Goal: Task Accomplishment & Management: Use online tool/utility

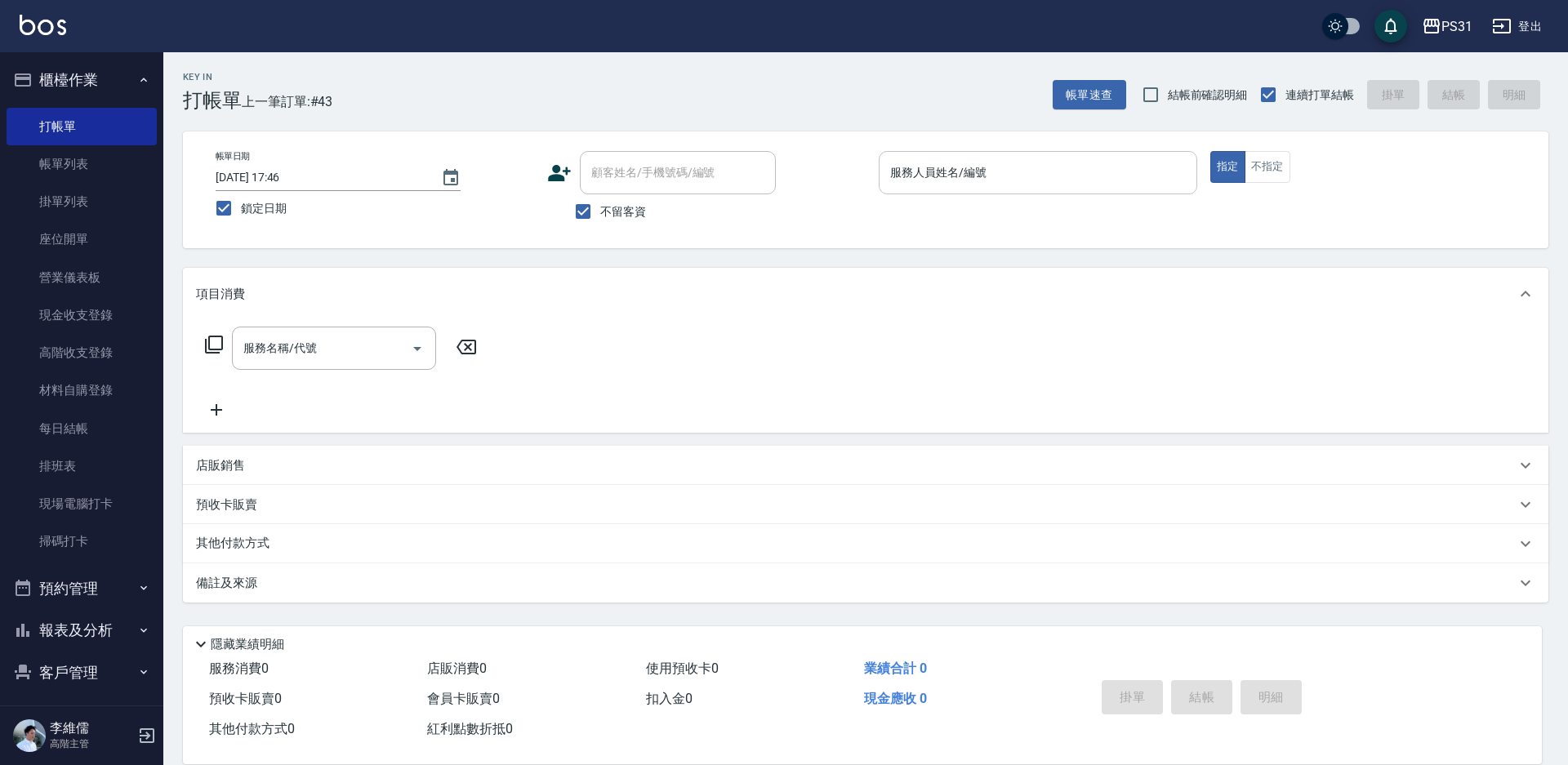
click at [1000, 185] on input "服務人員姓名/編號" at bounding box center [1038, 173] width 304 height 29
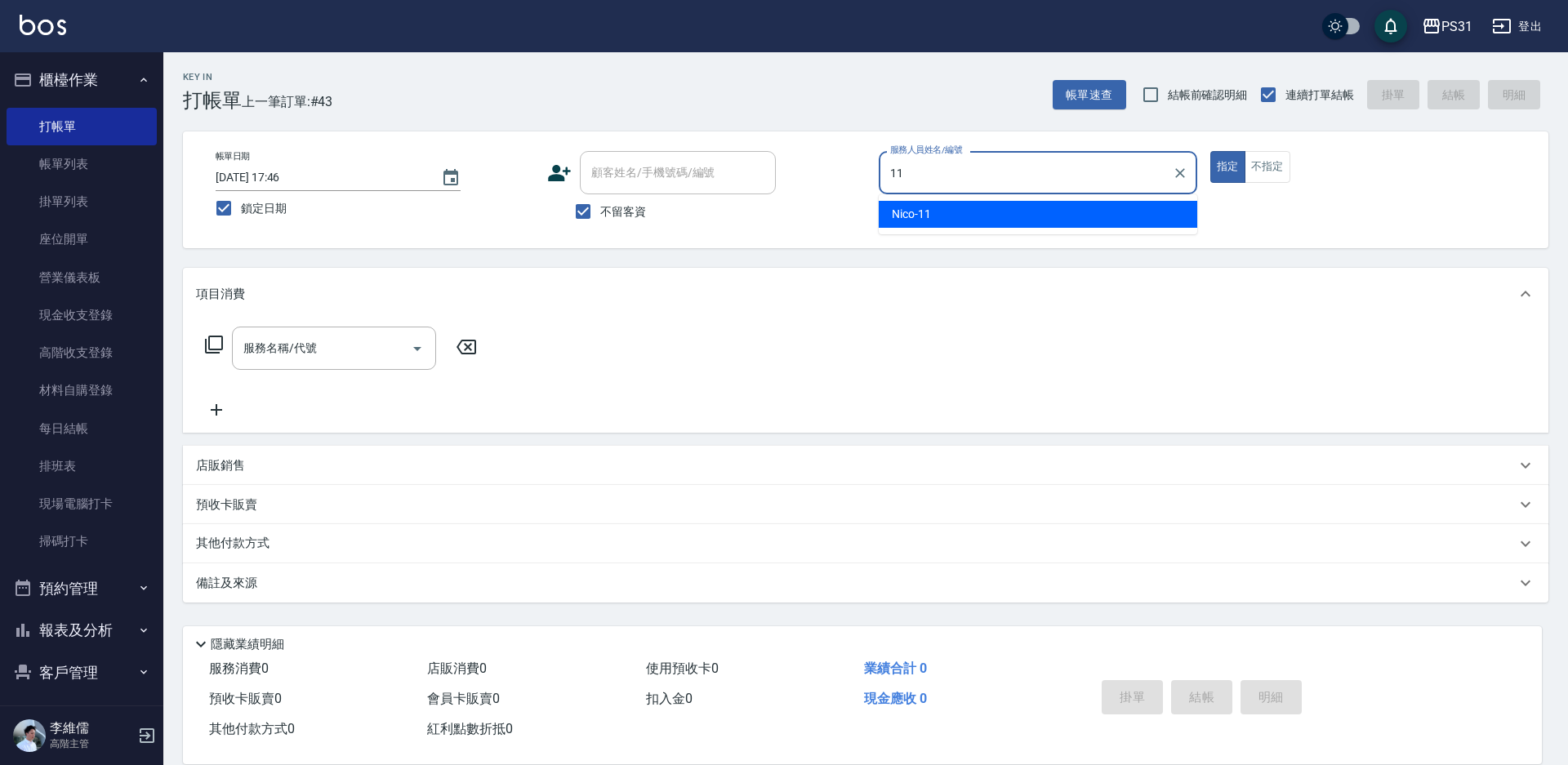
type input "11"
type button "true"
type input "Nico-11"
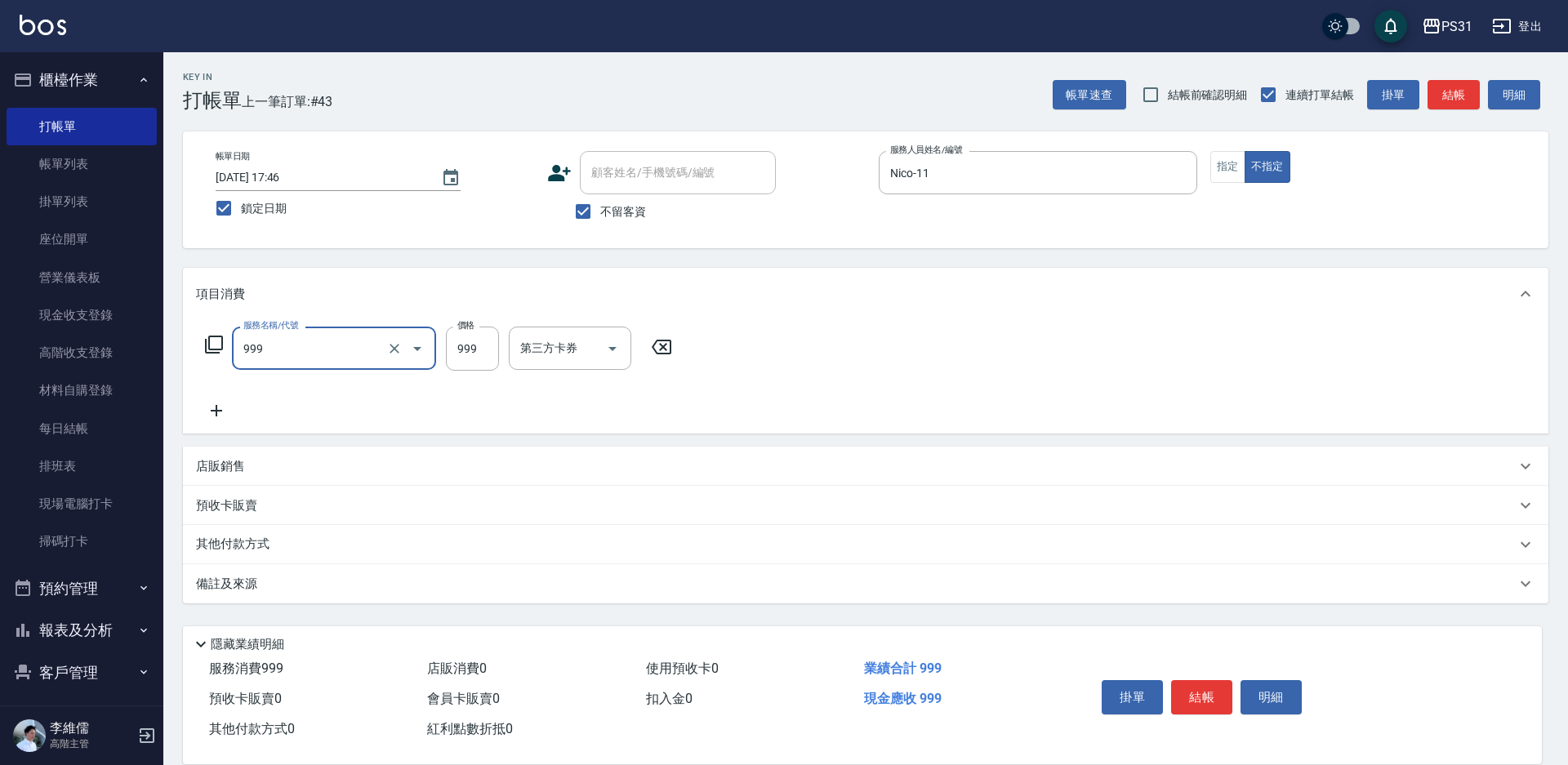
type input "精油套餐999(999)"
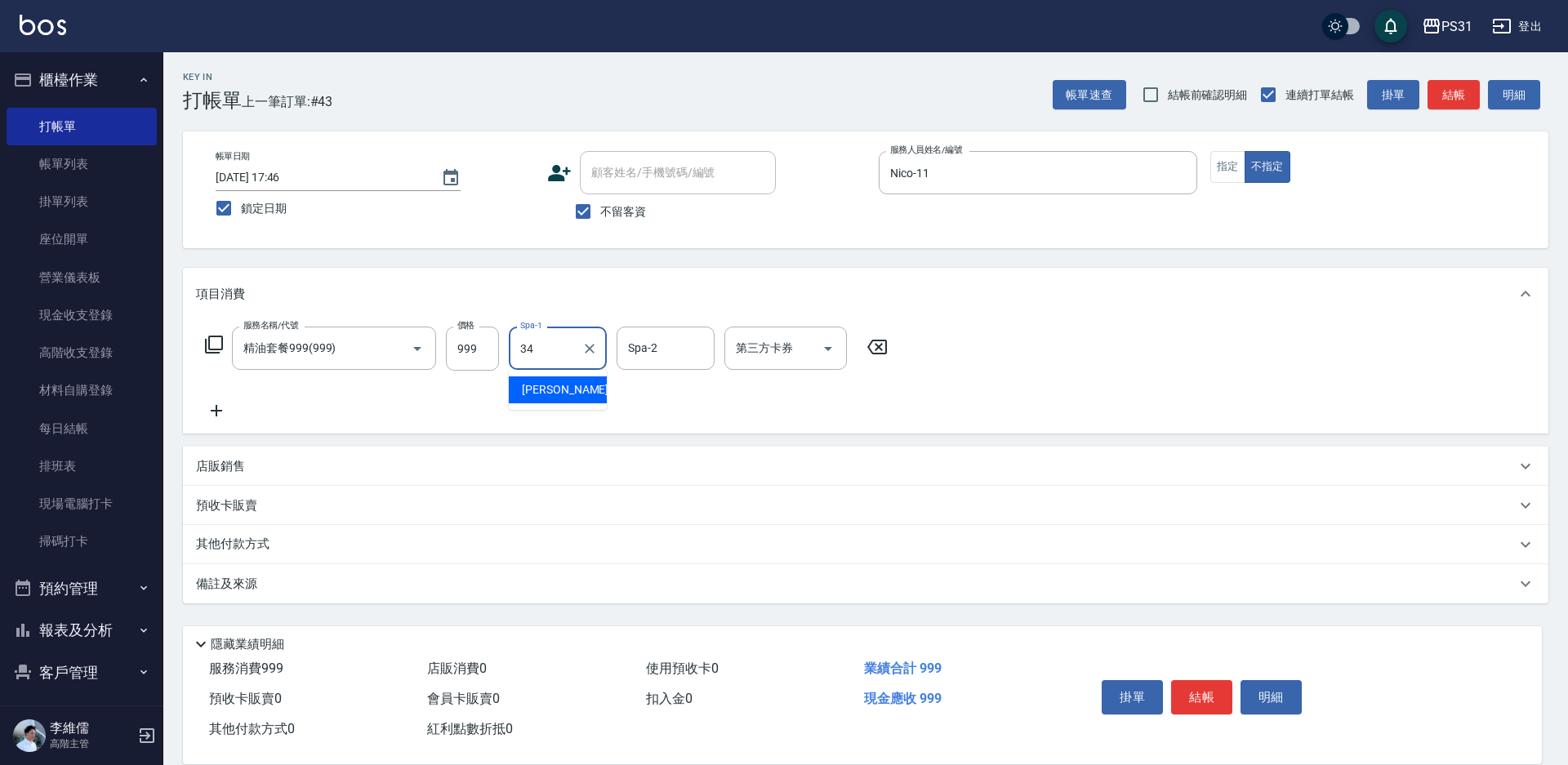
type input "[PERSON_NAME]-34"
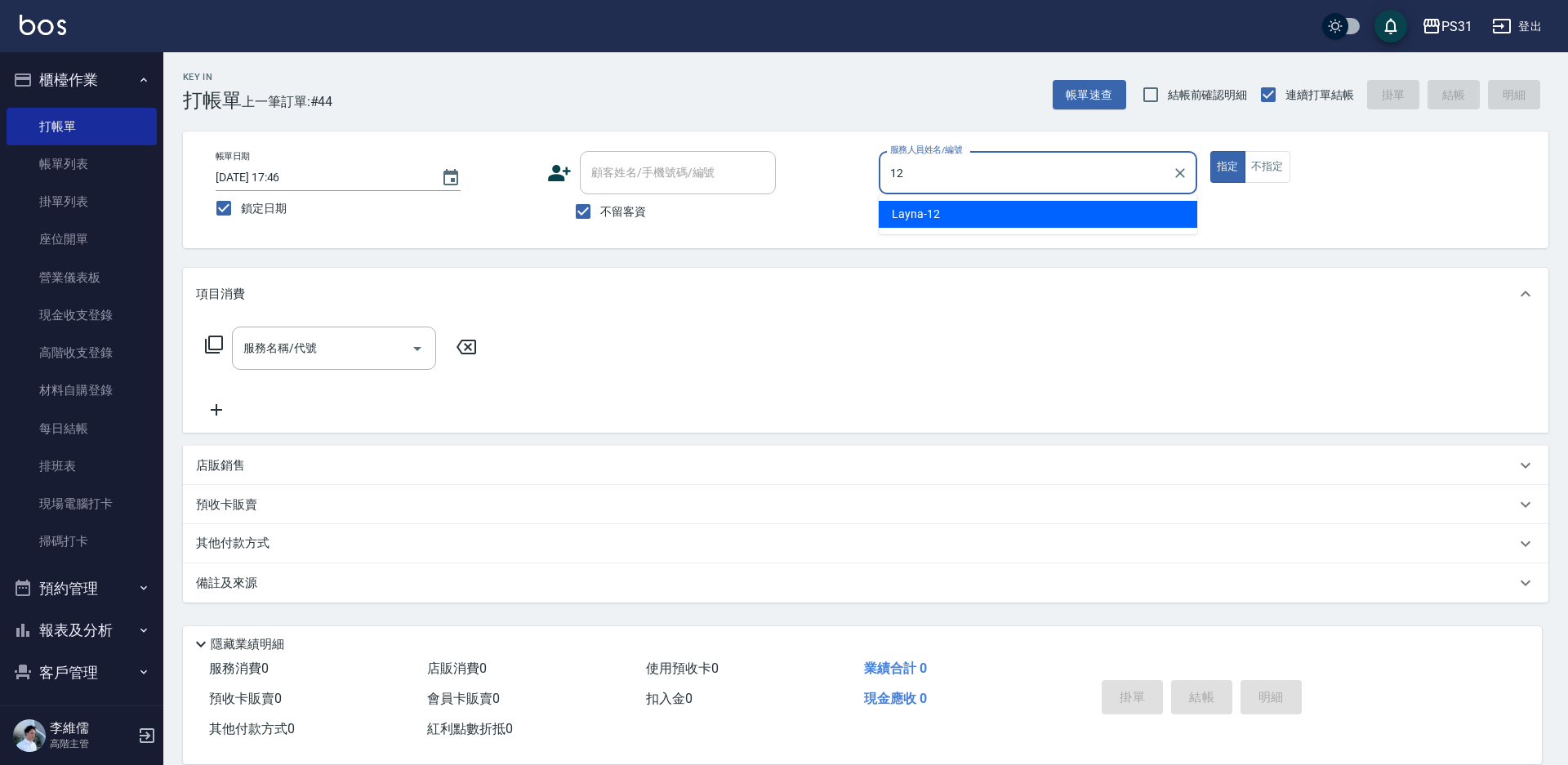
type input "Layna-12"
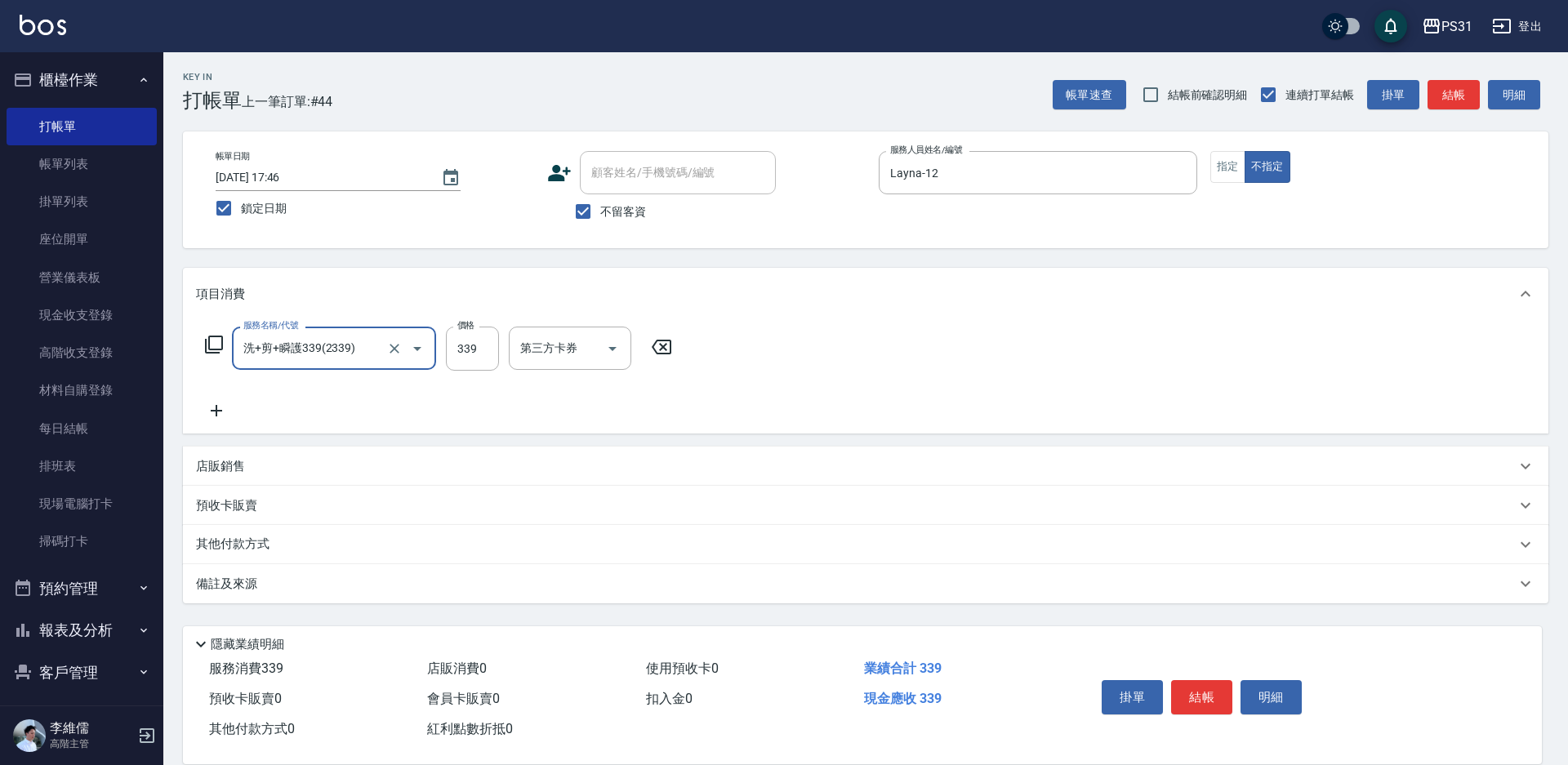
type input "洗+剪+瞬護339(2339)"
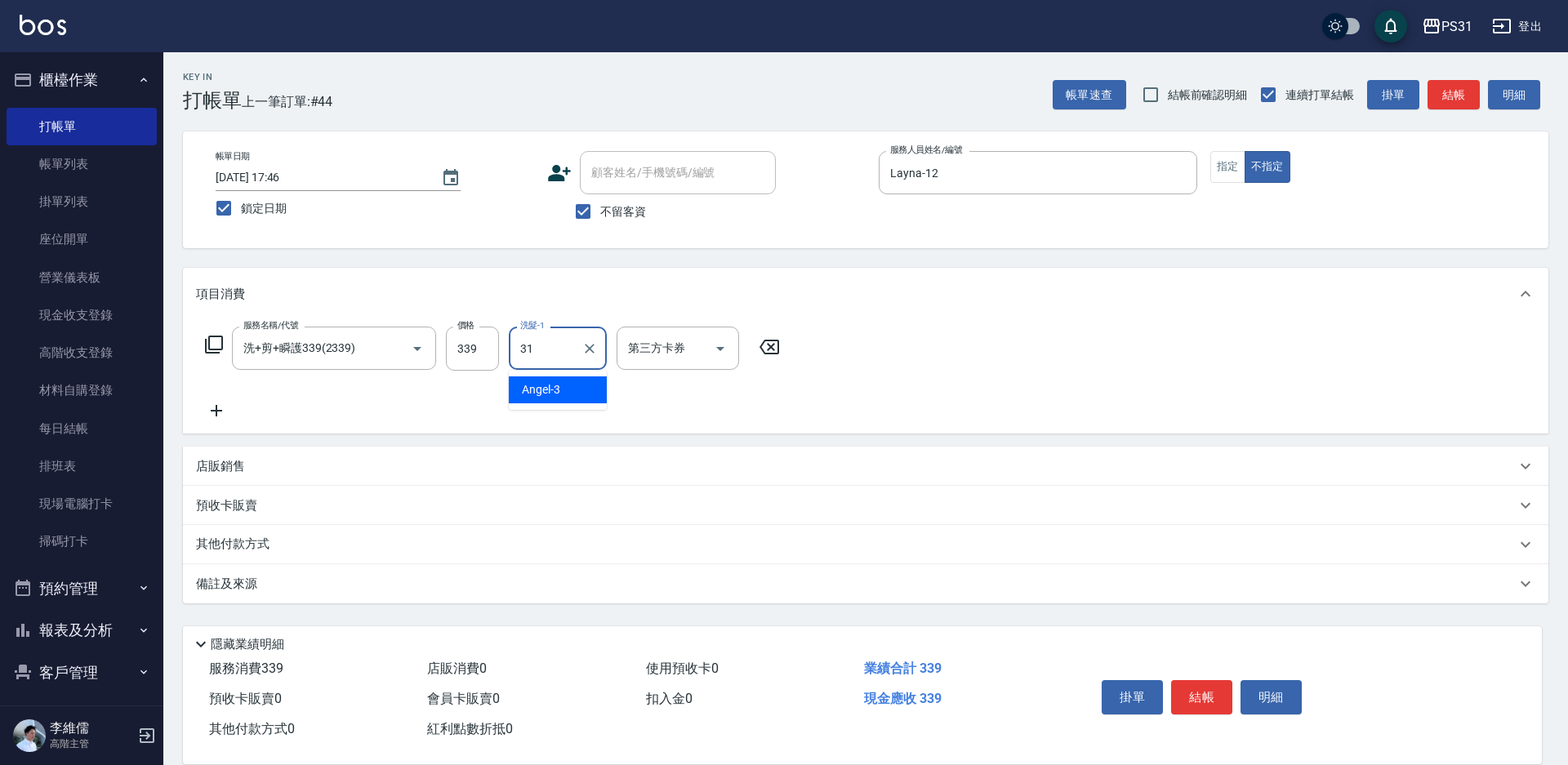
type input "[PERSON_NAME]-31"
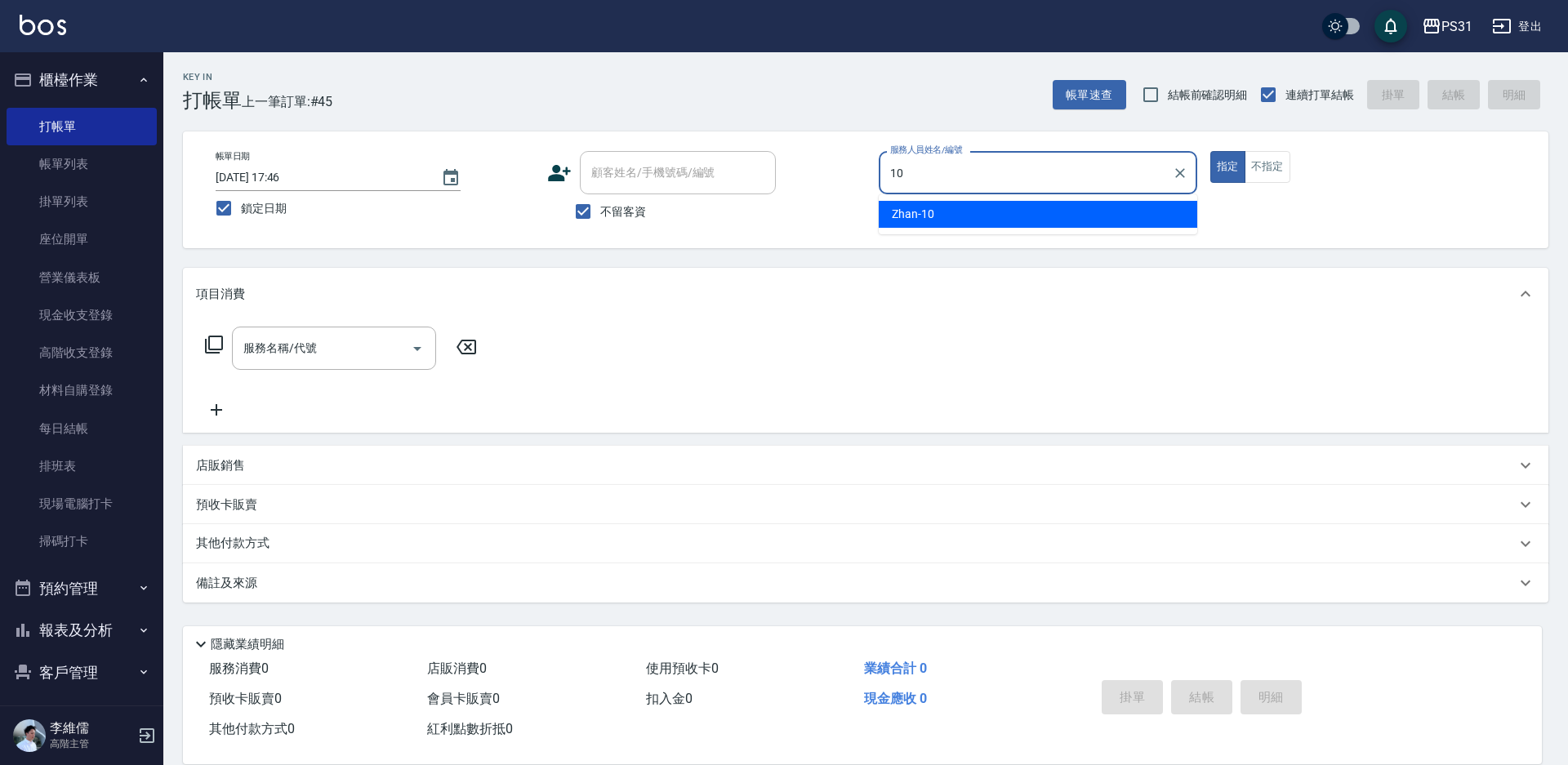
type input "Zhan-10"
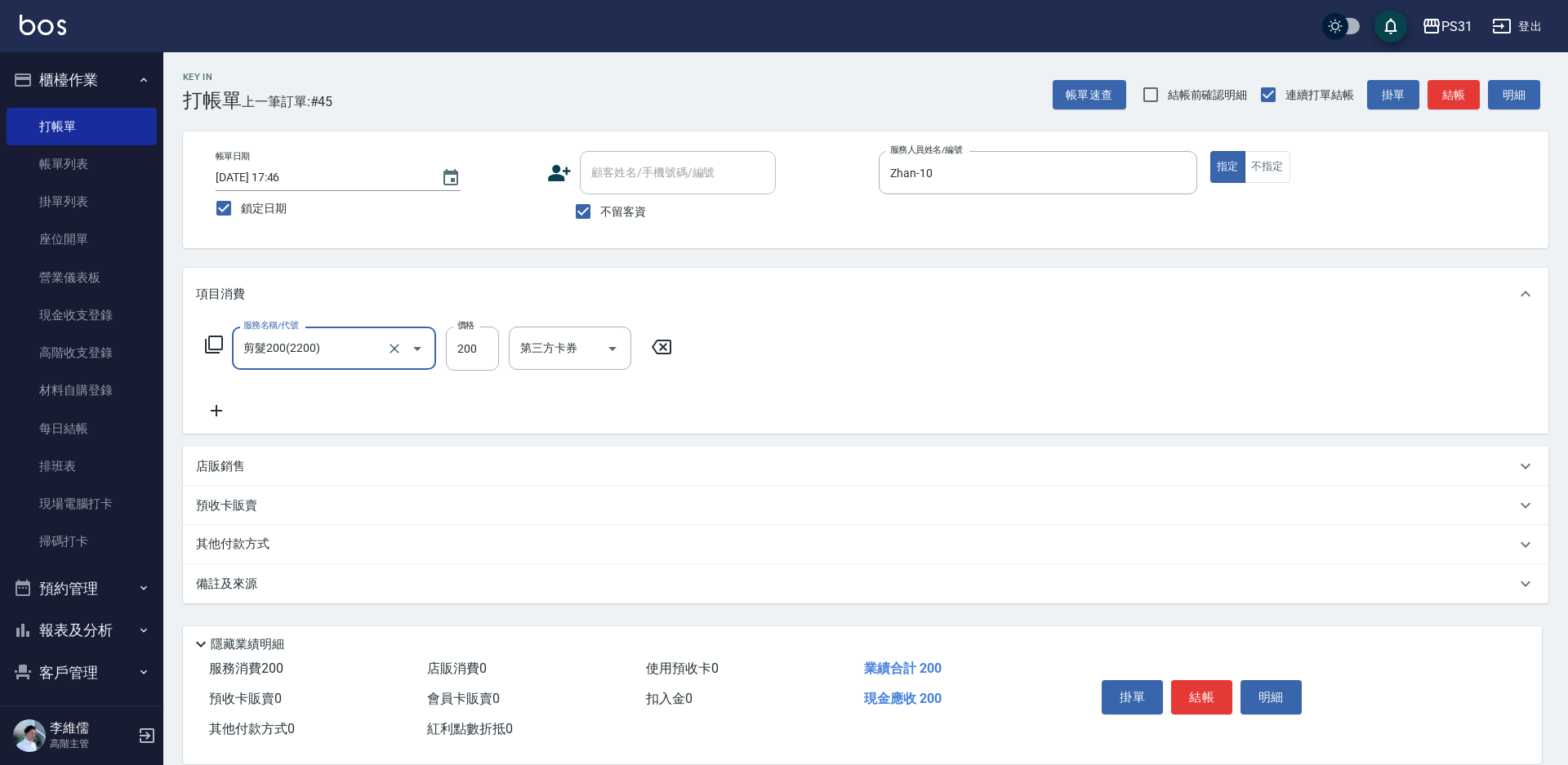
type input "剪髮200(2200)"
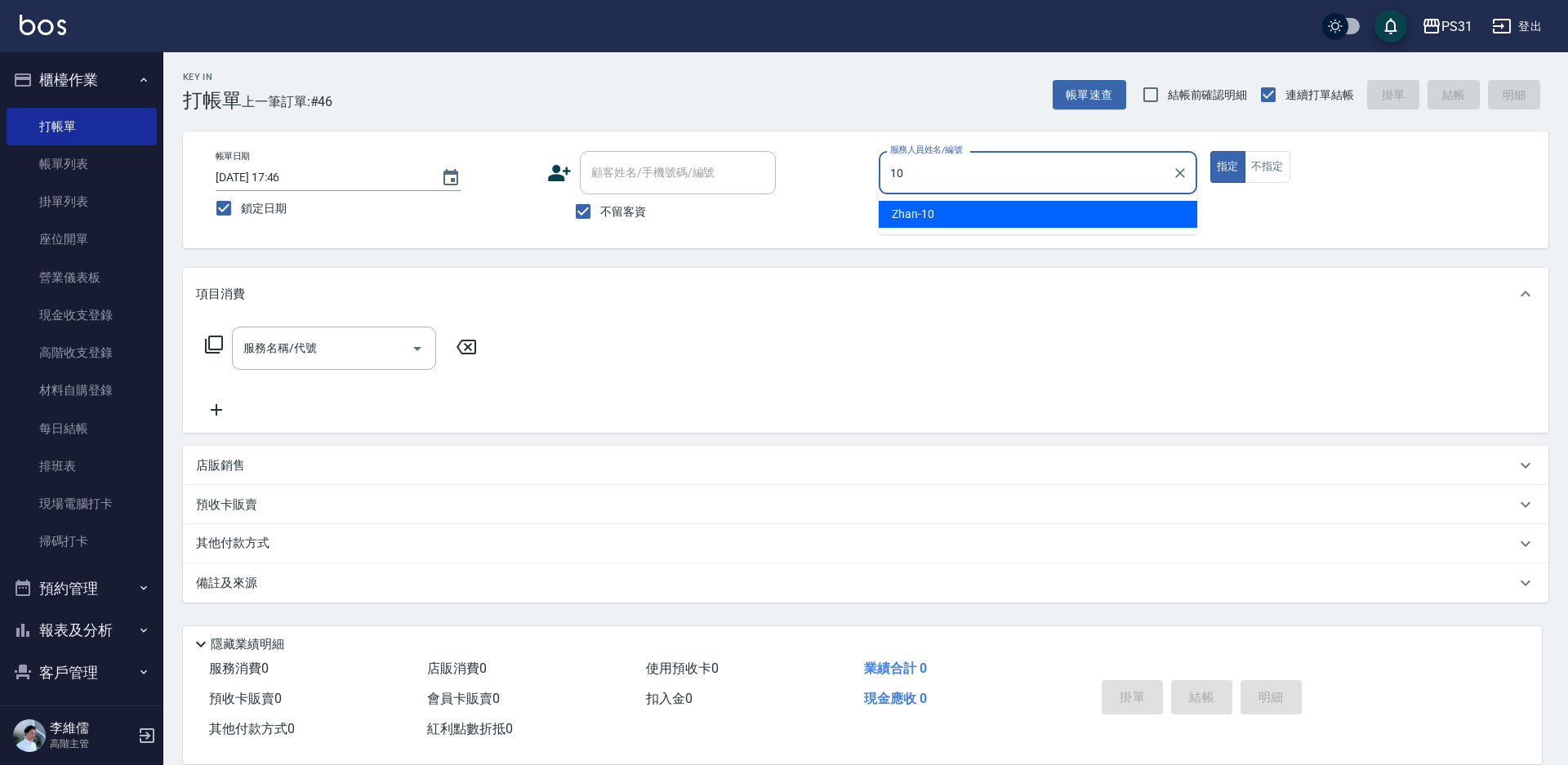
type input "Zhan-10"
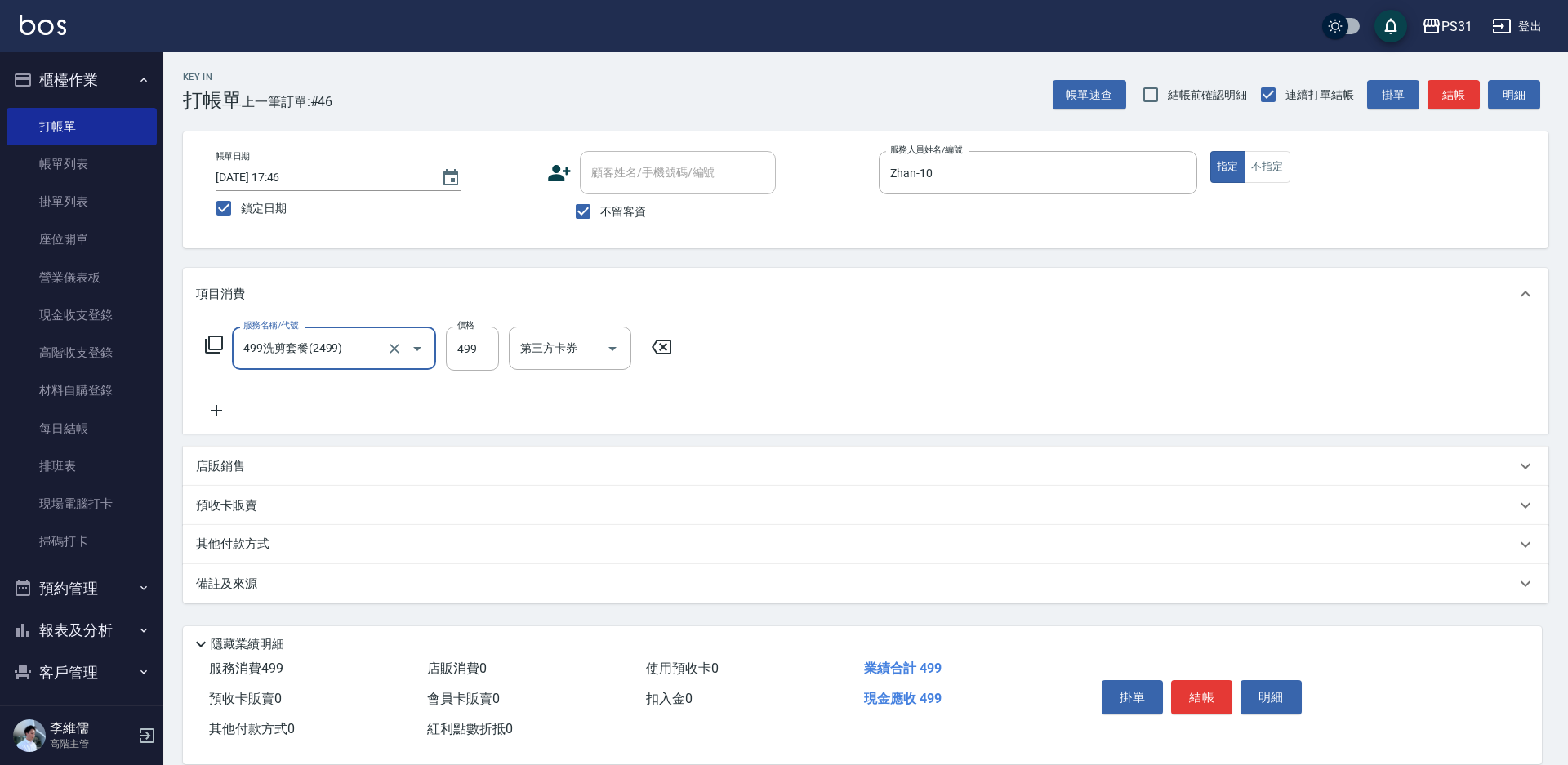
type input "499洗剪套餐(2499)"
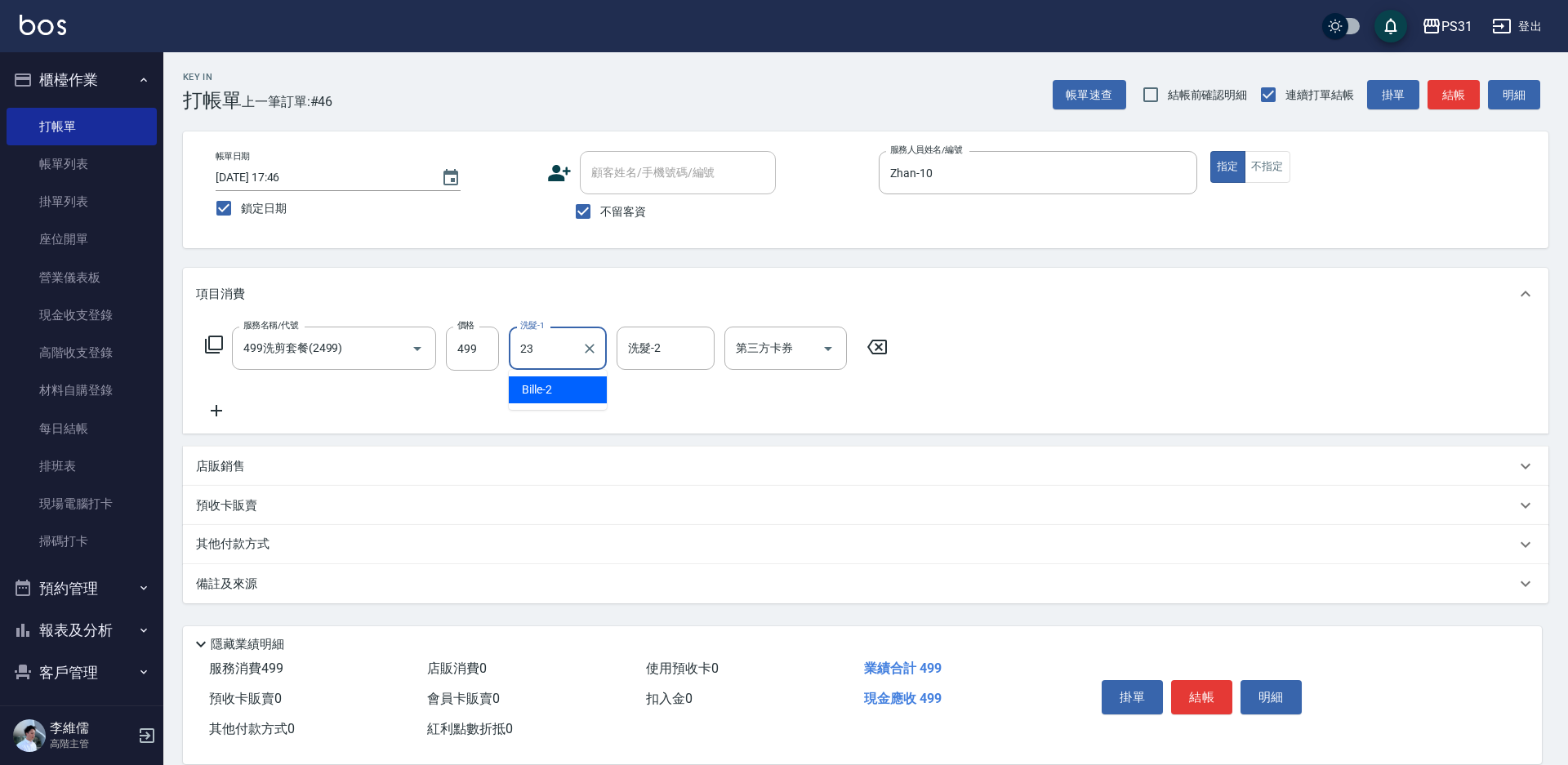
type input "羊羊-23"
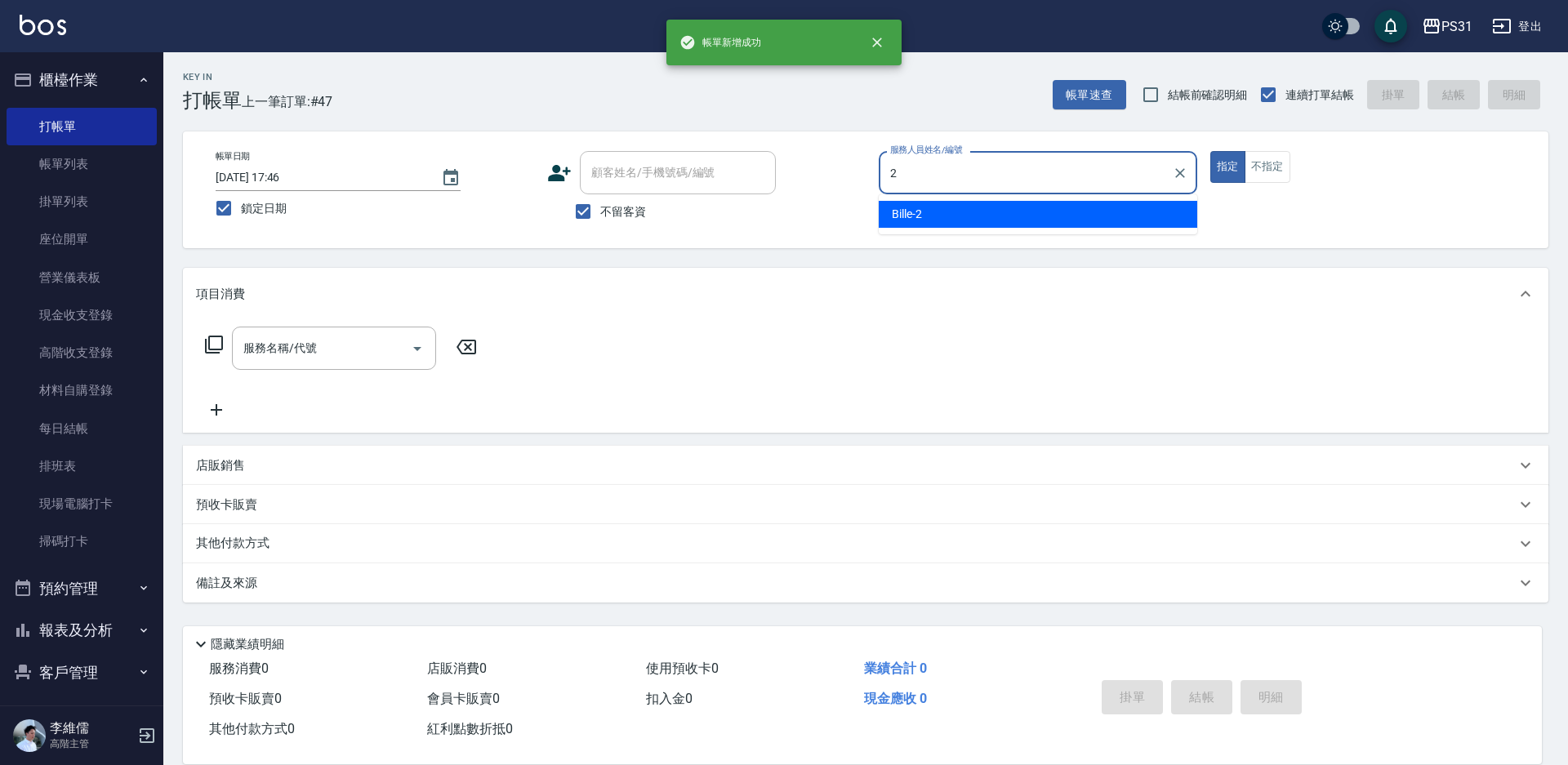
type input "Bille-2"
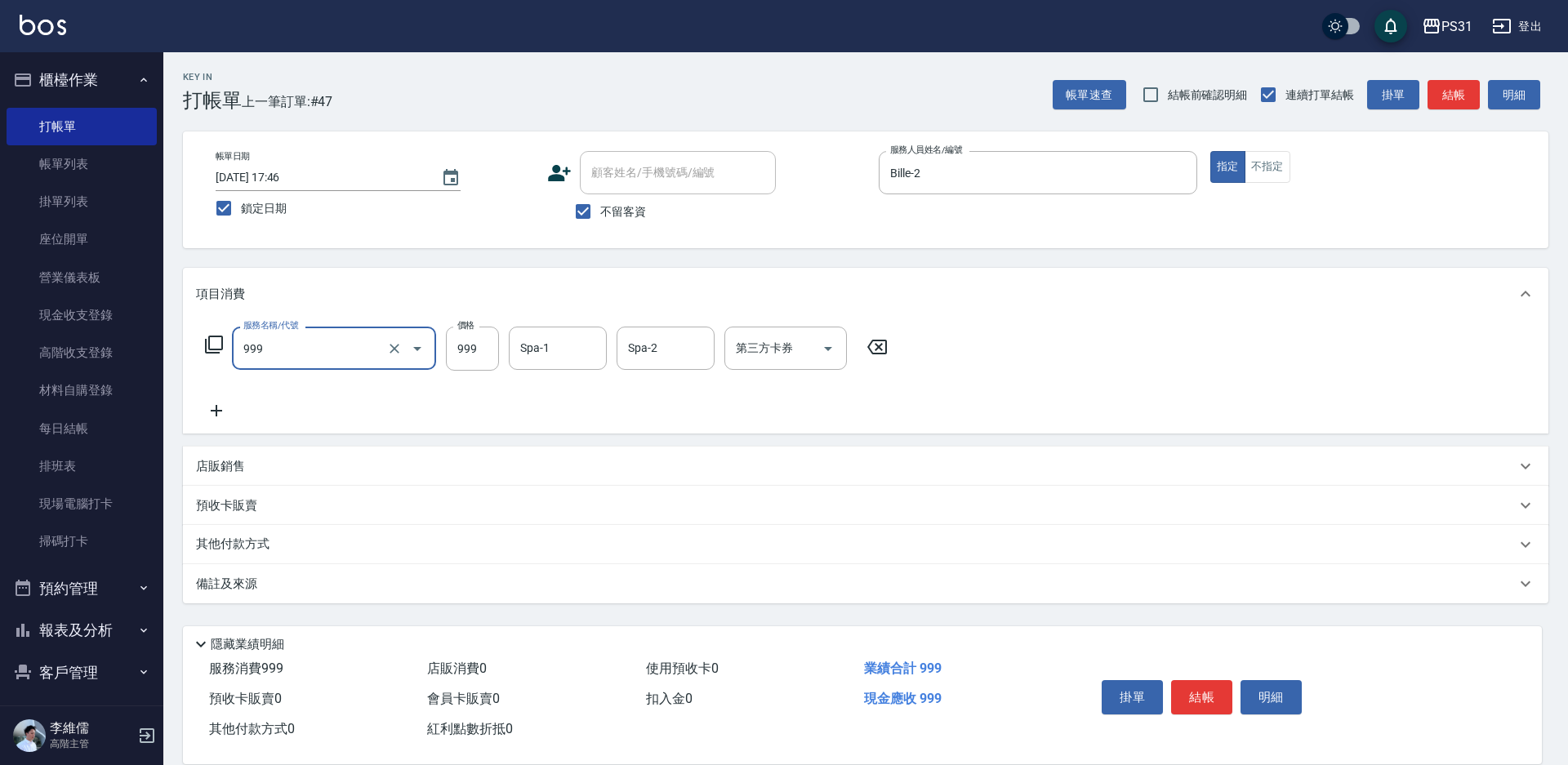
type input "精油套餐999(999)"
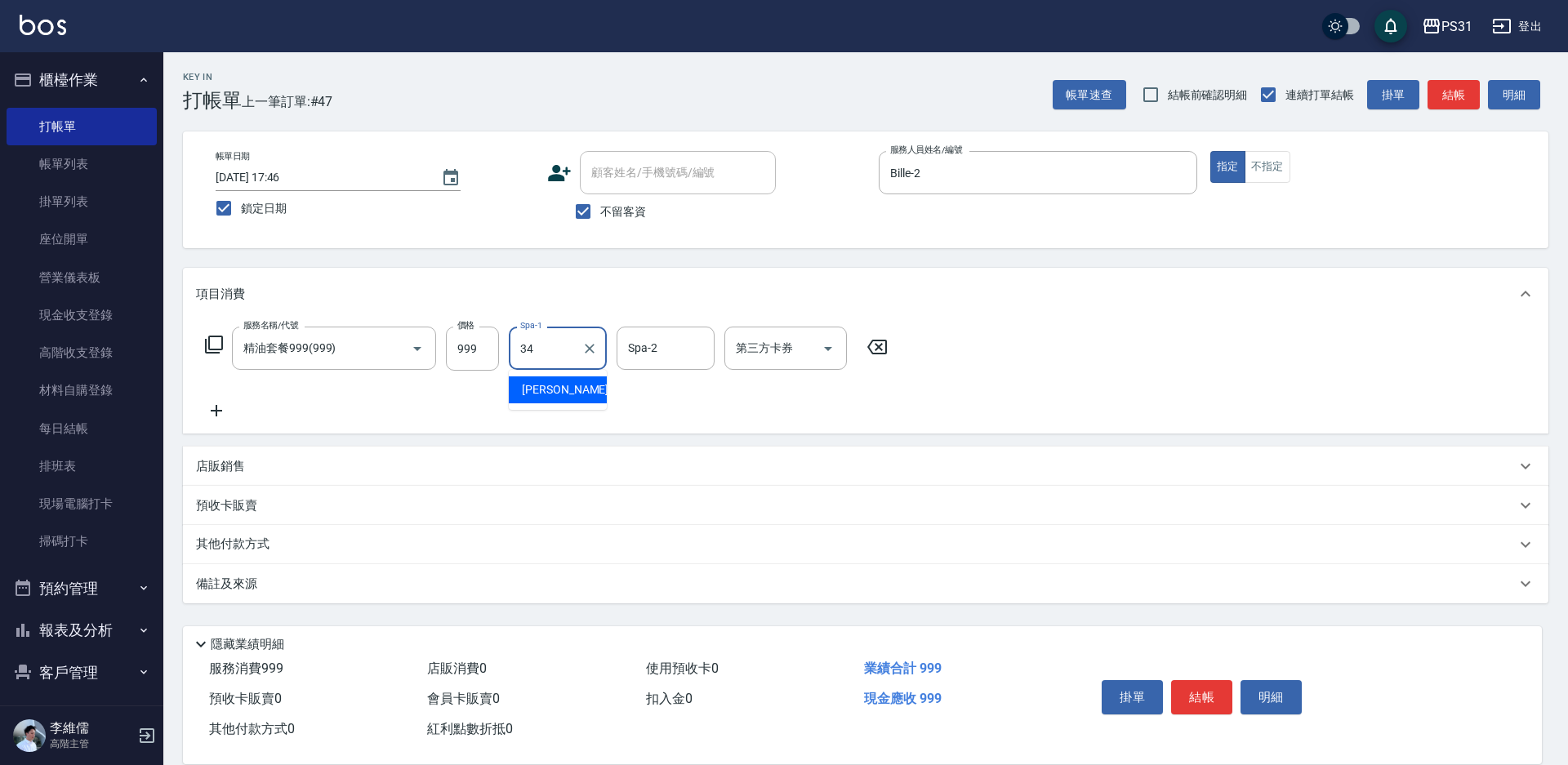
type input "[PERSON_NAME]-34"
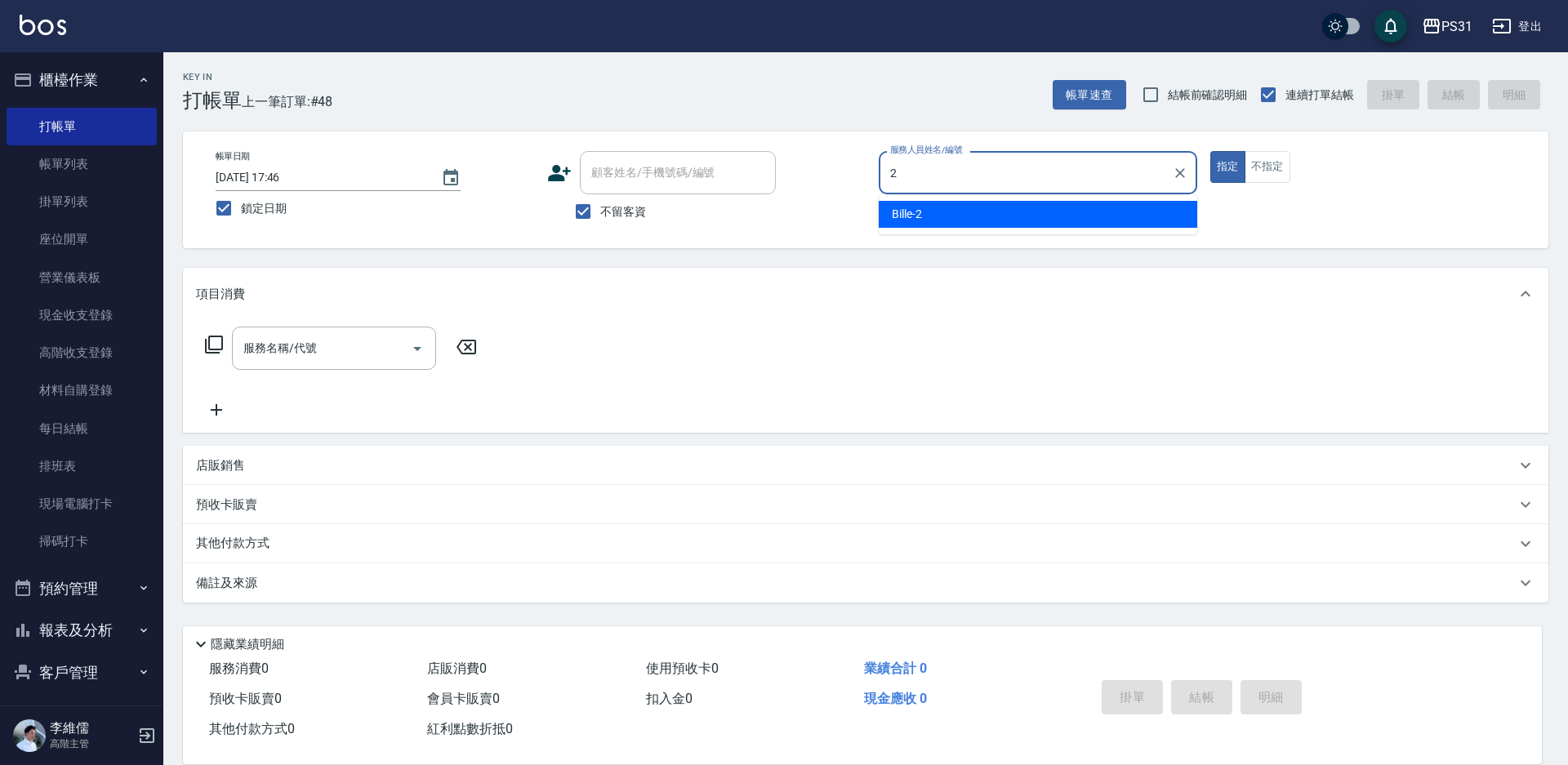
type input "Bille-2"
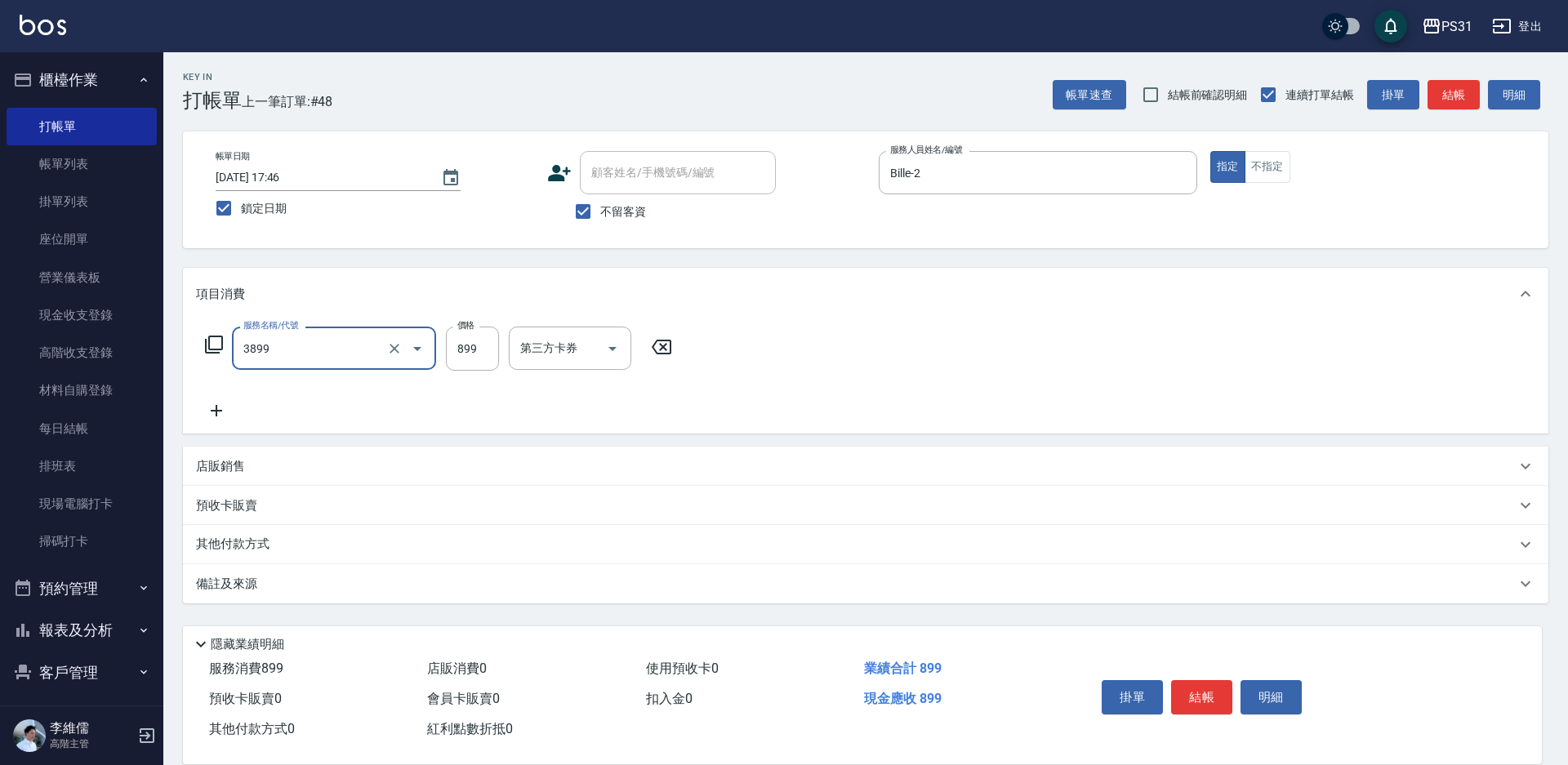
type input "基礎燙(3899)"
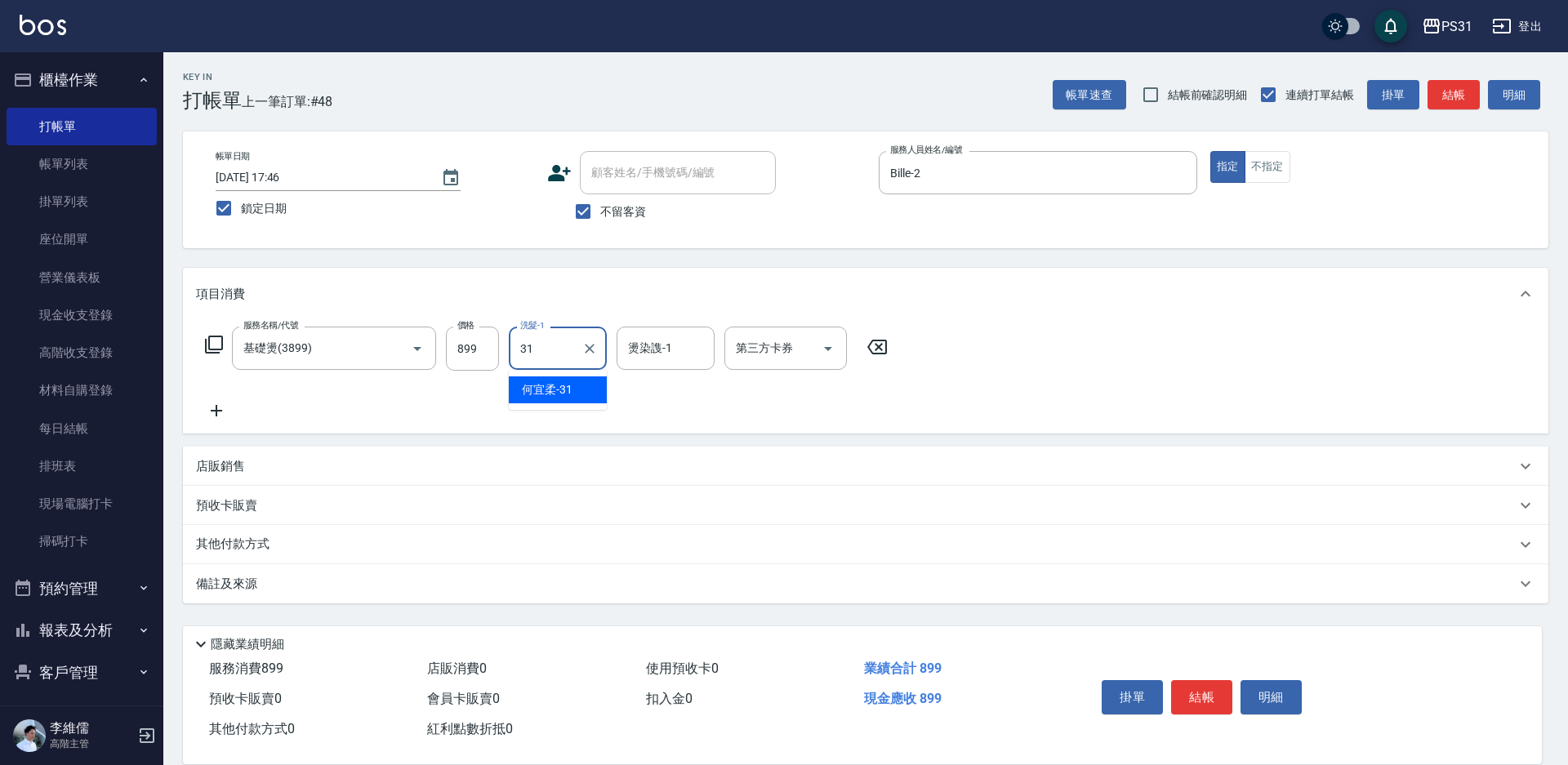
type input "[PERSON_NAME]-31"
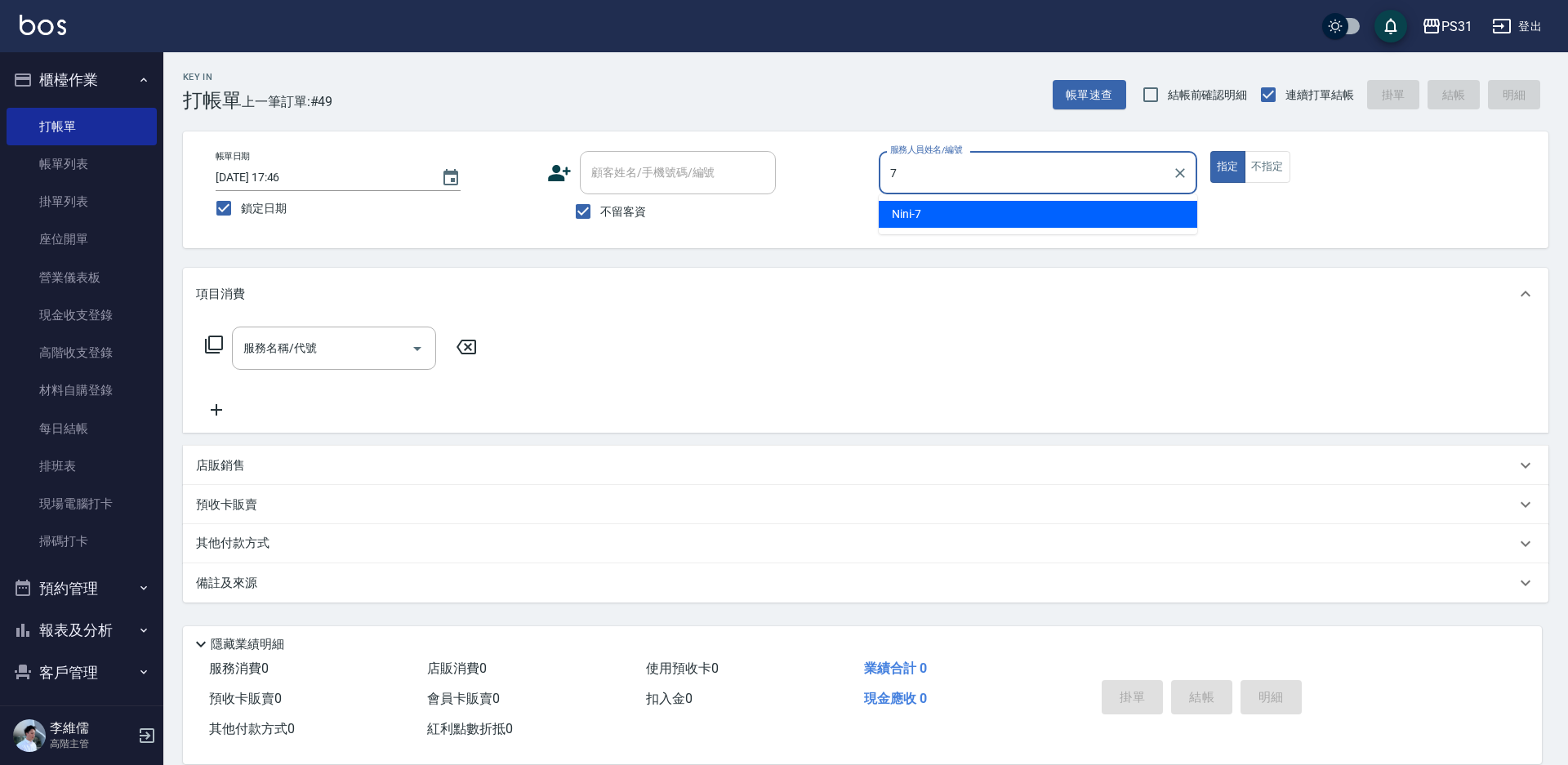
type input "Nini-7"
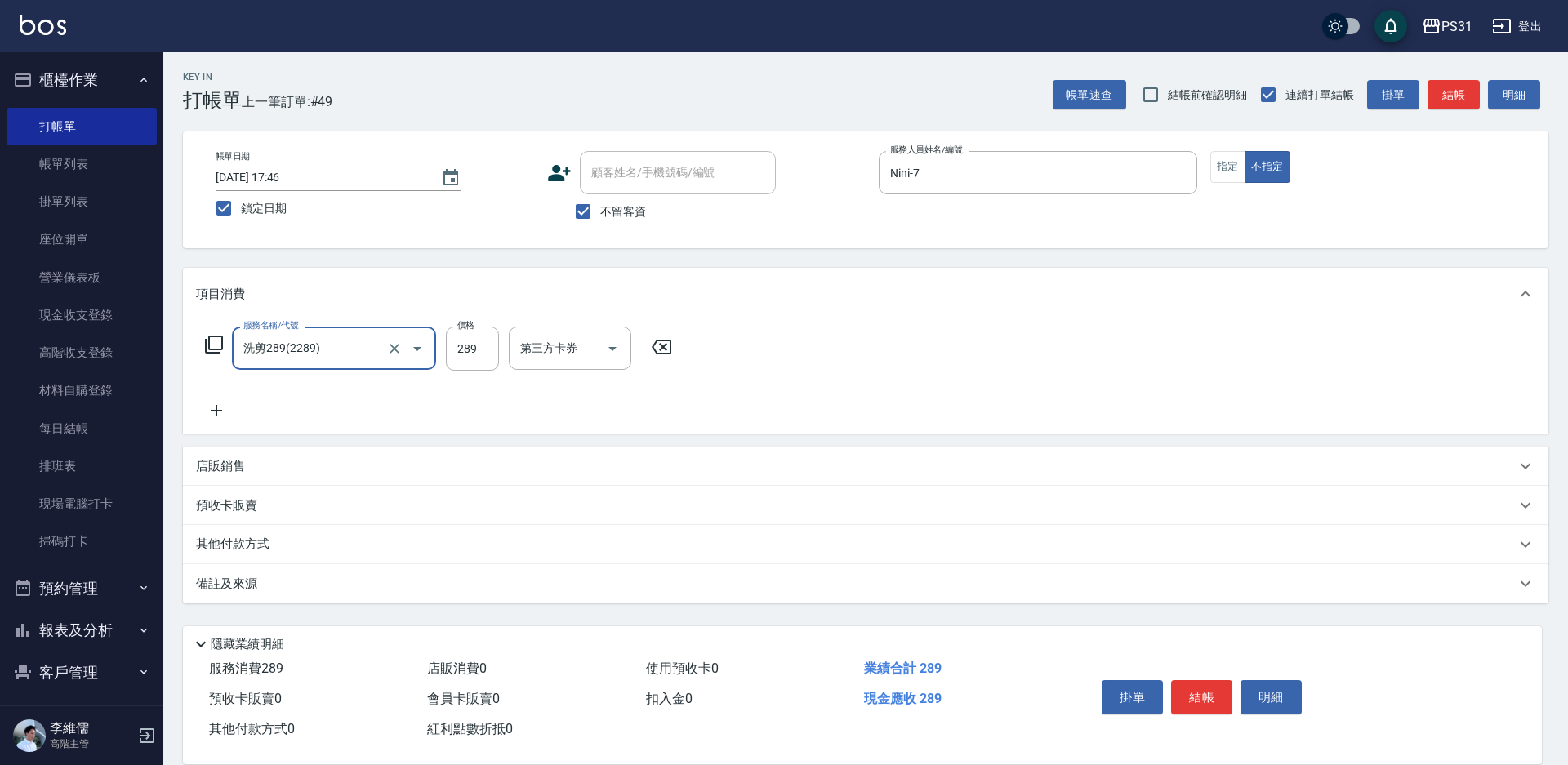
type input "洗剪289(2289)"
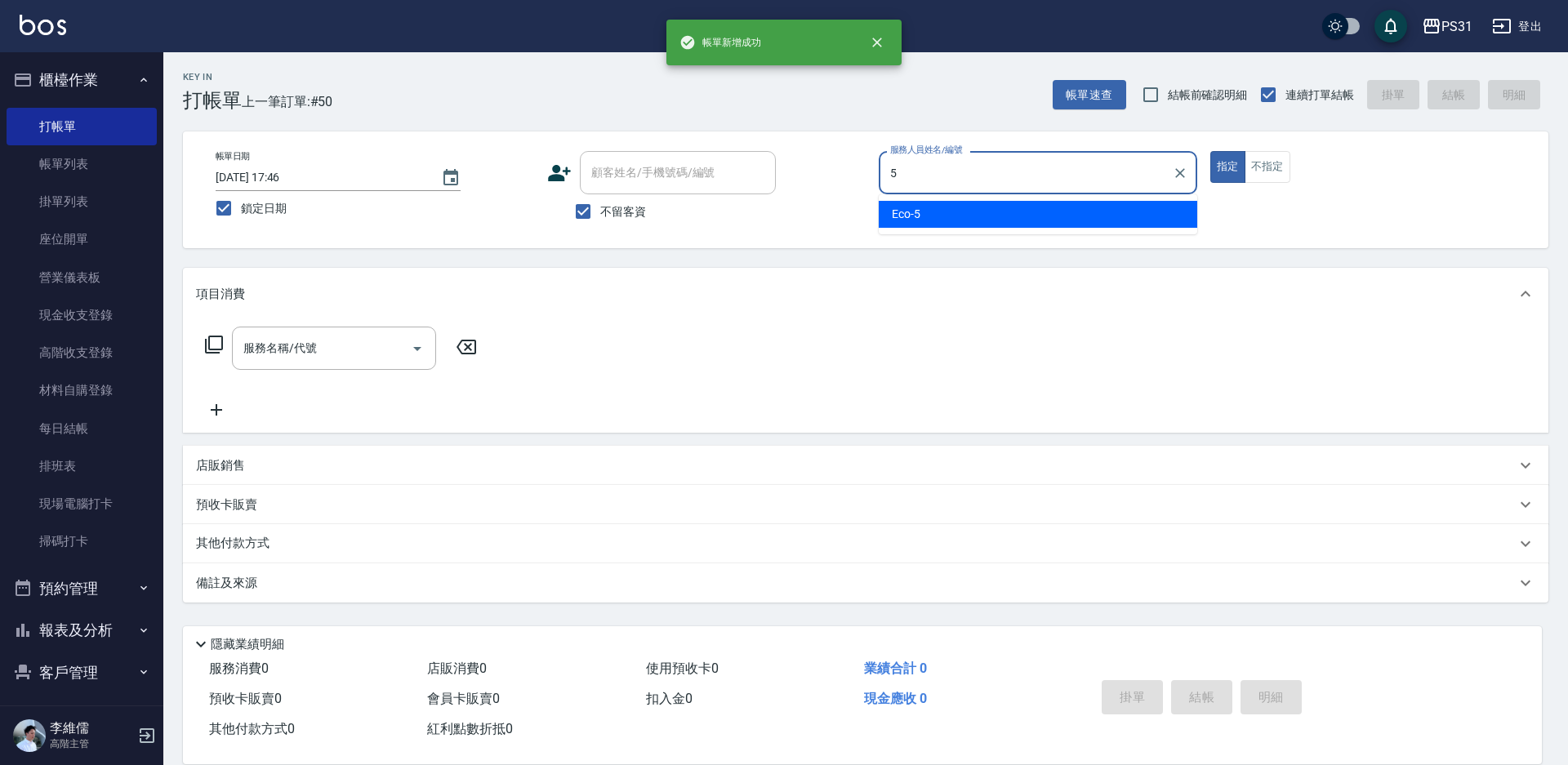
type input "Eco-5"
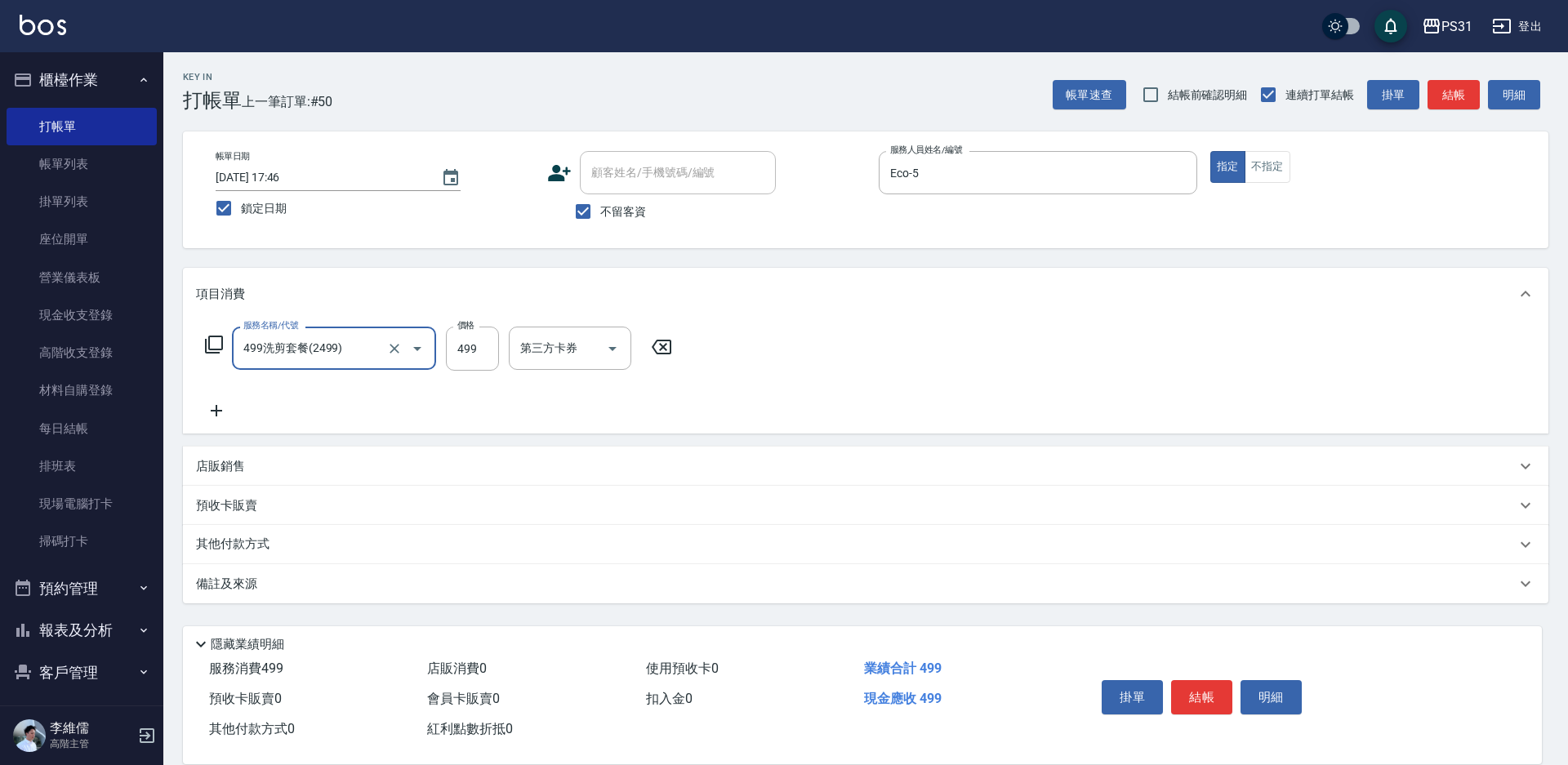
type input "499洗剪套餐(2499)"
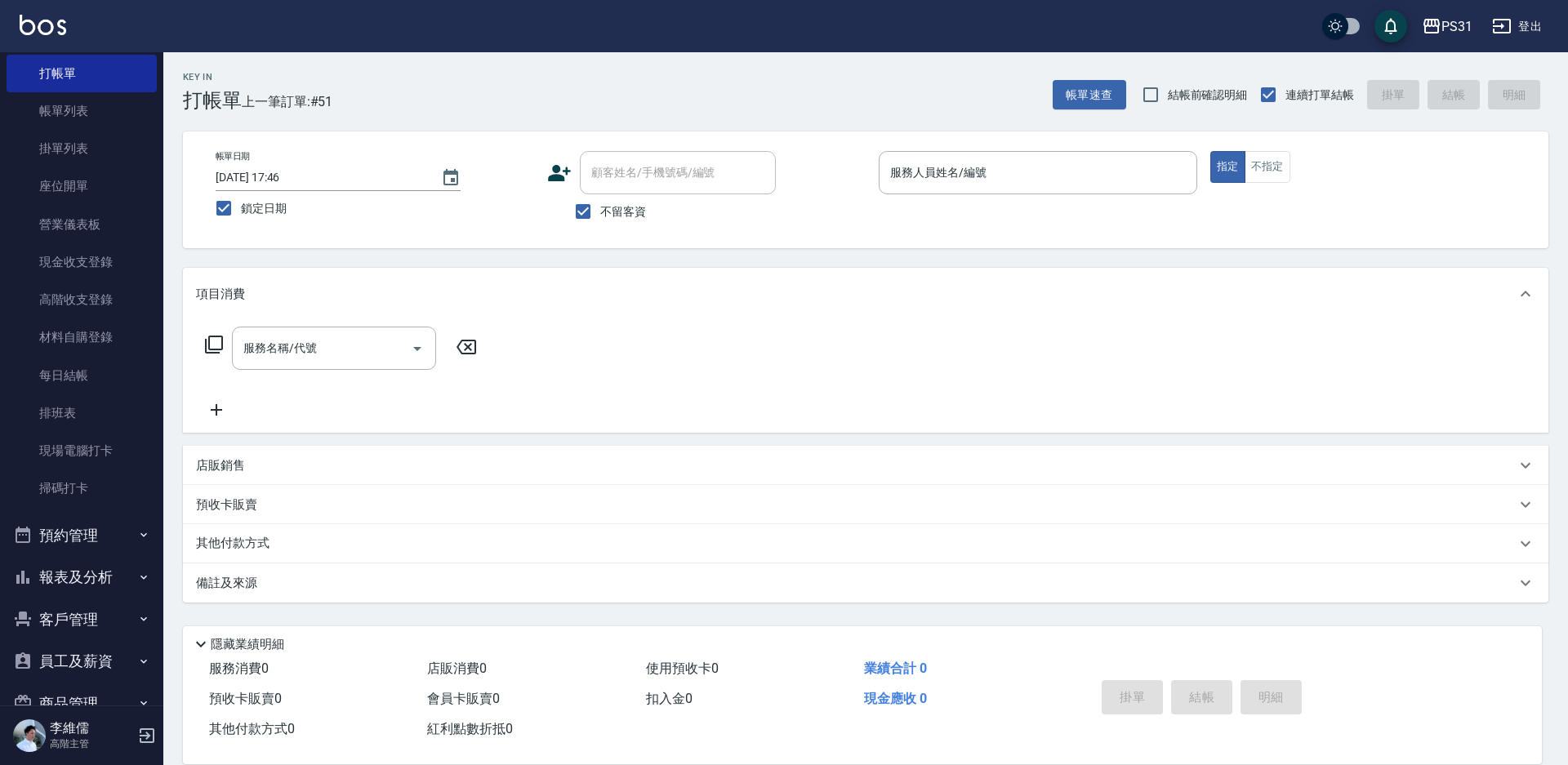
scroll to position [81, 0]
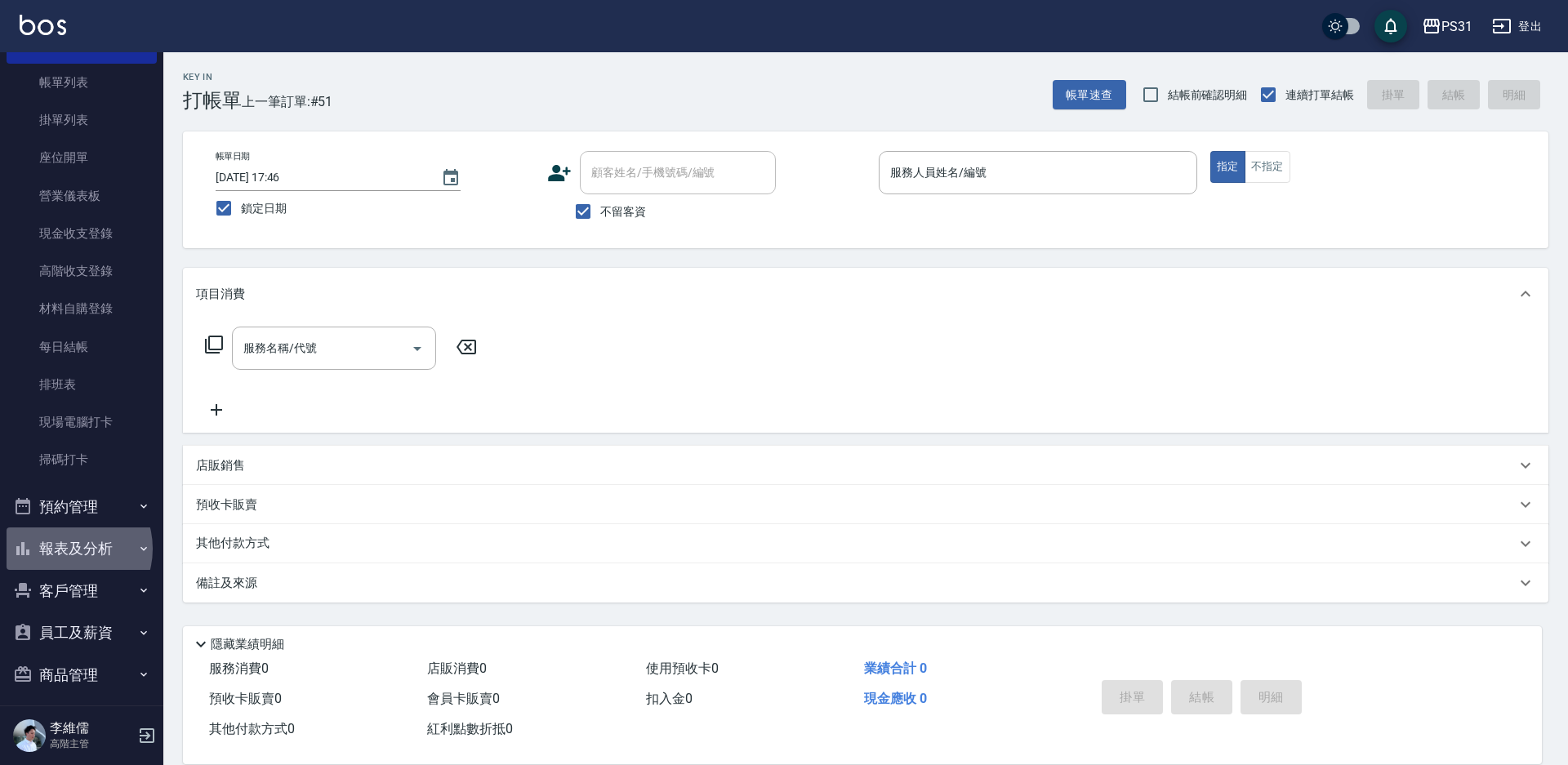
drag, startPoint x: 88, startPoint y: 555, endPoint x: 67, endPoint y: 549, distance: 21.8
click at [67, 549] on button "報表及分析" at bounding box center [81, 549] width 150 height 42
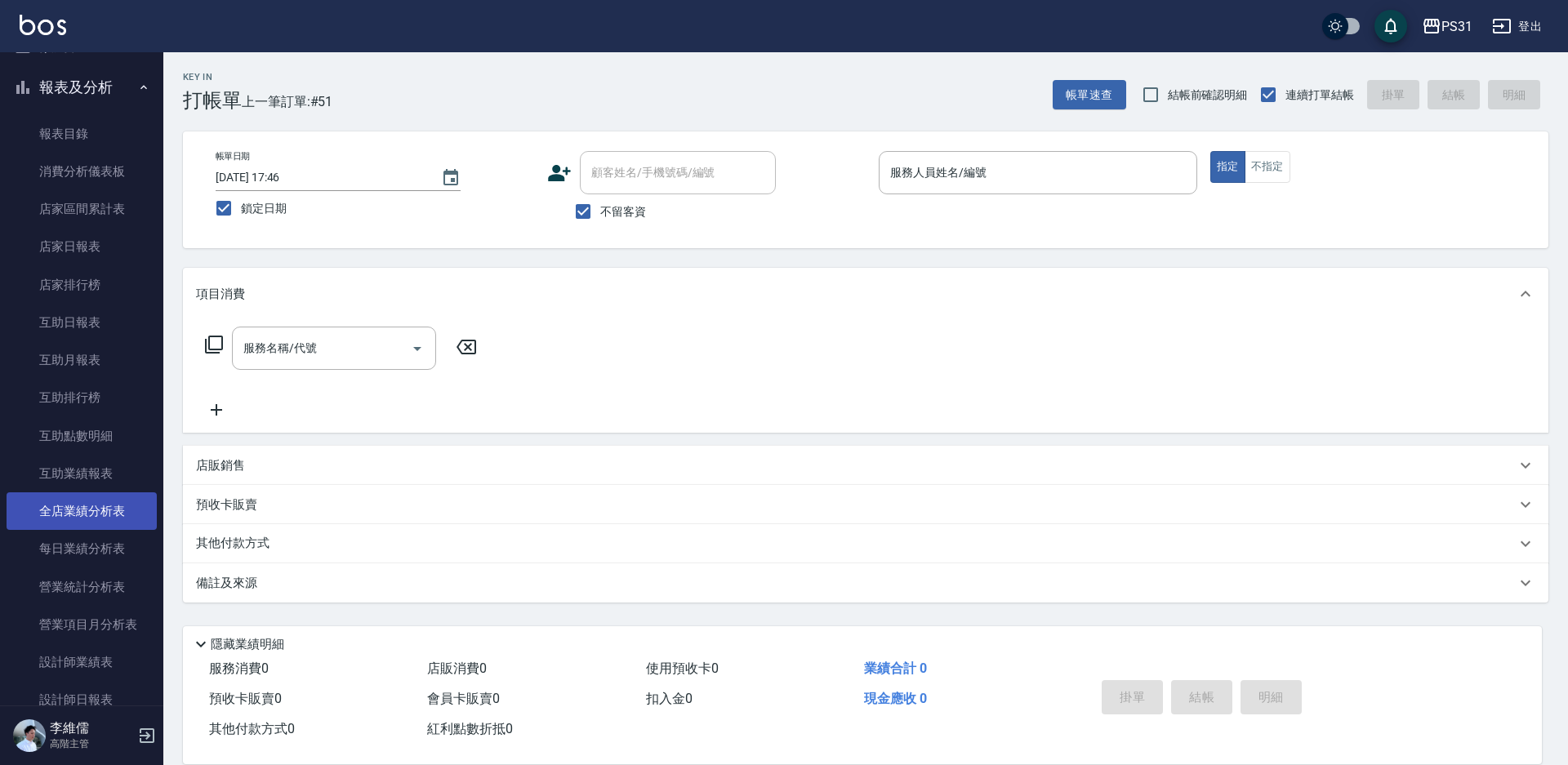
scroll to position [572, 0]
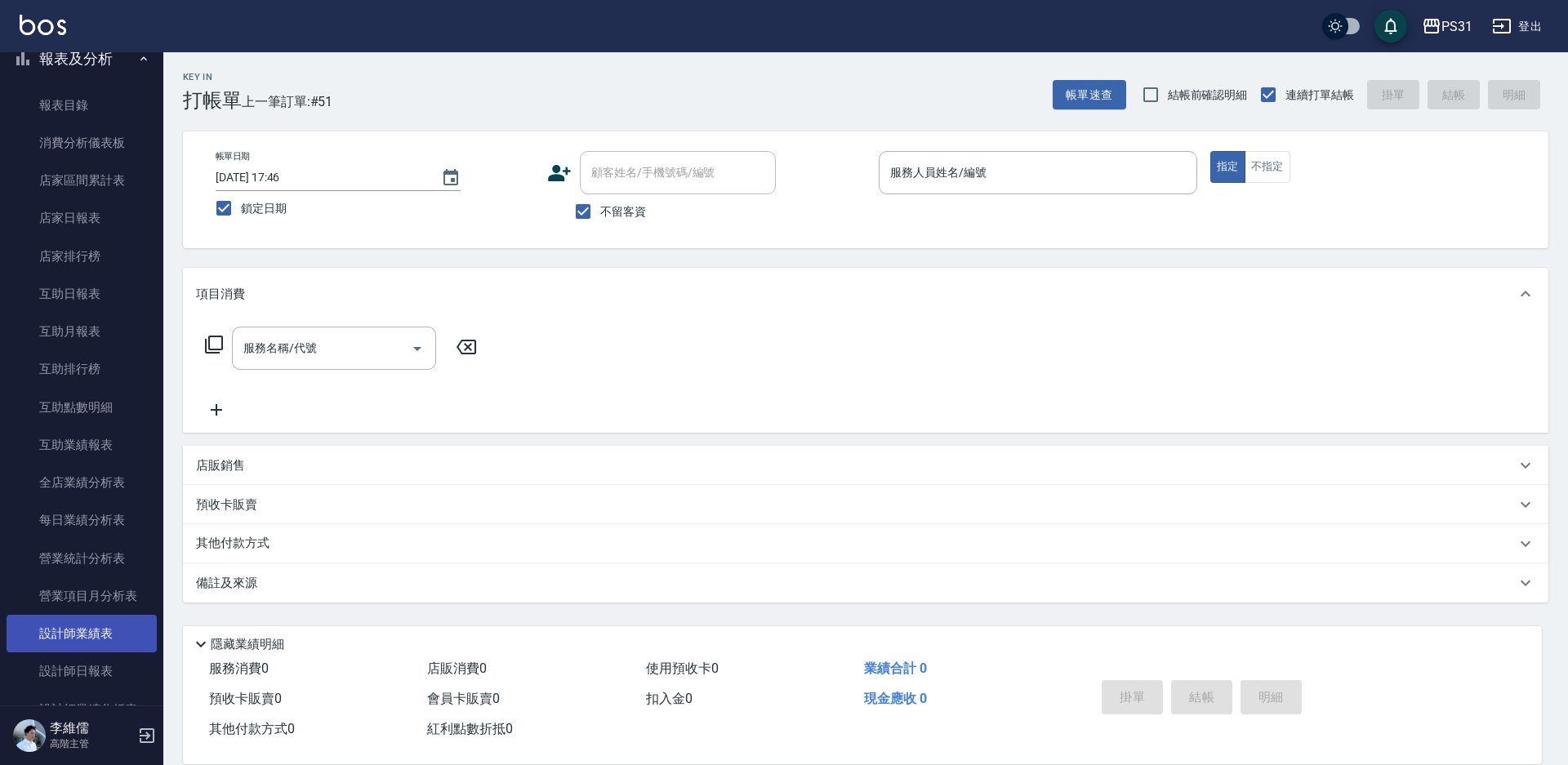
click at [98, 635] on link "設計師業績表" at bounding box center [81, 634] width 150 height 37
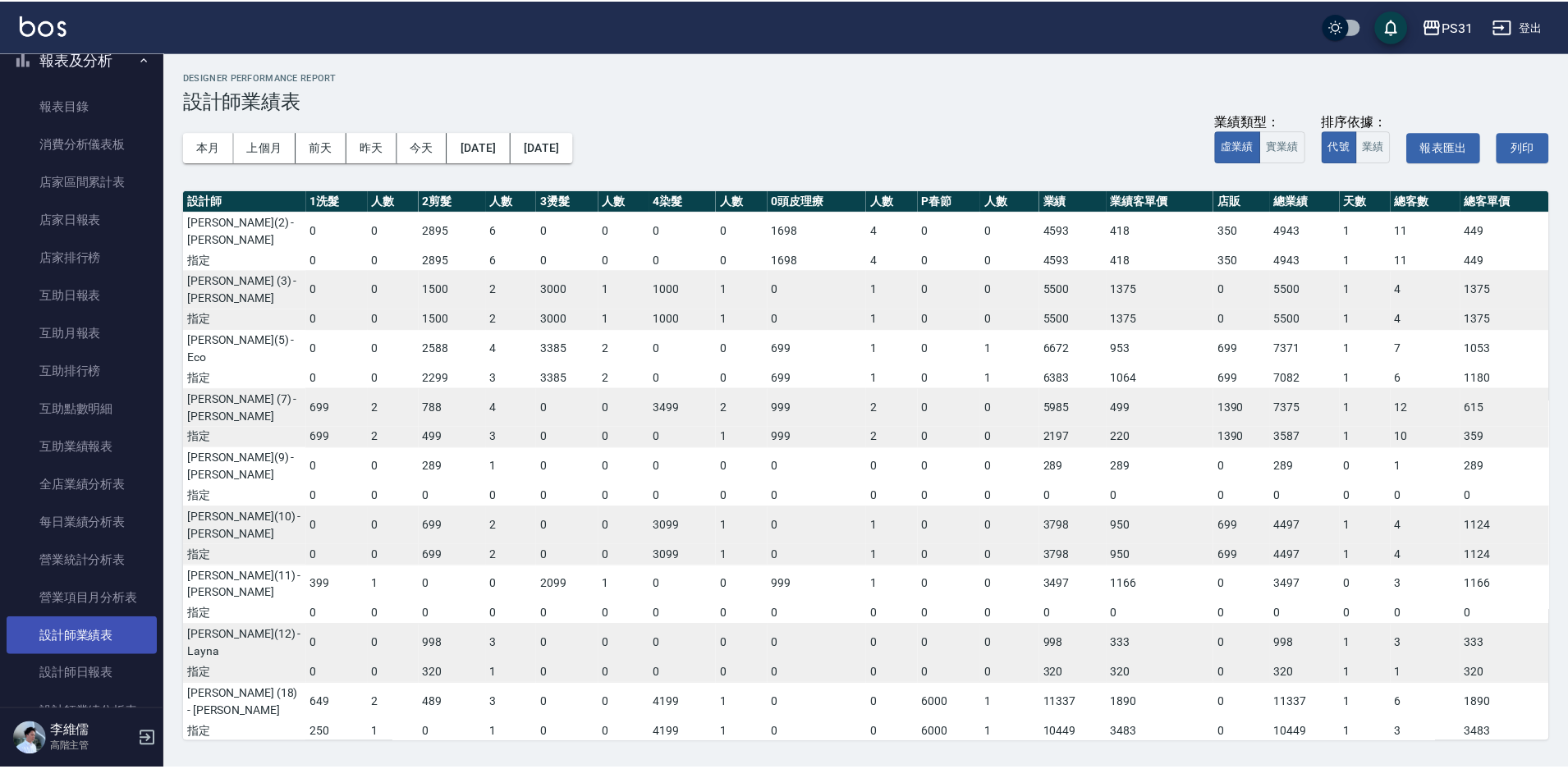
scroll to position [656, 0]
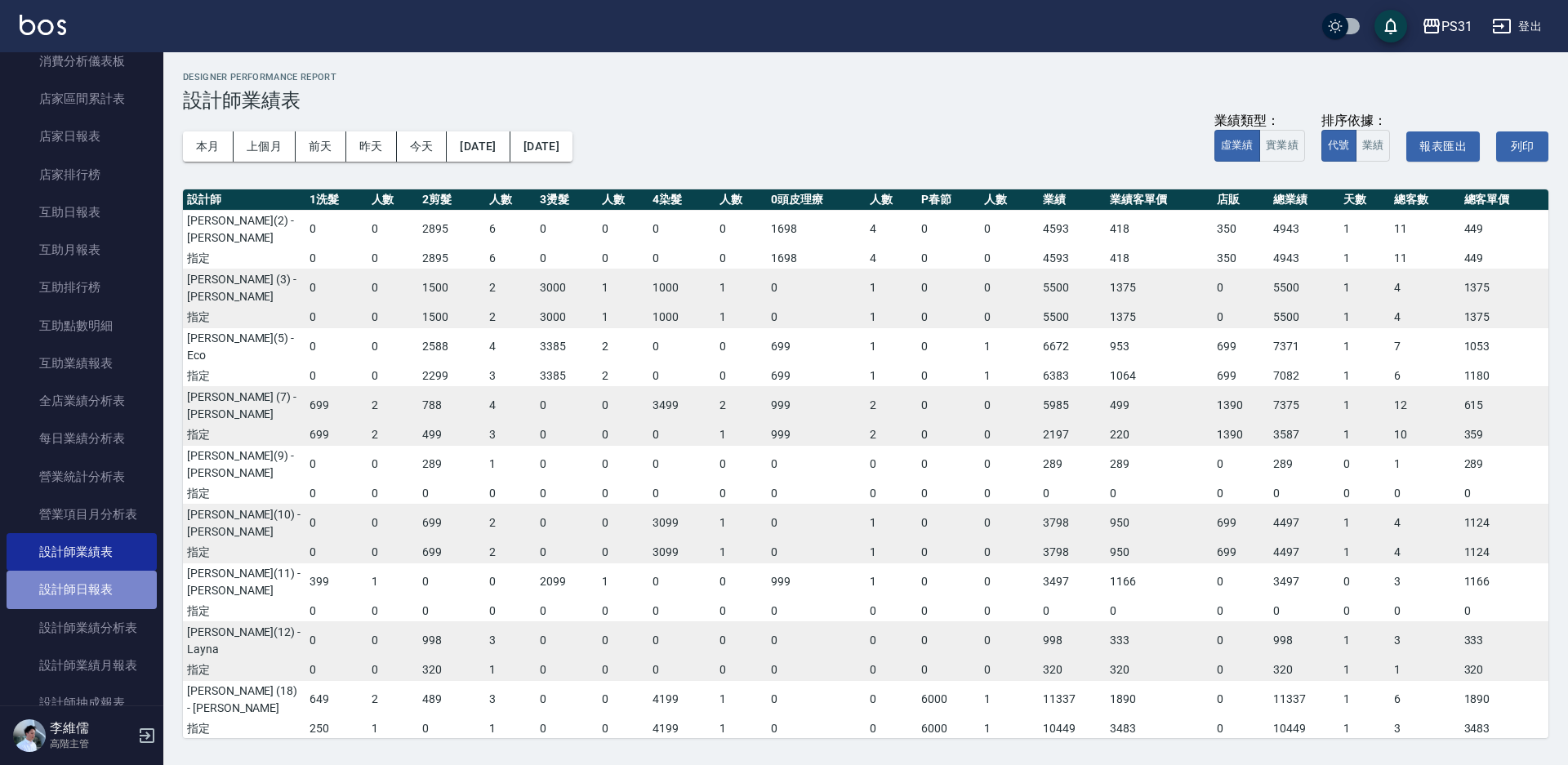
click at [110, 589] on link "設計師日報表" at bounding box center [81, 589] width 150 height 37
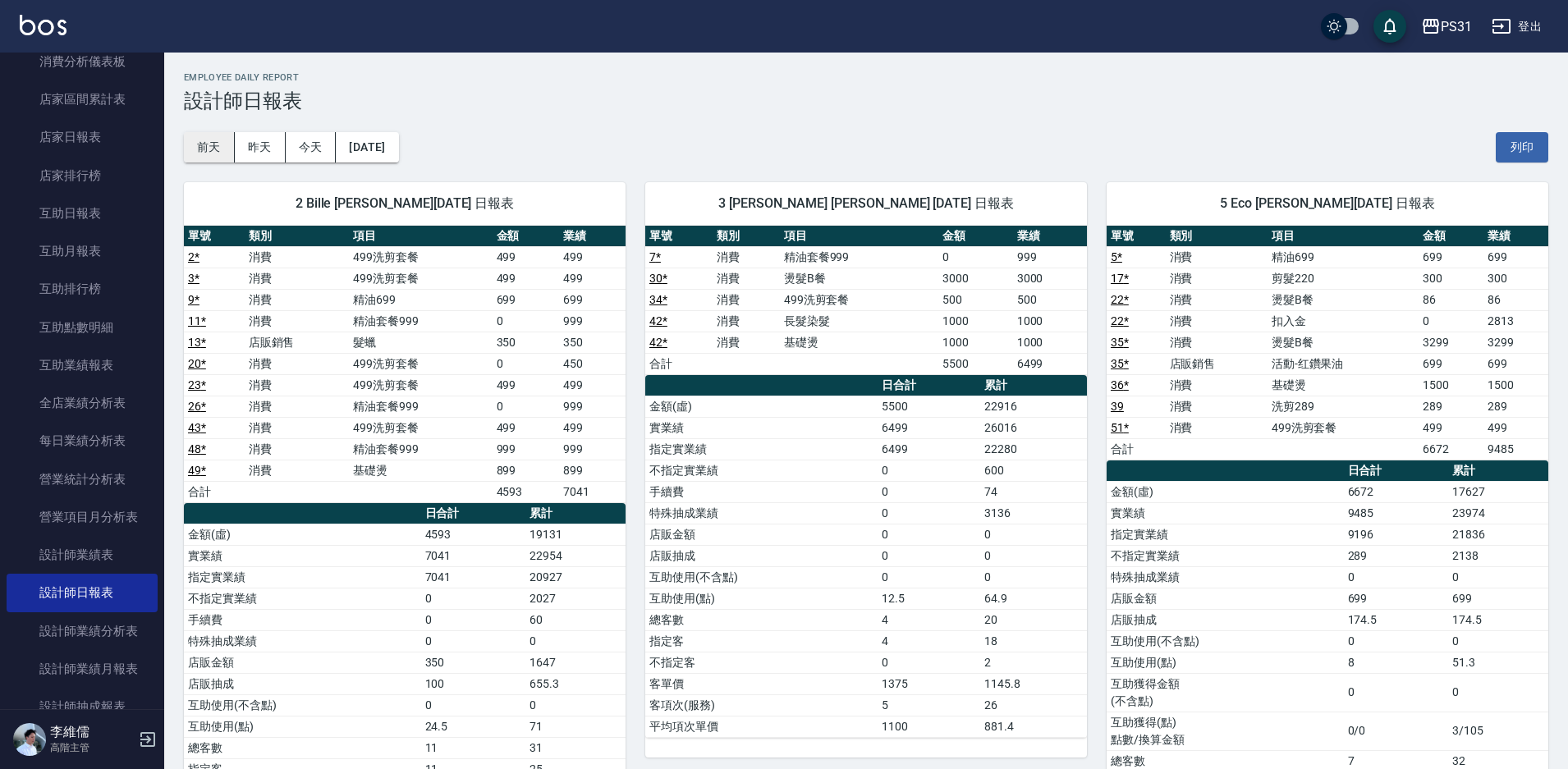
click at [218, 155] on button "前天" at bounding box center [210, 147] width 51 height 31
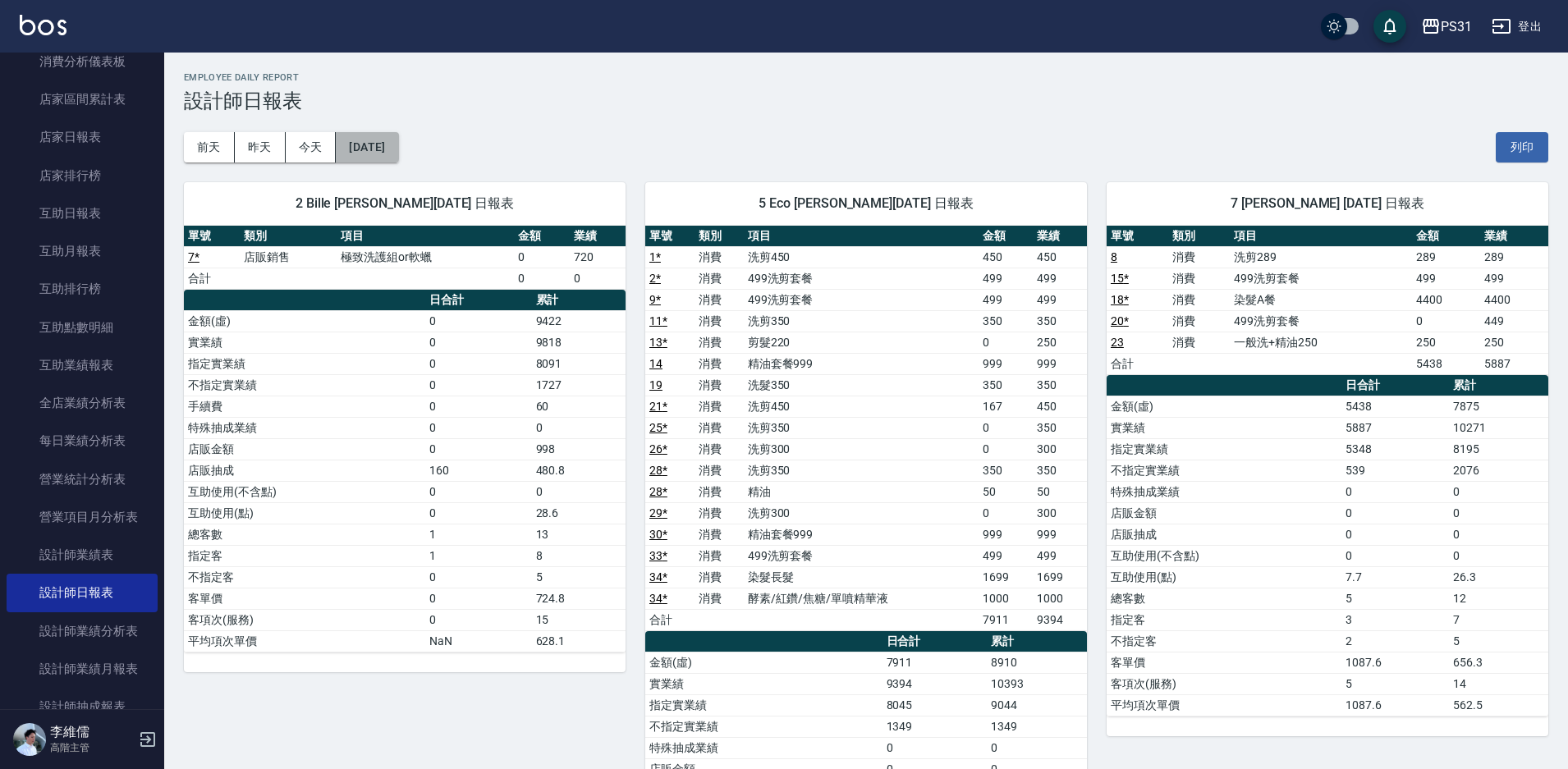
click at [352, 146] on button "[DATE]" at bounding box center [367, 147] width 62 height 31
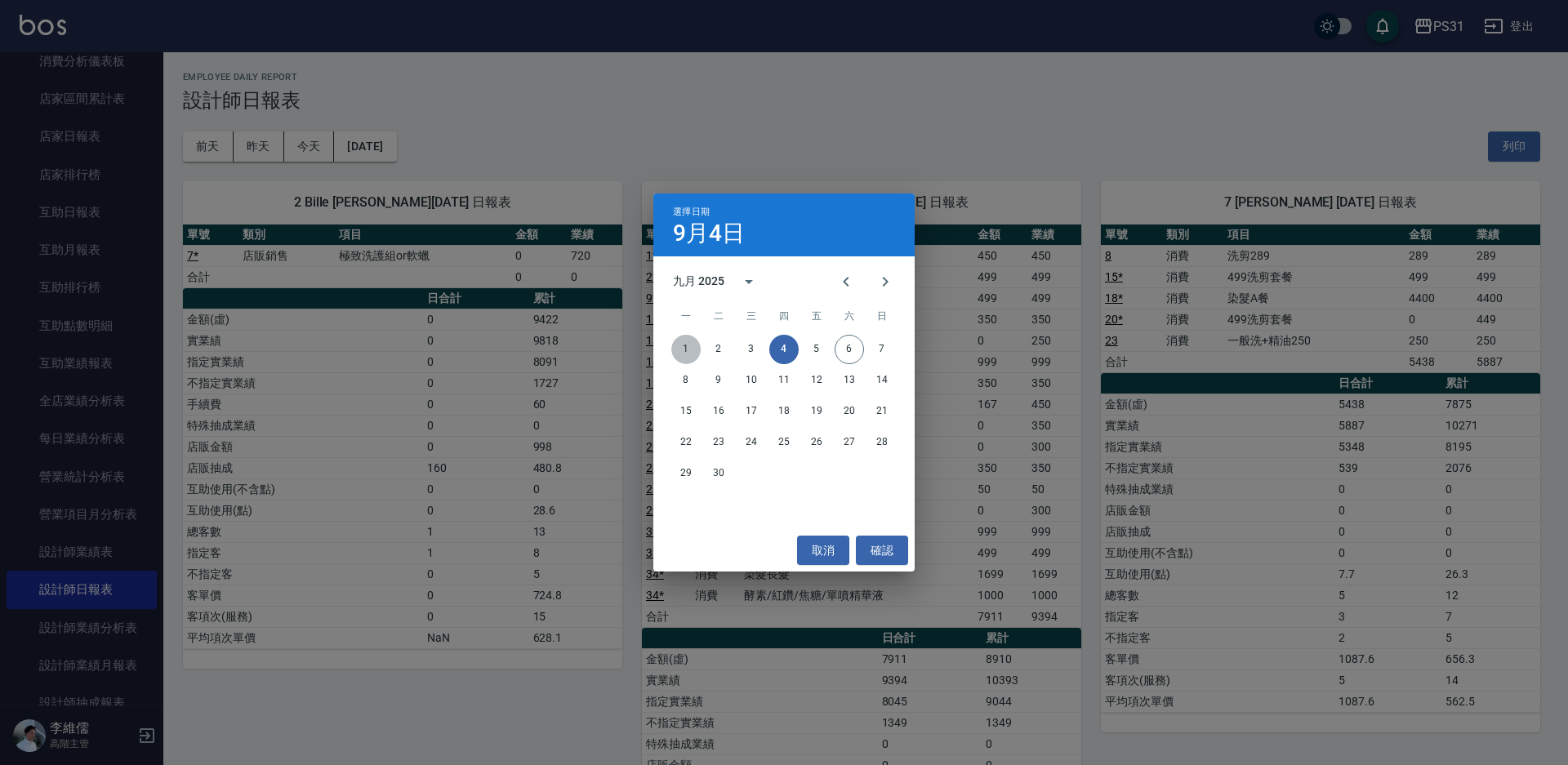
click at [682, 342] on button "1" at bounding box center [686, 349] width 30 height 30
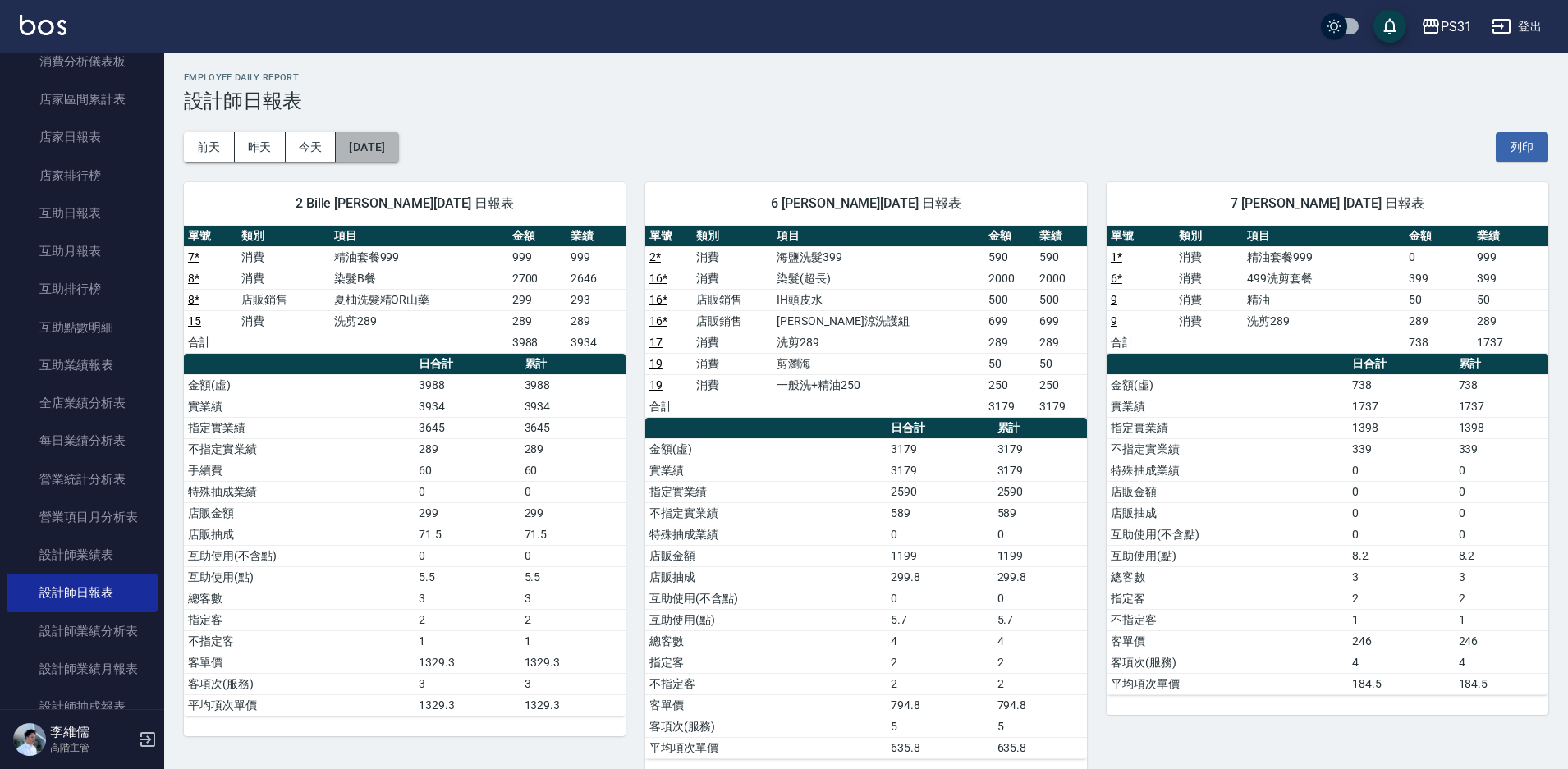
drag, startPoint x: 397, startPoint y: 148, endPoint x: 402, endPoint y: 158, distance: 11.2
click at [398, 158] on button "[DATE]" at bounding box center [367, 147] width 62 height 31
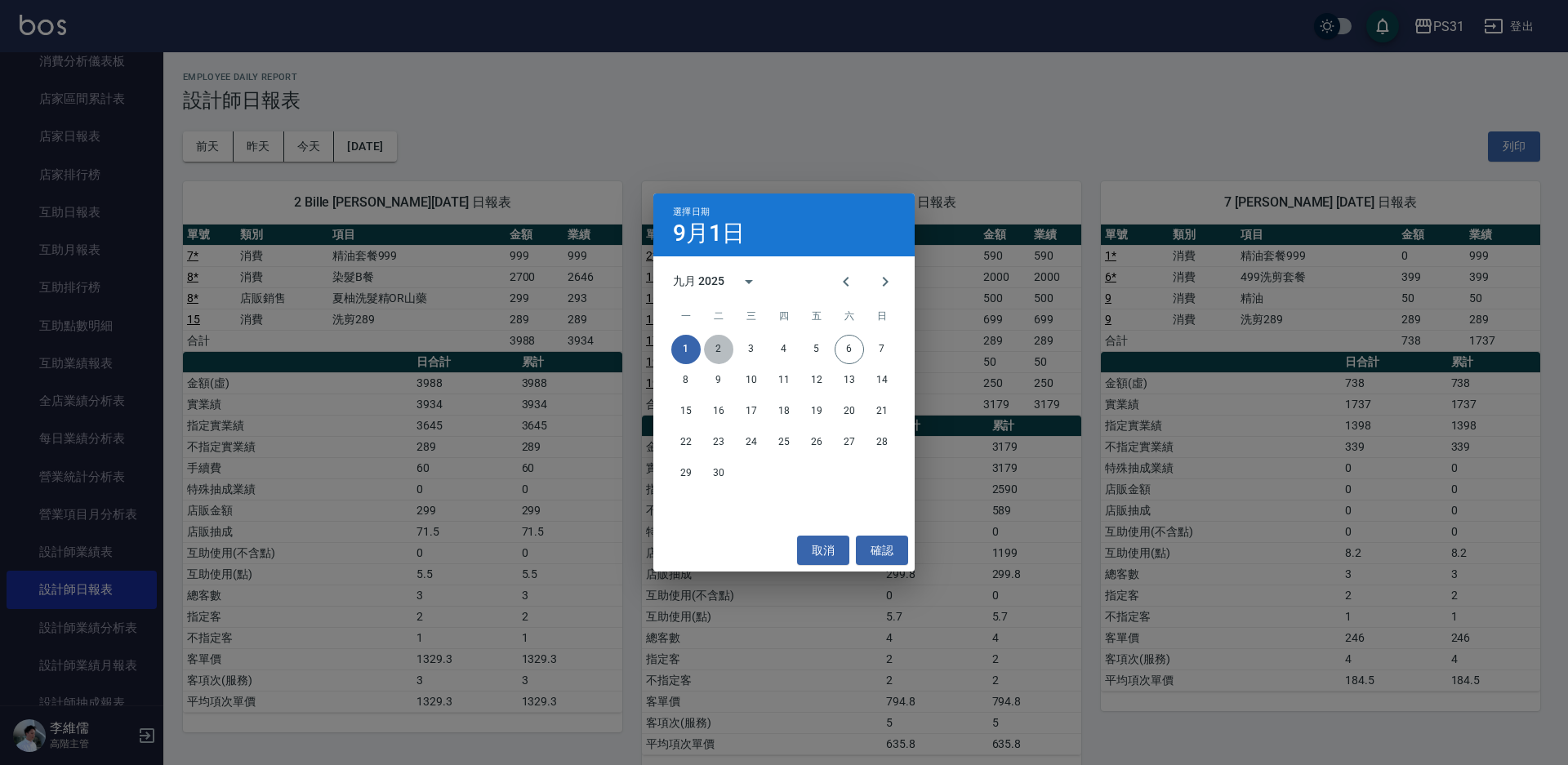
click at [712, 349] on button "2" at bounding box center [719, 349] width 30 height 30
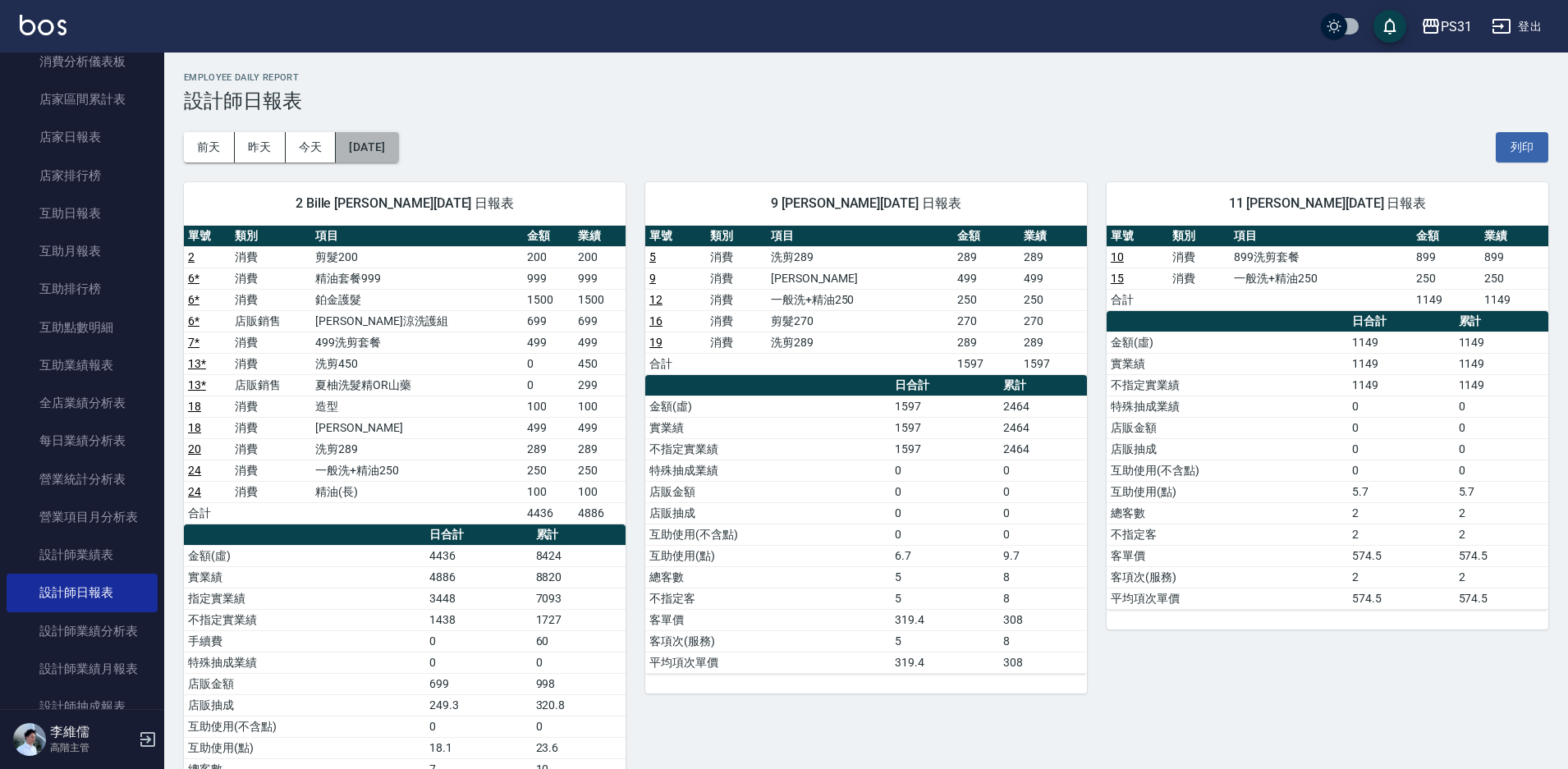
click at [398, 151] on button "[DATE]" at bounding box center [367, 147] width 62 height 31
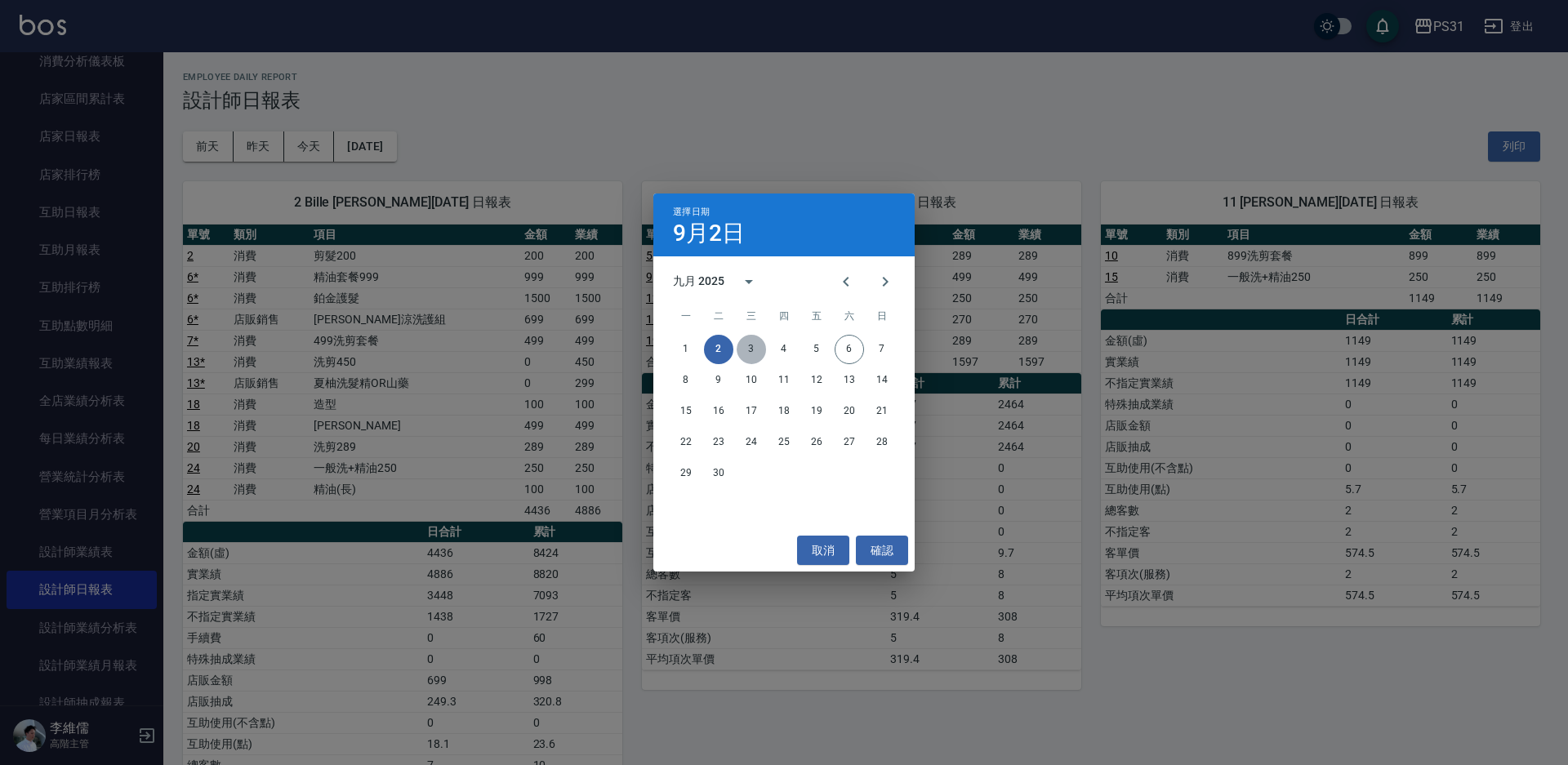
click at [754, 341] on button "3" at bounding box center [751, 349] width 30 height 30
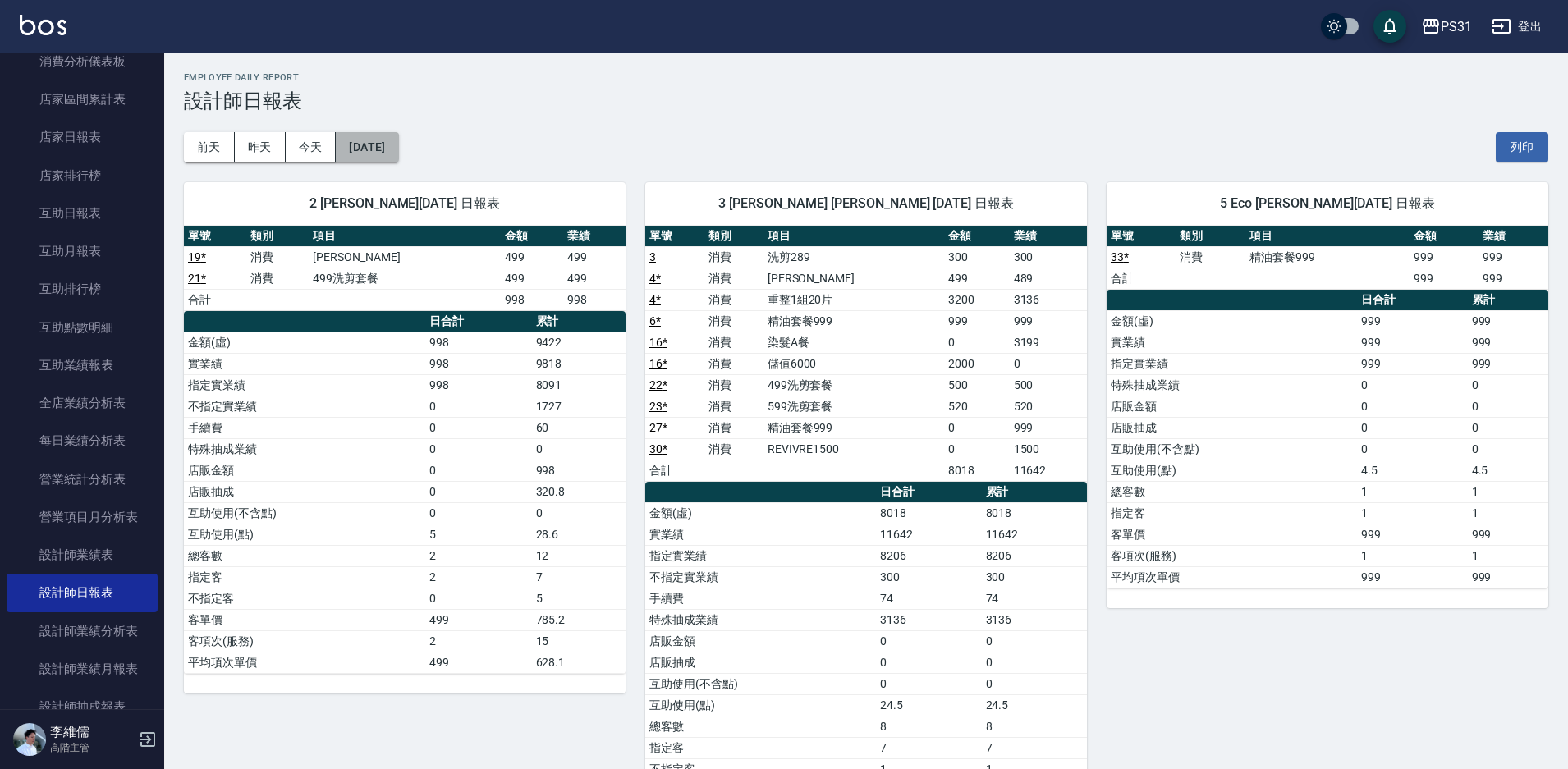
click at [384, 146] on button "[DATE]" at bounding box center [367, 147] width 62 height 31
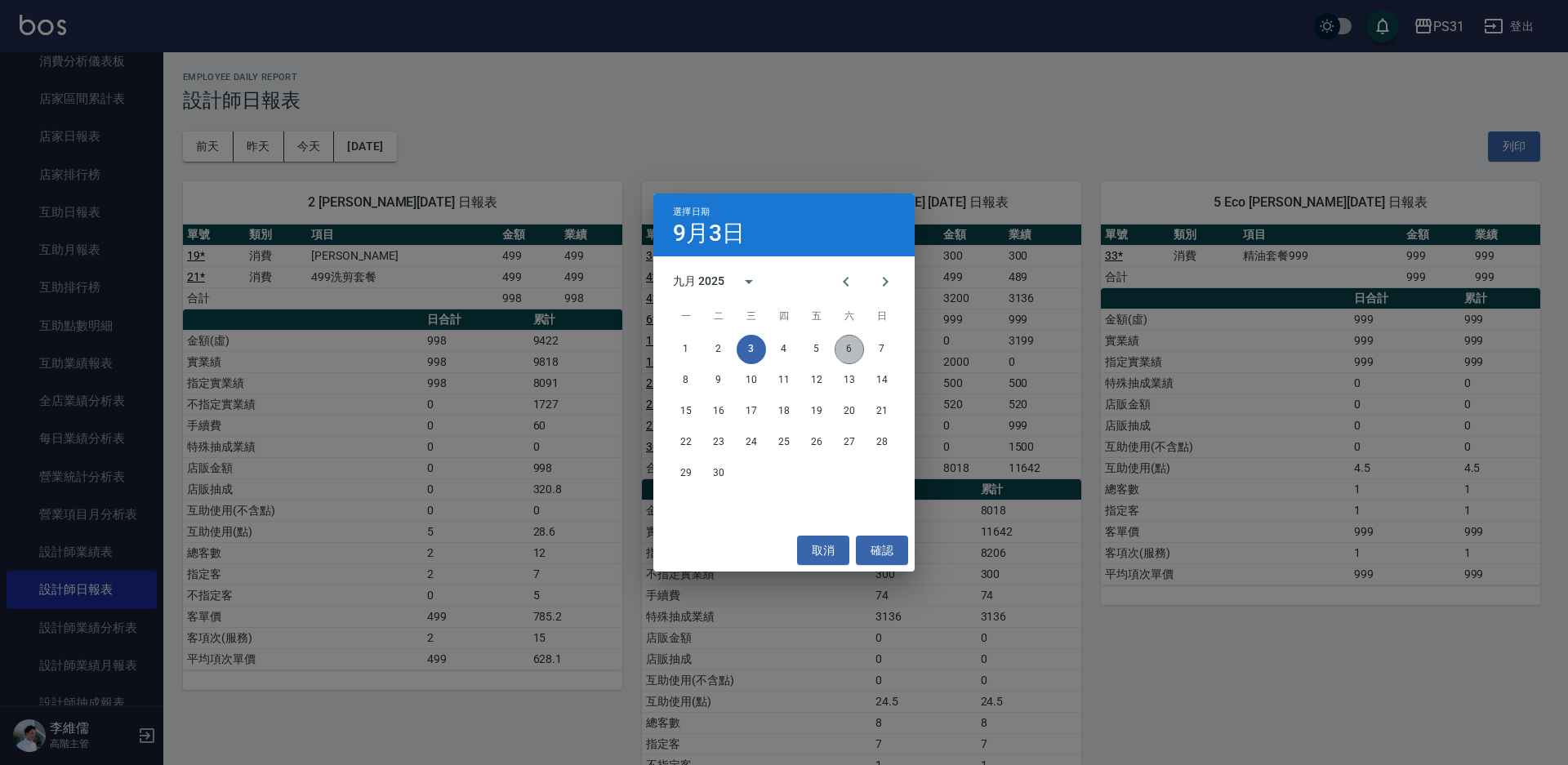
click at [843, 342] on button "6" at bounding box center [848, 349] width 30 height 30
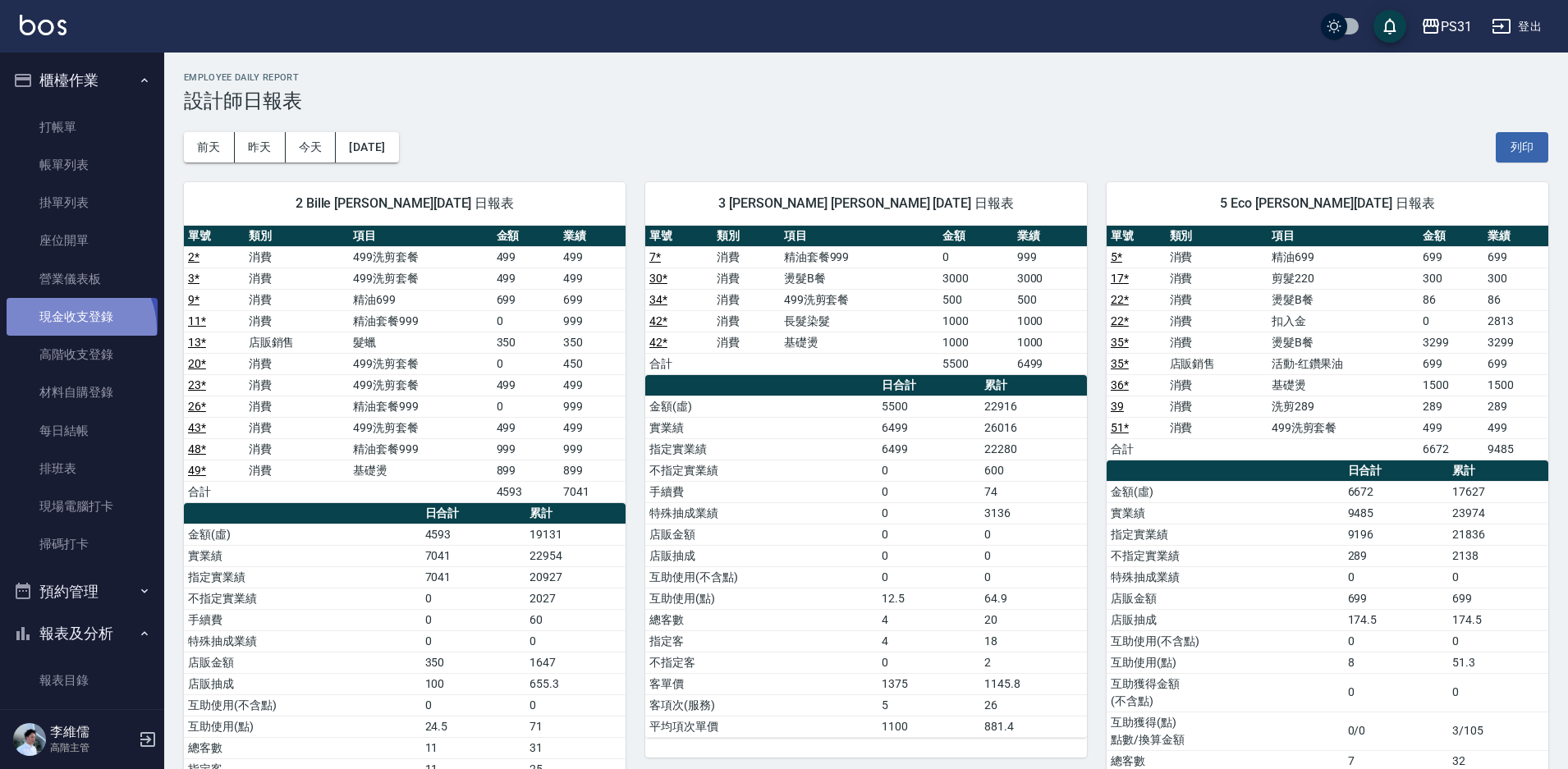
click at [73, 329] on link "現金收支登錄" at bounding box center [82, 316] width 151 height 38
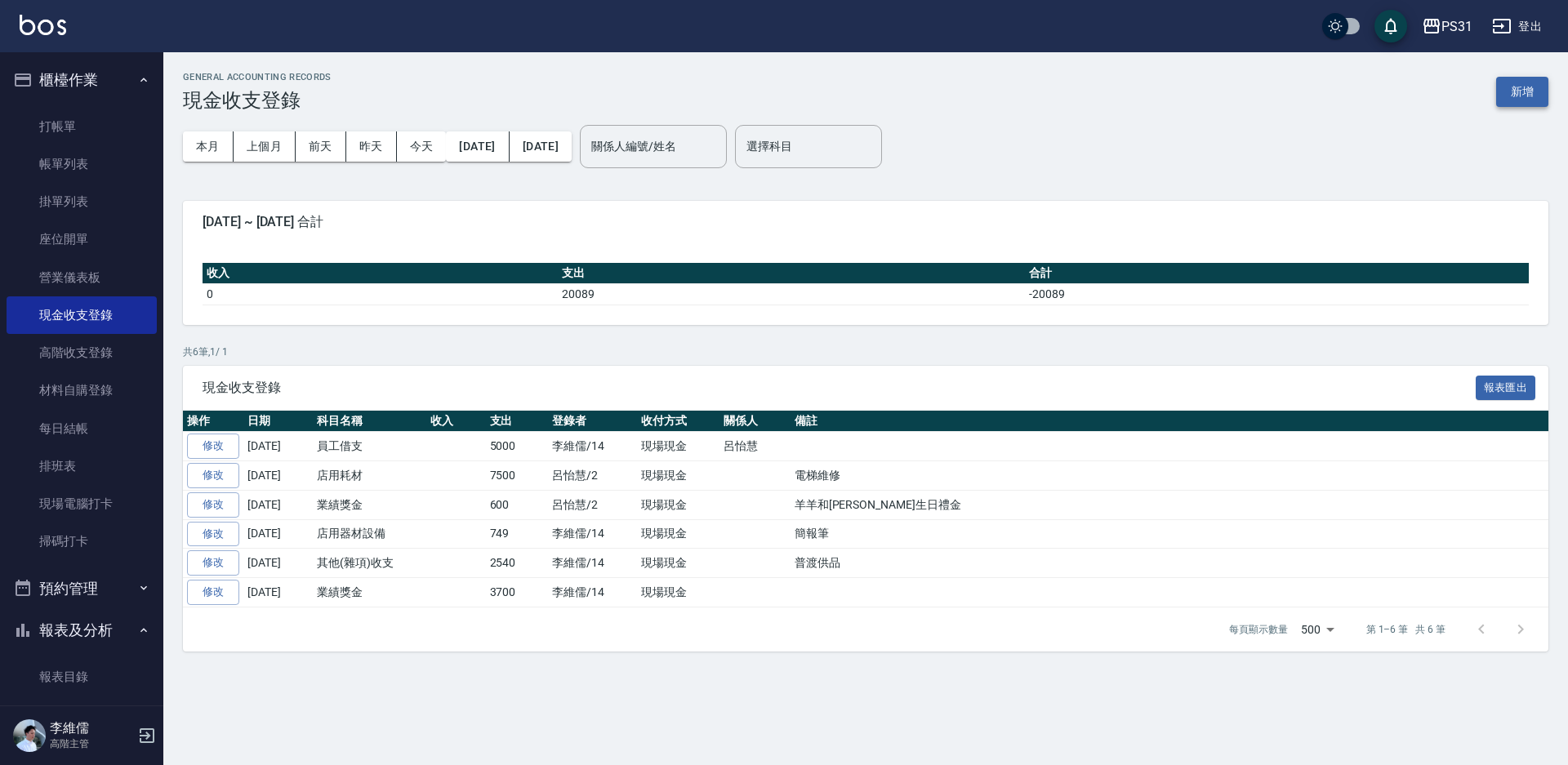
click at [1524, 82] on button "新增" at bounding box center [1522, 92] width 53 height 31
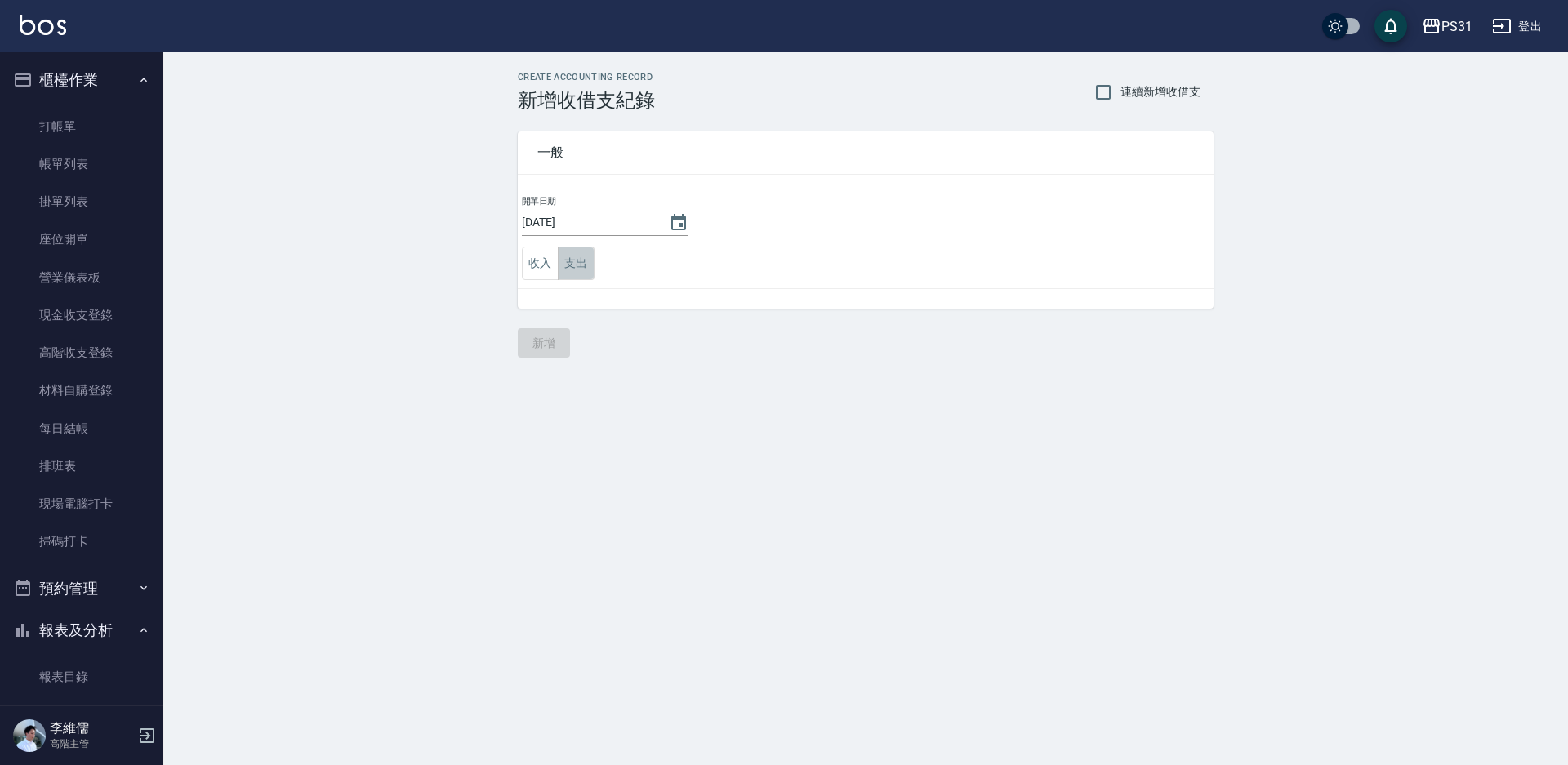
click at [589, 260] on button "支出" at bounding box center [575, 263] width 36 height 33
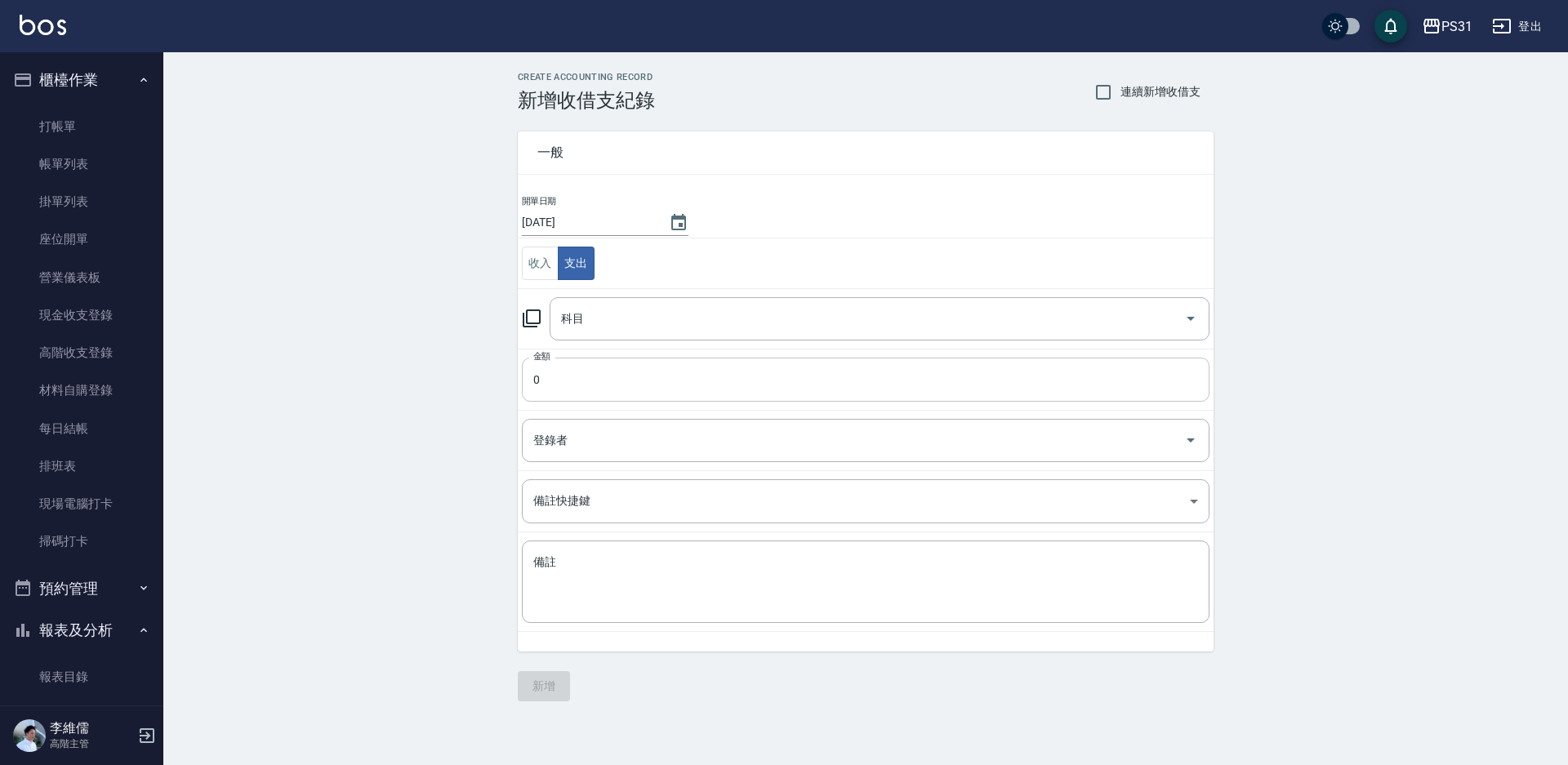
click at [688, 368] on input "0" at bounding box center [865, 379] width 687 height 44
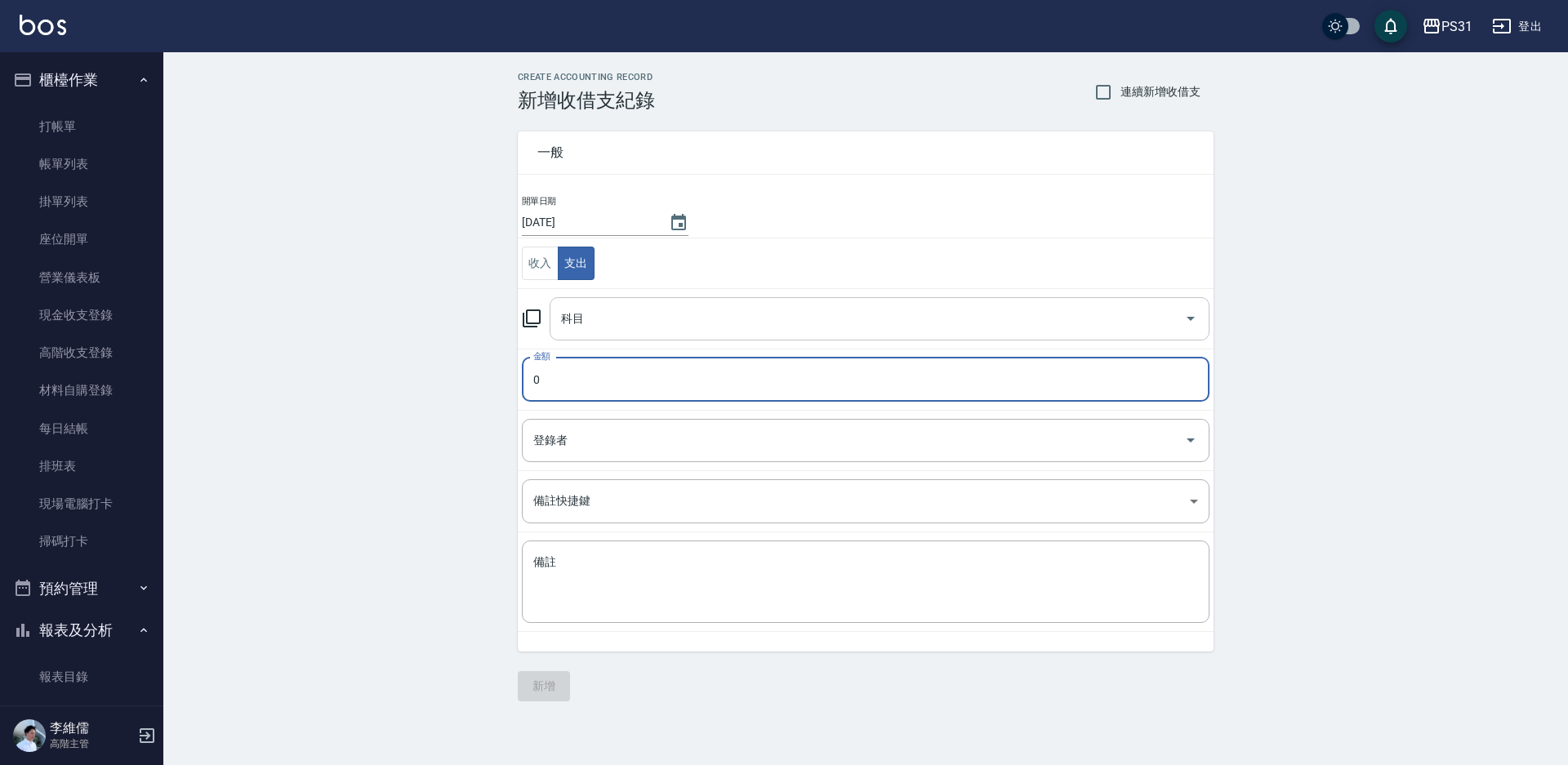
click at [688, 336] on div "科目" at bounding box center [880, 318] width 660 height 43
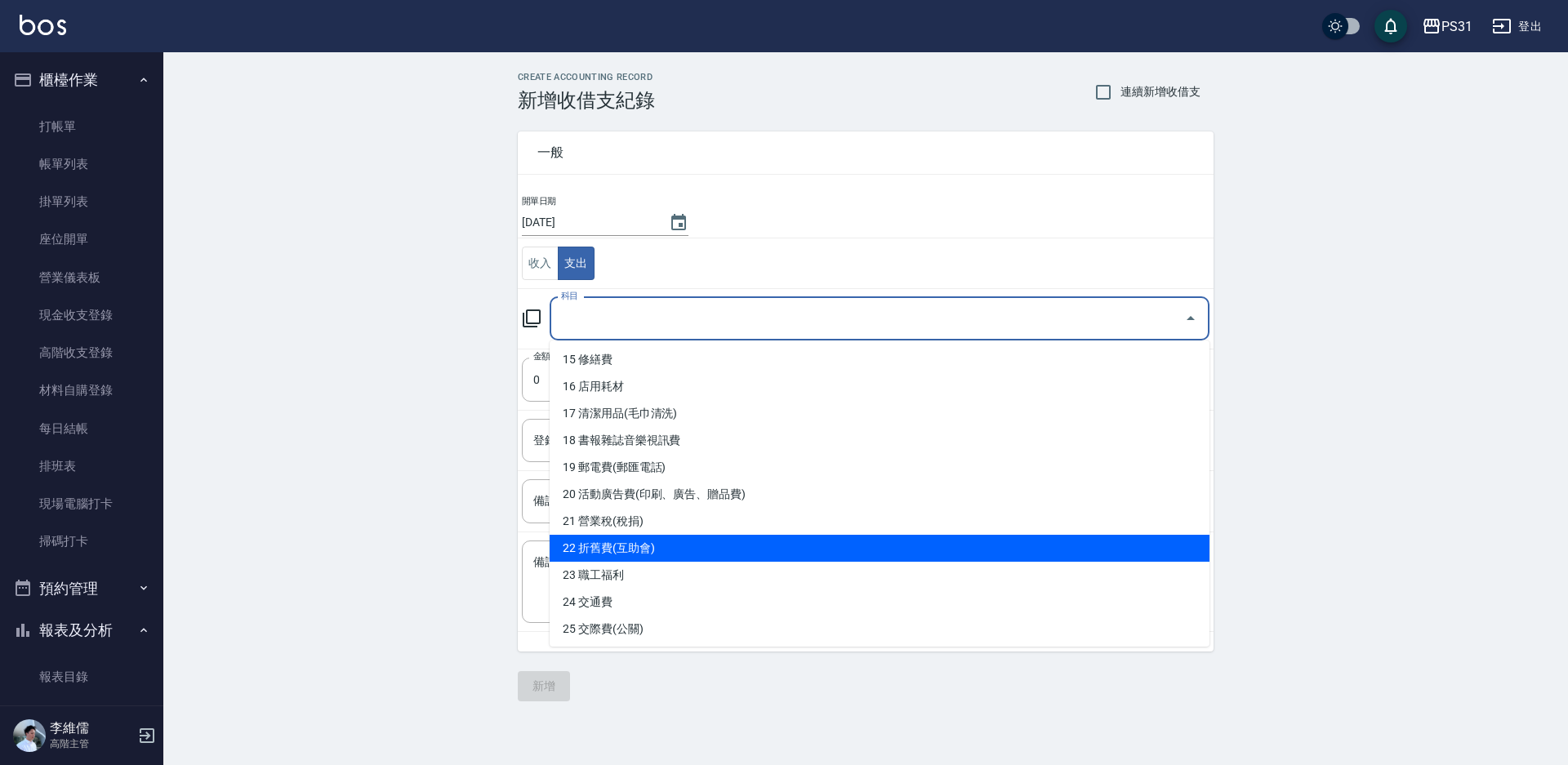
scroll to position [377, 0]
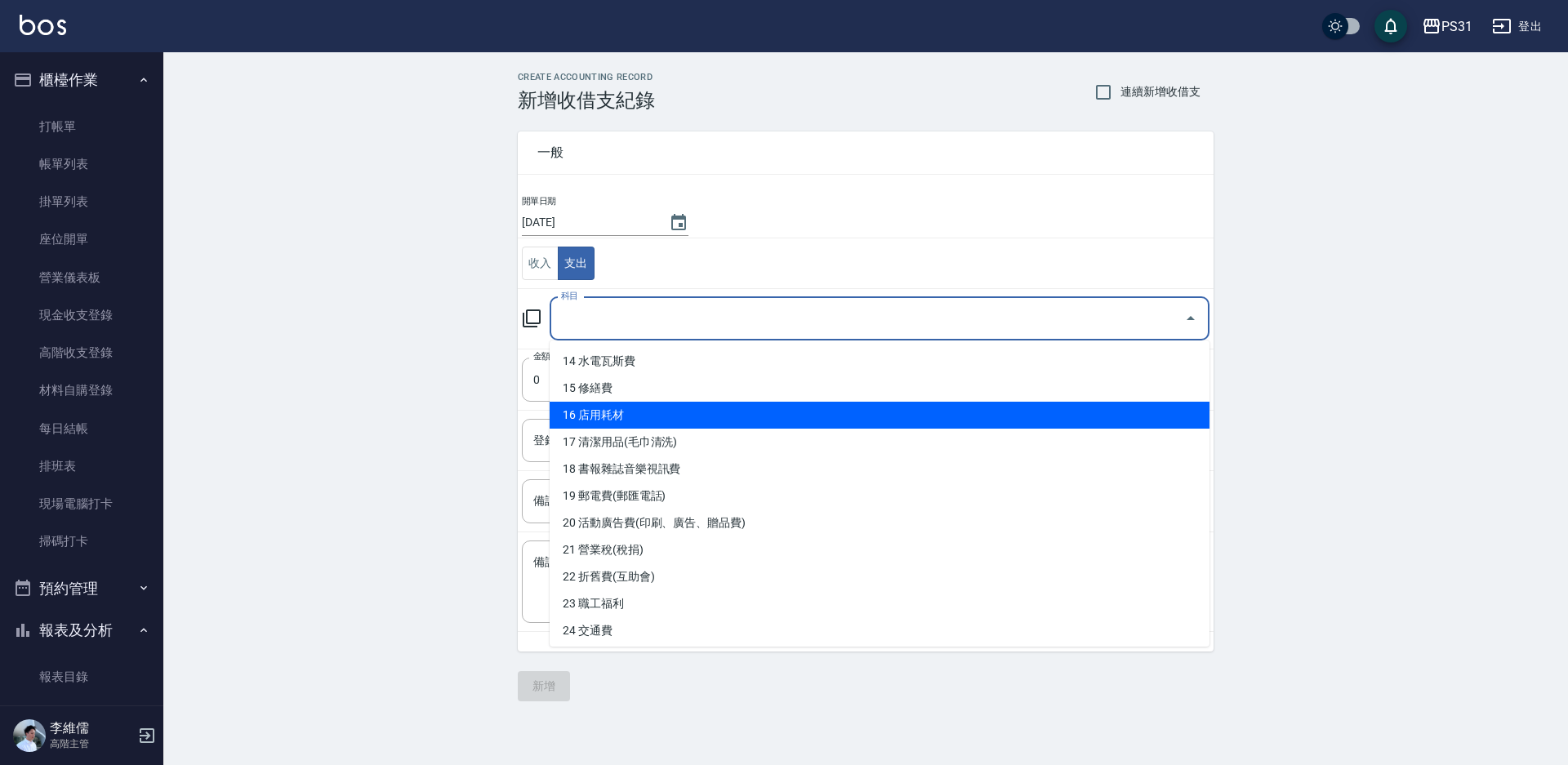
click at [778, 423] on li "16 店用耗材" at bounding box center [880, 415] width 660 height 27
type input "16 店用耗材"
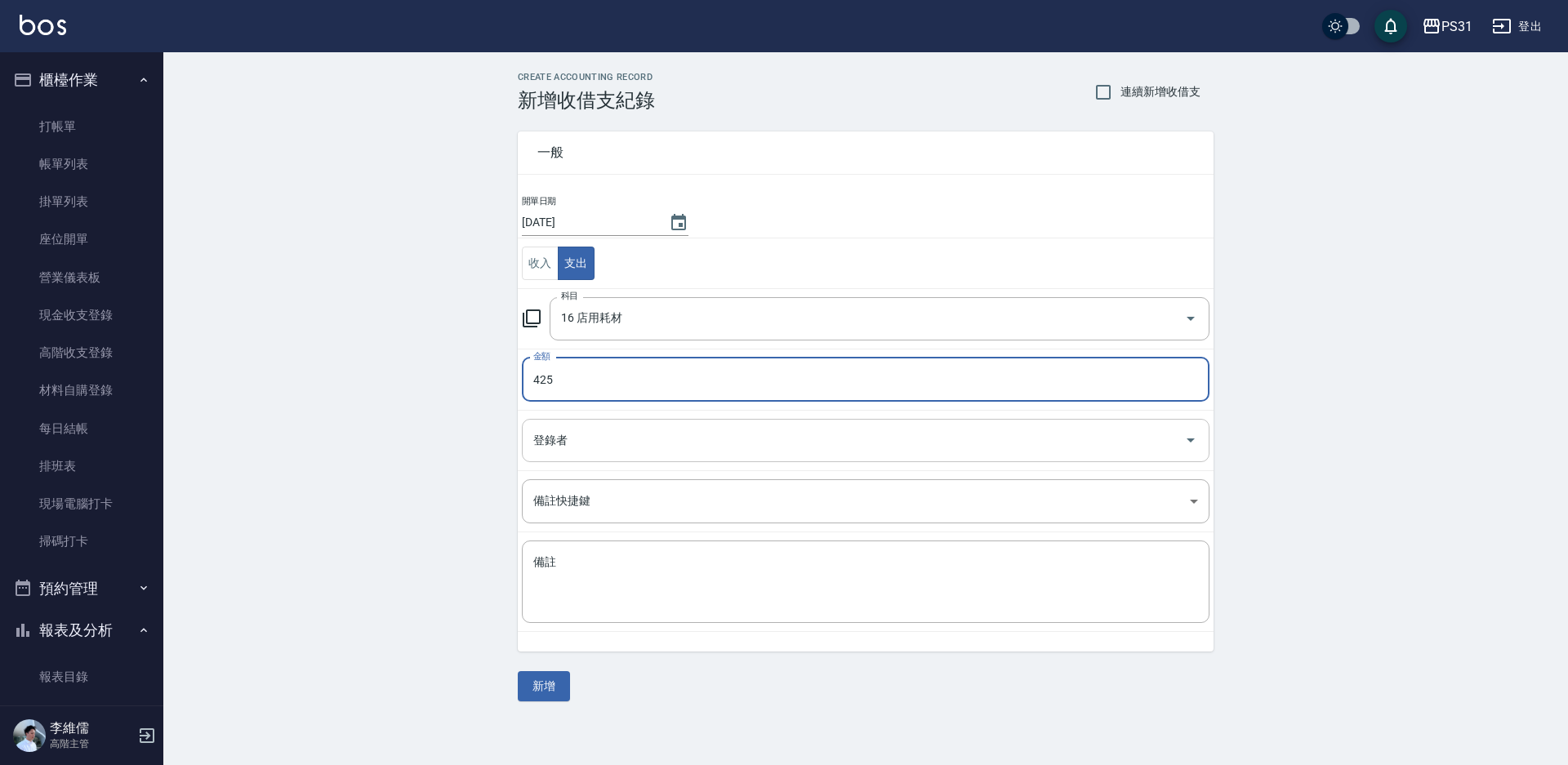
type input "425"
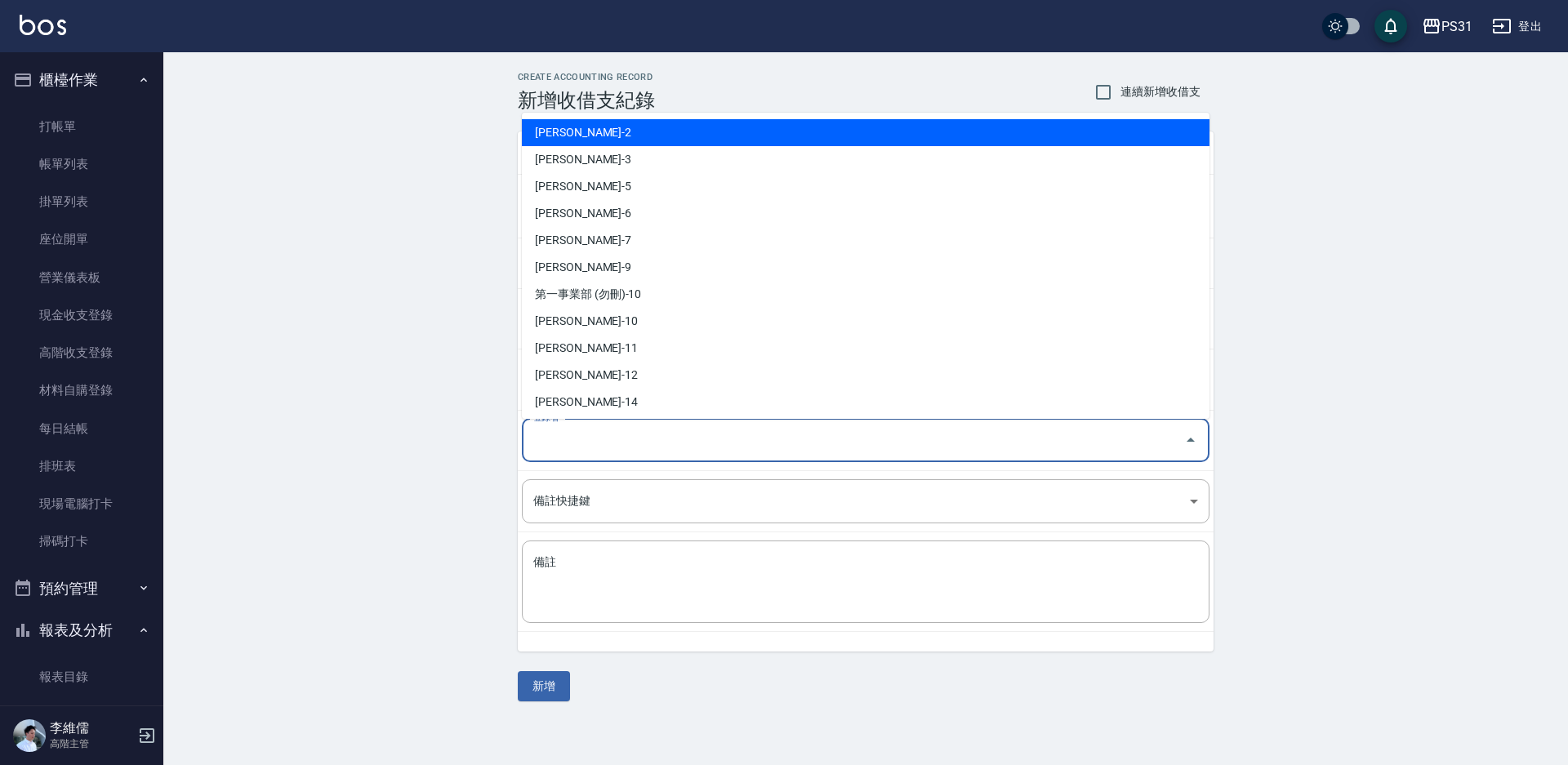
click at [645, 439] on input "登錄者" at bounding box center [854, 440] width 648 height 29
click at [643, 139] on li "[PERSON_NAME]-2" at bounding box center [865, 132] width 687 height 27
type input "[PERSON_NAME]-2"
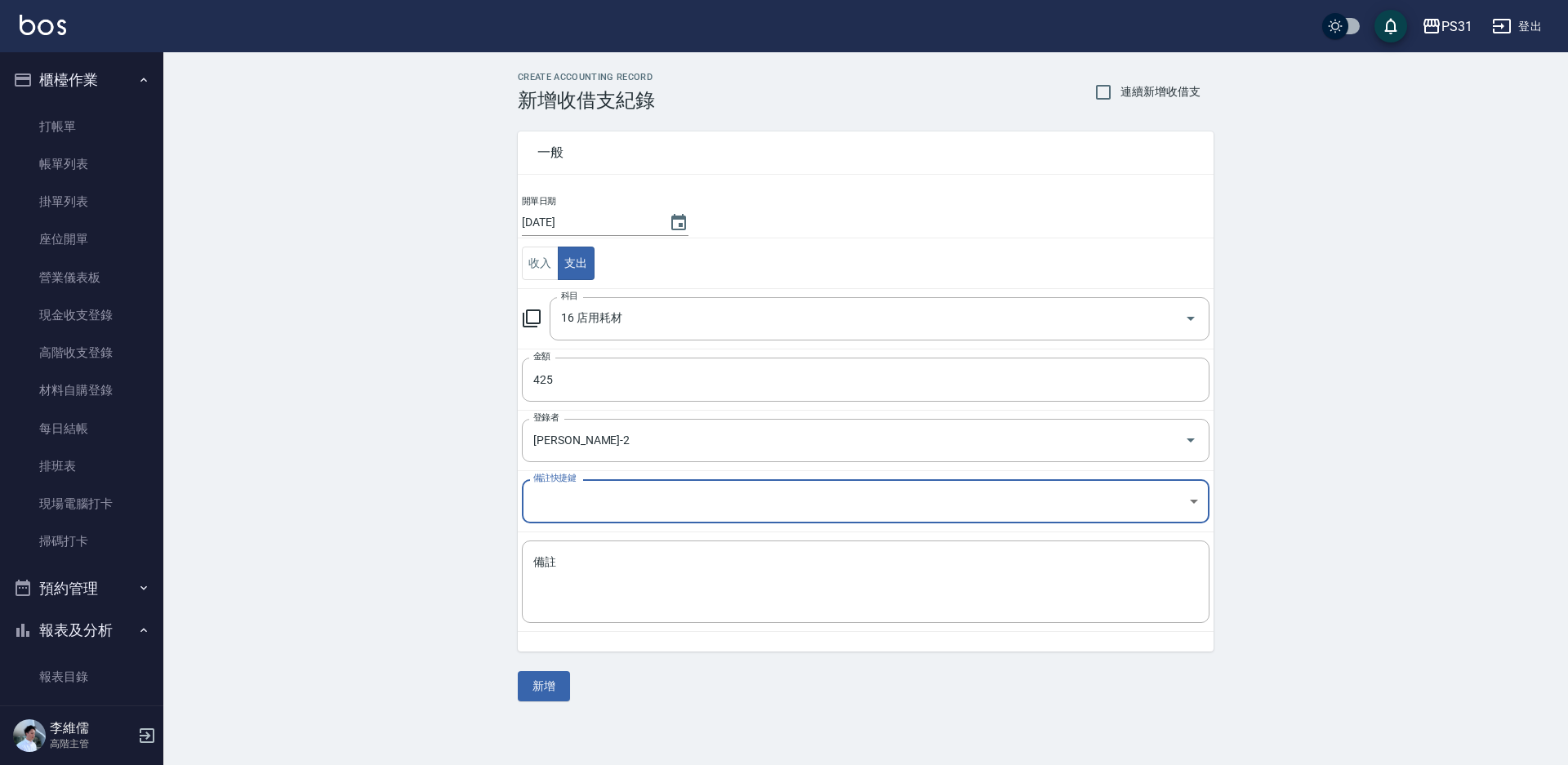
click at [670, 507] on body "PS31 登出 櫃檯作業 打帳單 帳單列表 掛單列表 座位開單 營業儀表板 現金收支登錄 高階收支登錄 材料自購登錄 每日結帳 排班表 現場電腦打卡 掃碼打卡…" at bounding box center [784, 382] width 1568 height 765
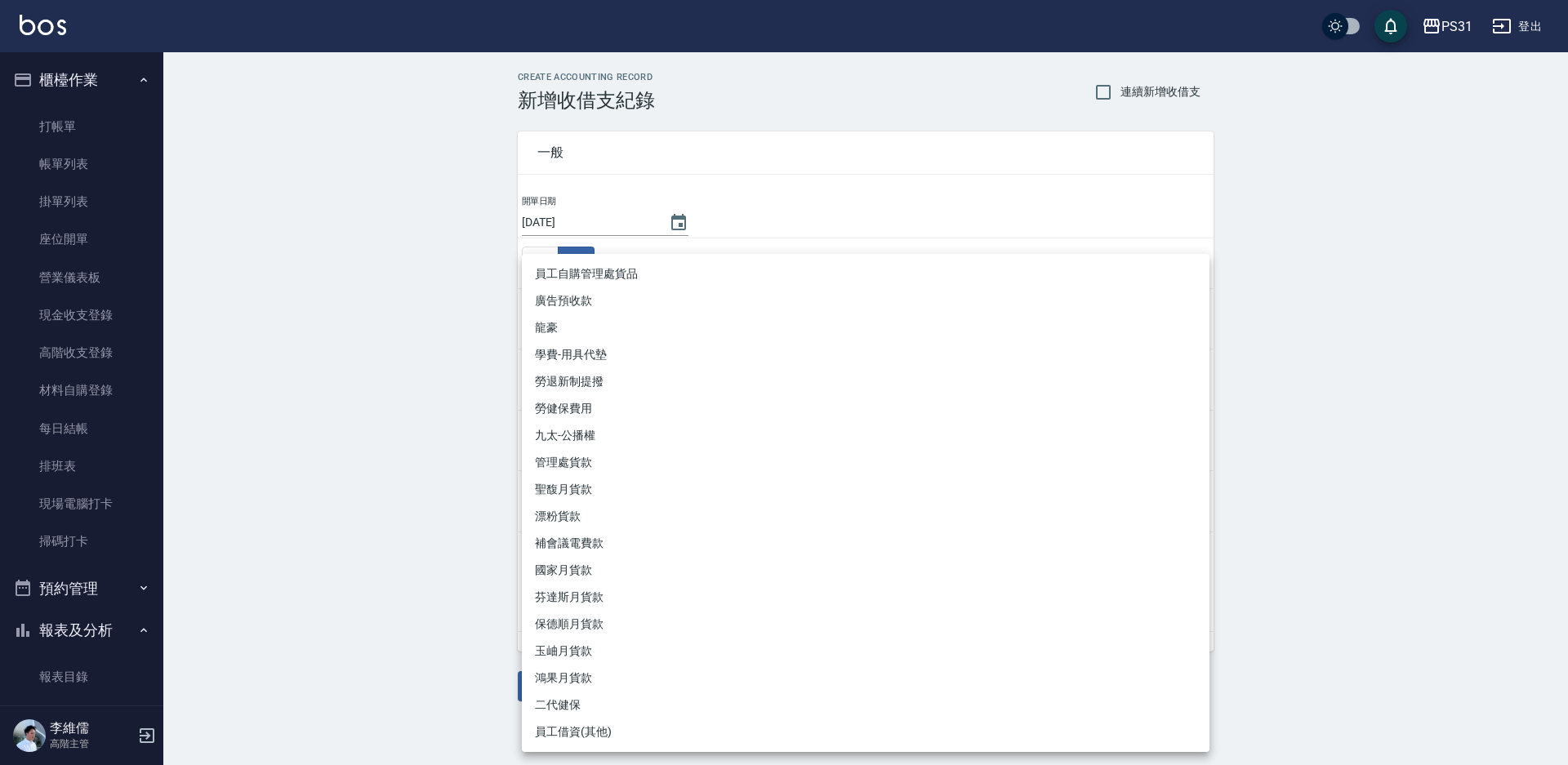
click at [223, 426] on div at bounding box center [784, 382] width 1568 height 765
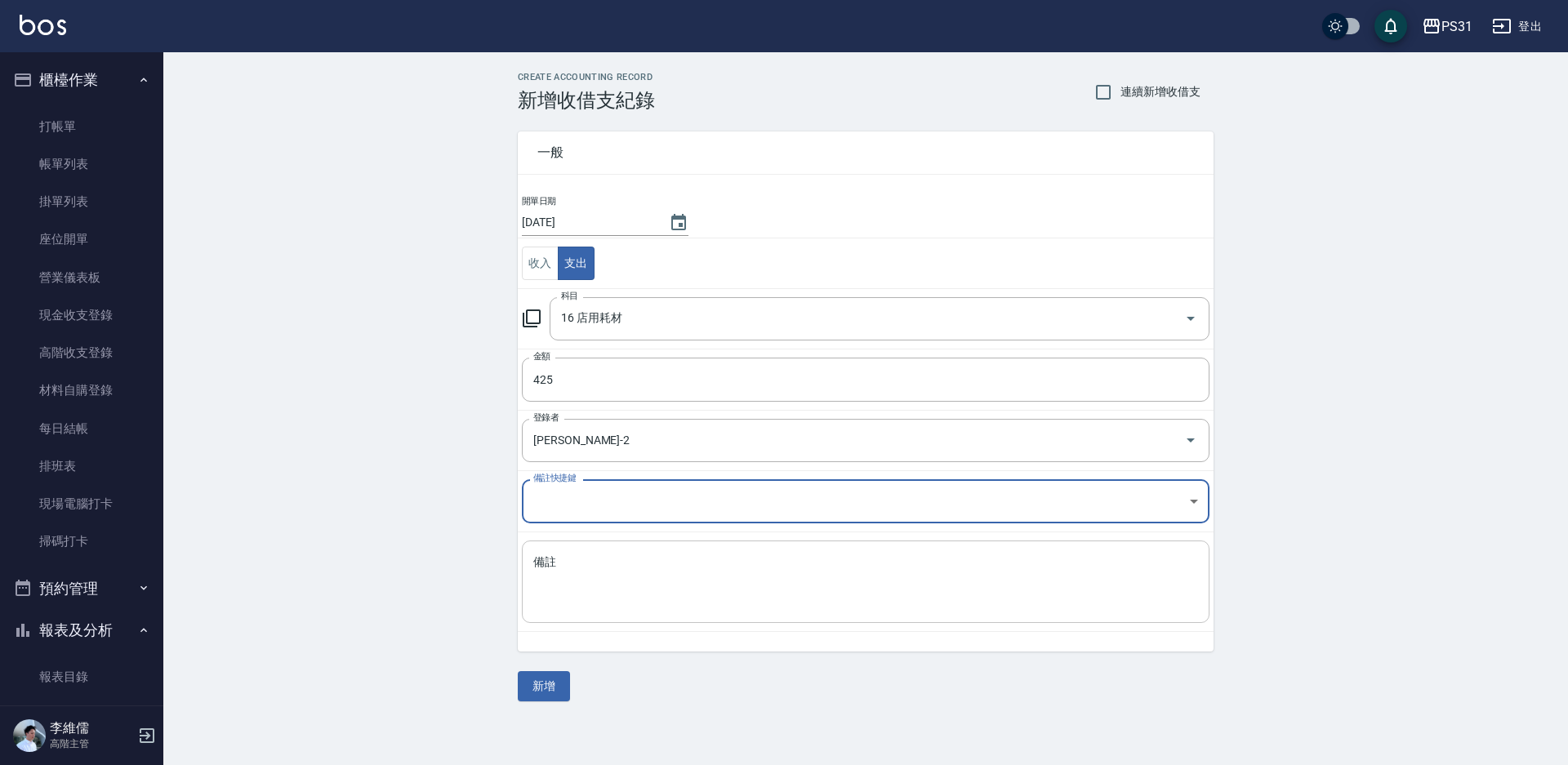
click at [623, 581] on textarea "備註" at bounding box center [865, 581] width 664 height 55
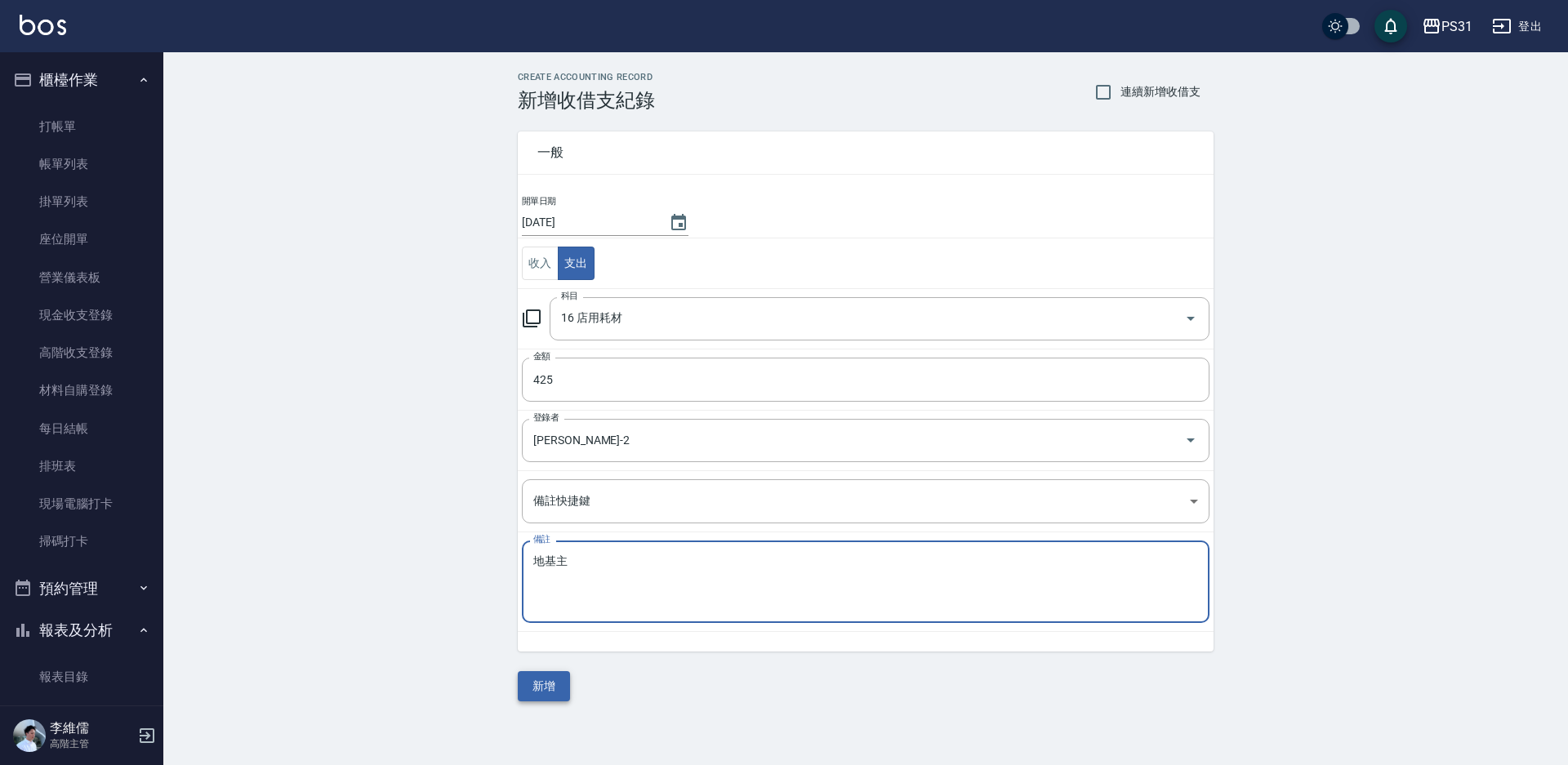
type textarea "地基主"
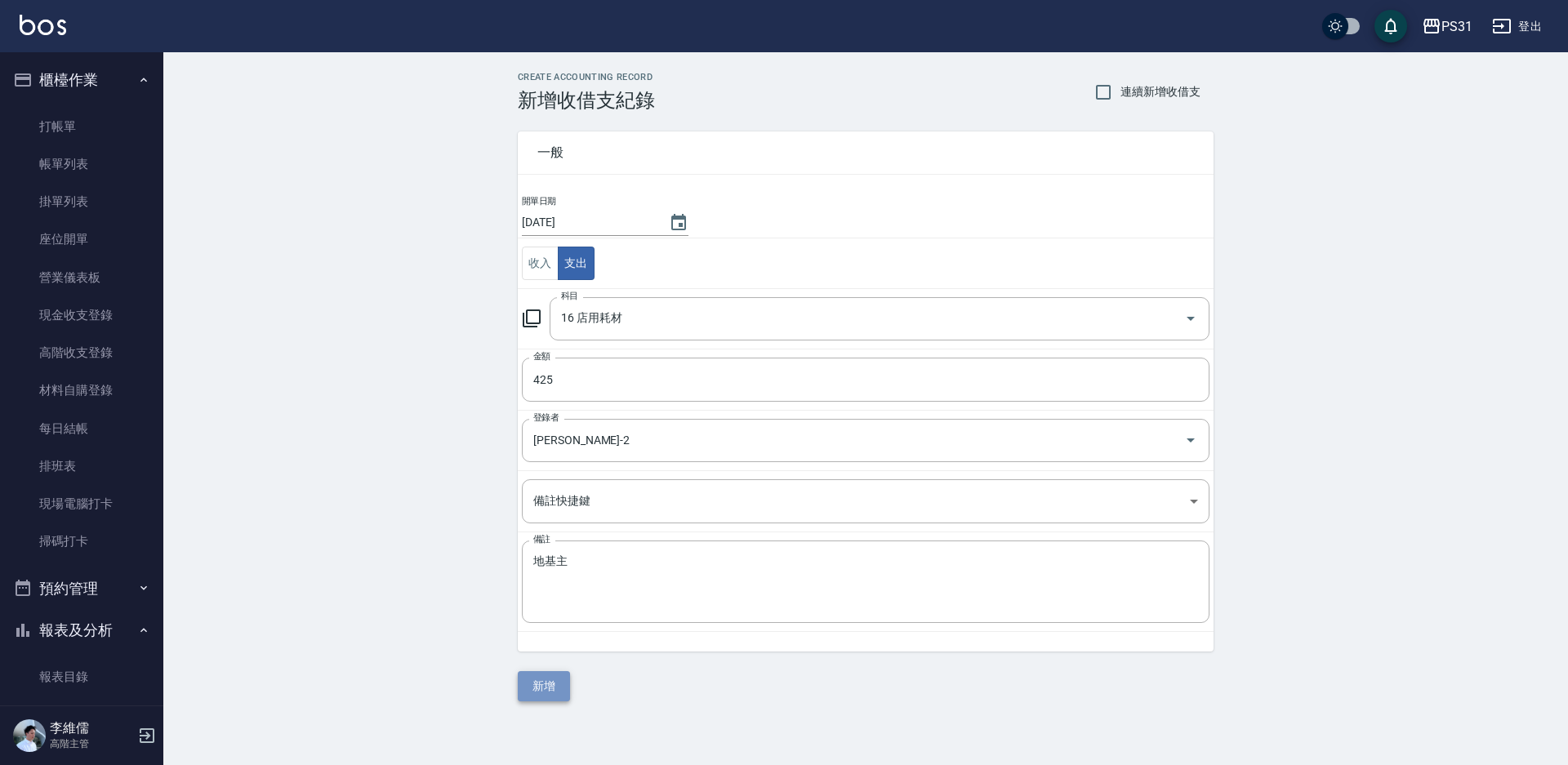
click at [563, 673] on button "新增" at bounding box center [544, 686] width 53 height 31
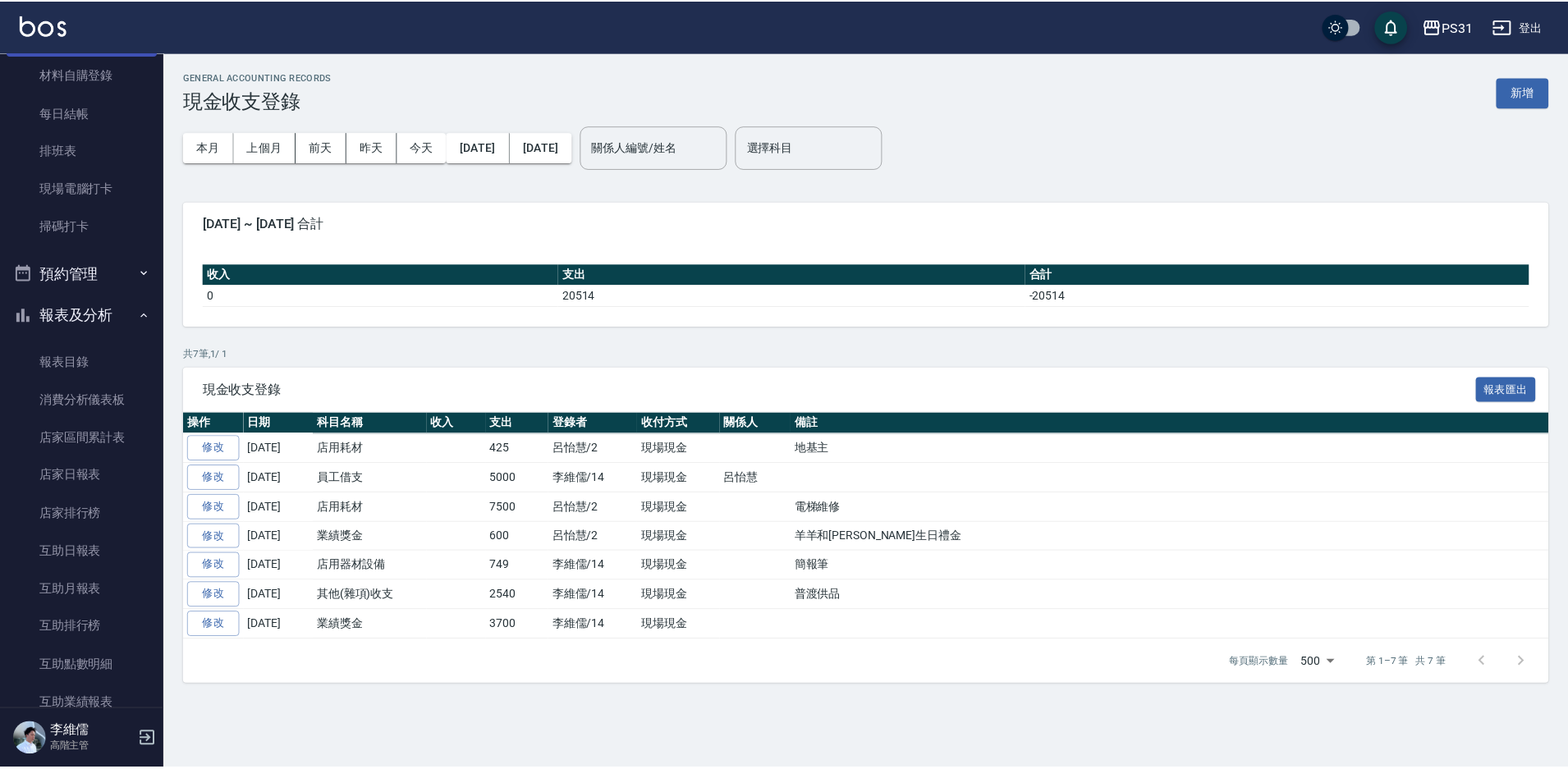
scroll to position [328, 0]
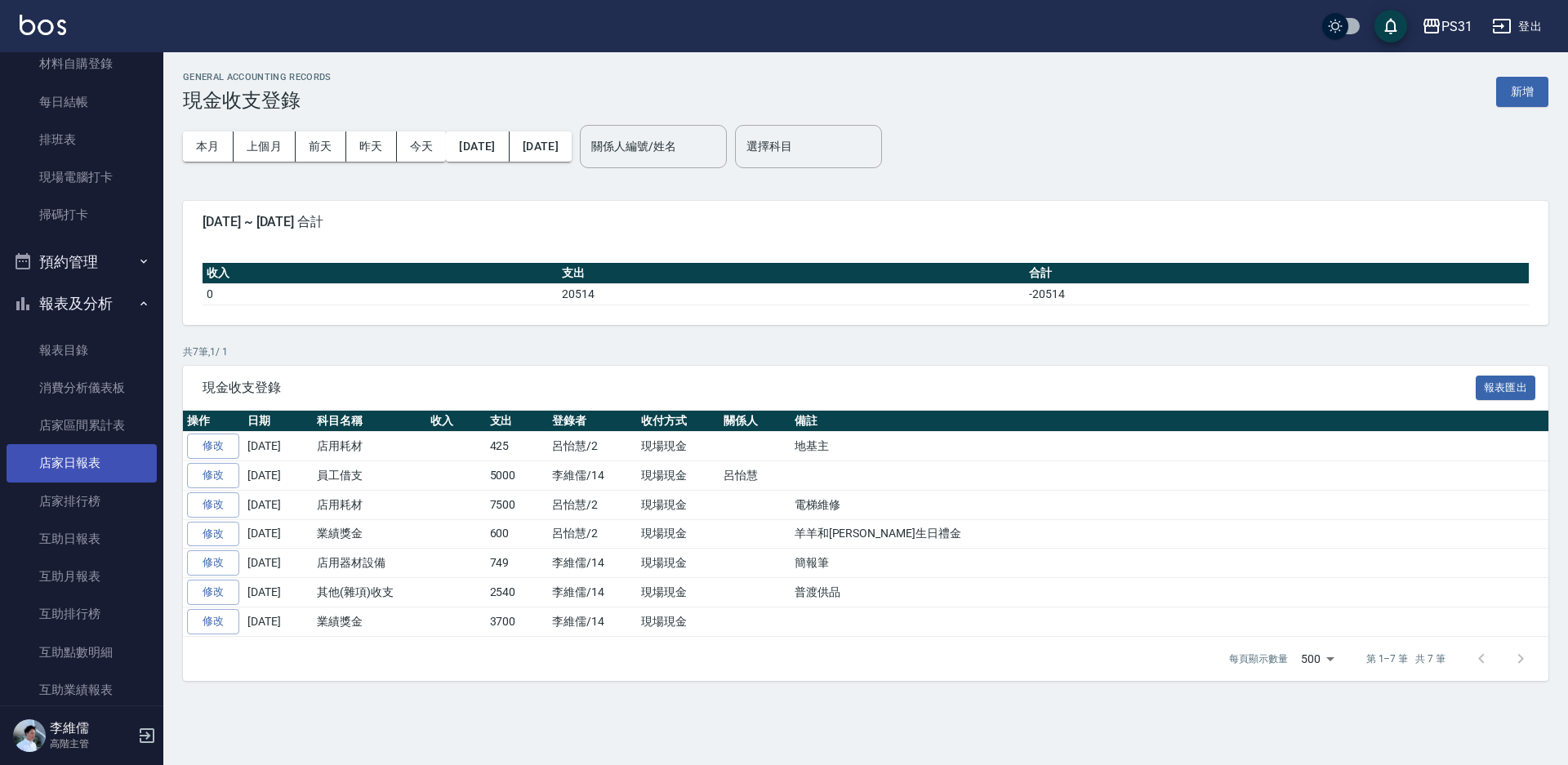
click at [119, 466] on link "店家日報表" at bounding box center [81, 463] width 150 height 37
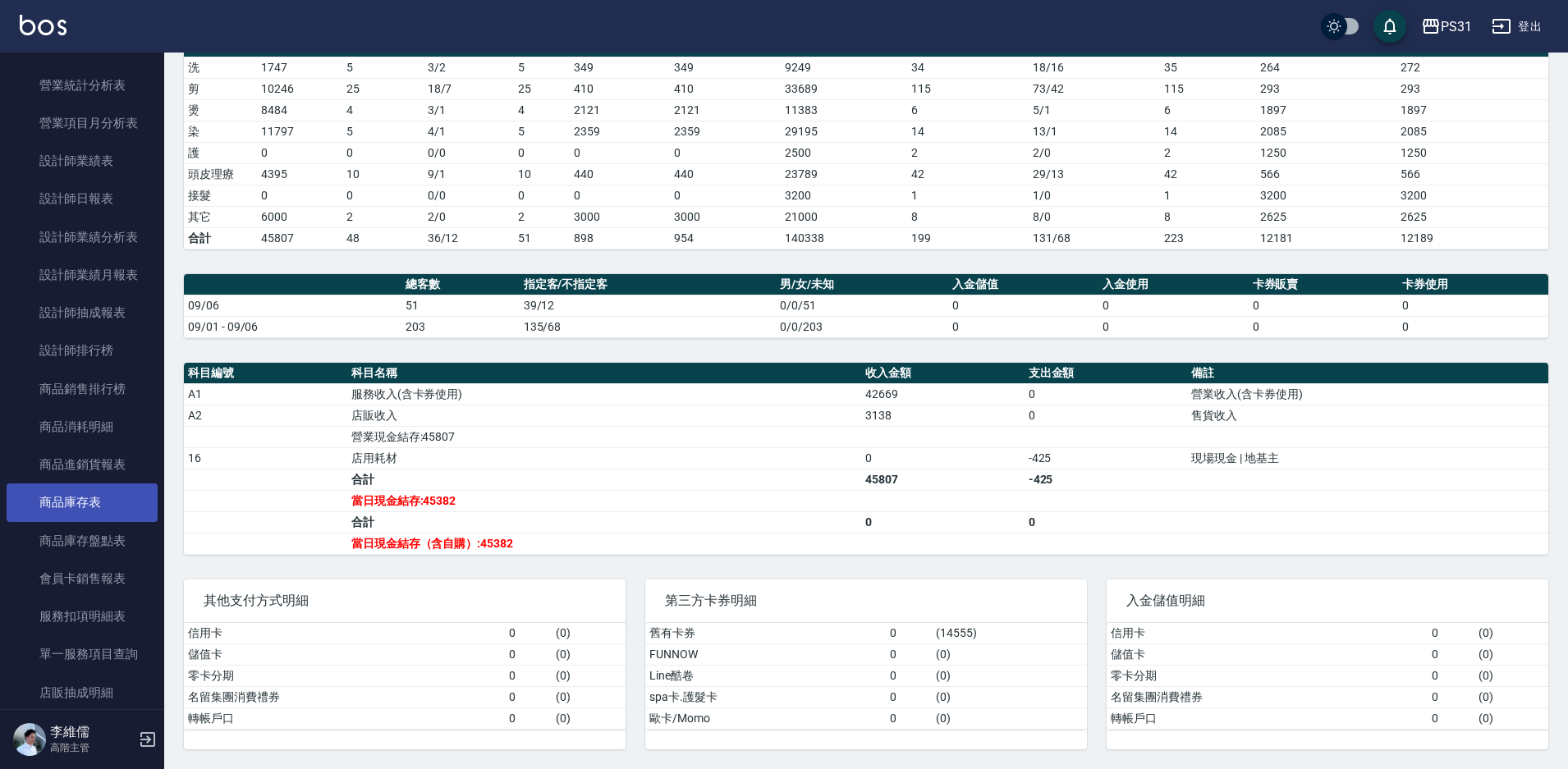
scroll to position [1148, 0]
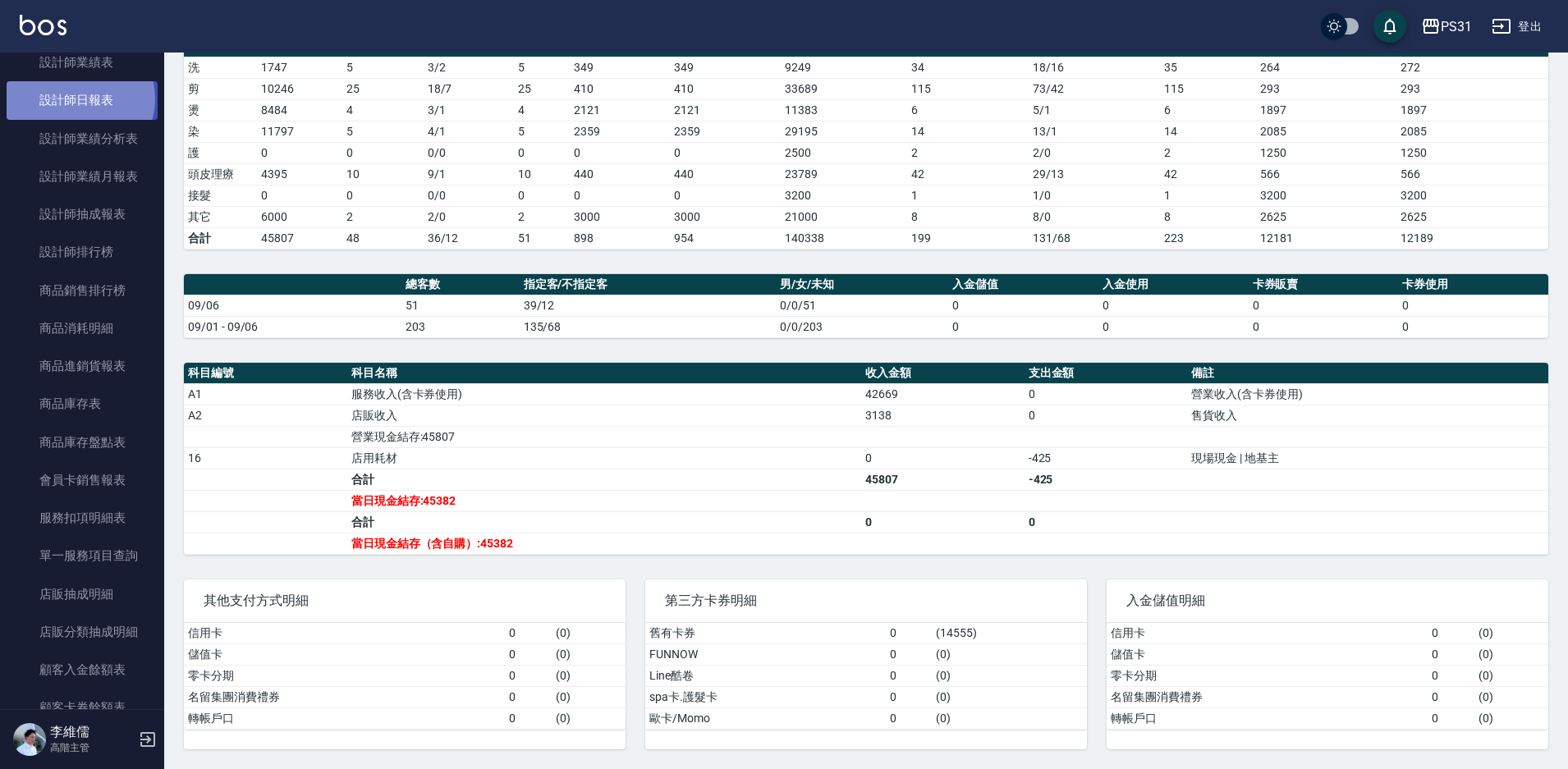
click at [78, 98] on link "設計師日報表" at bounding box center [82, 100] width 151 height 38
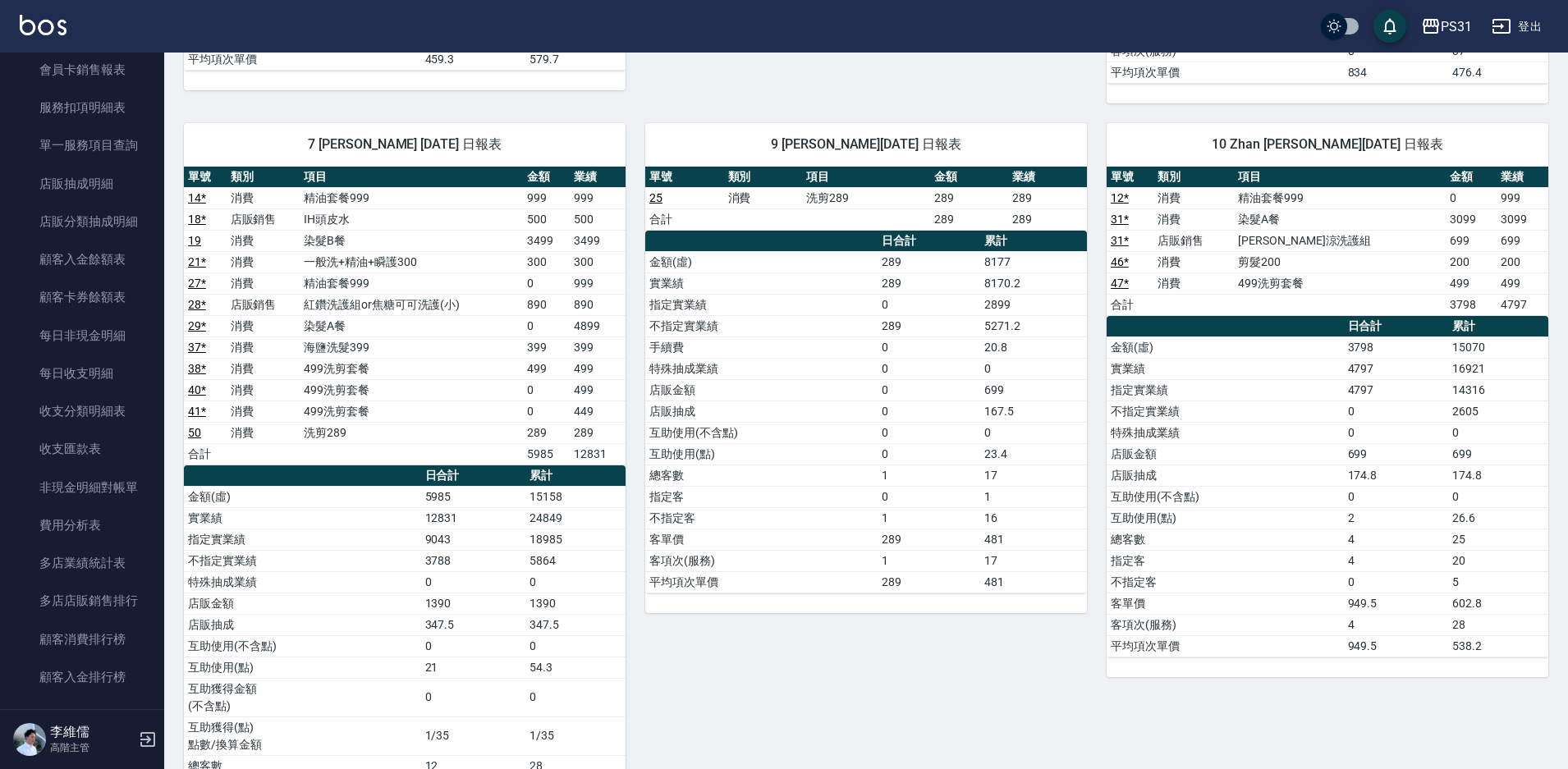
scroll to position [820, 0]
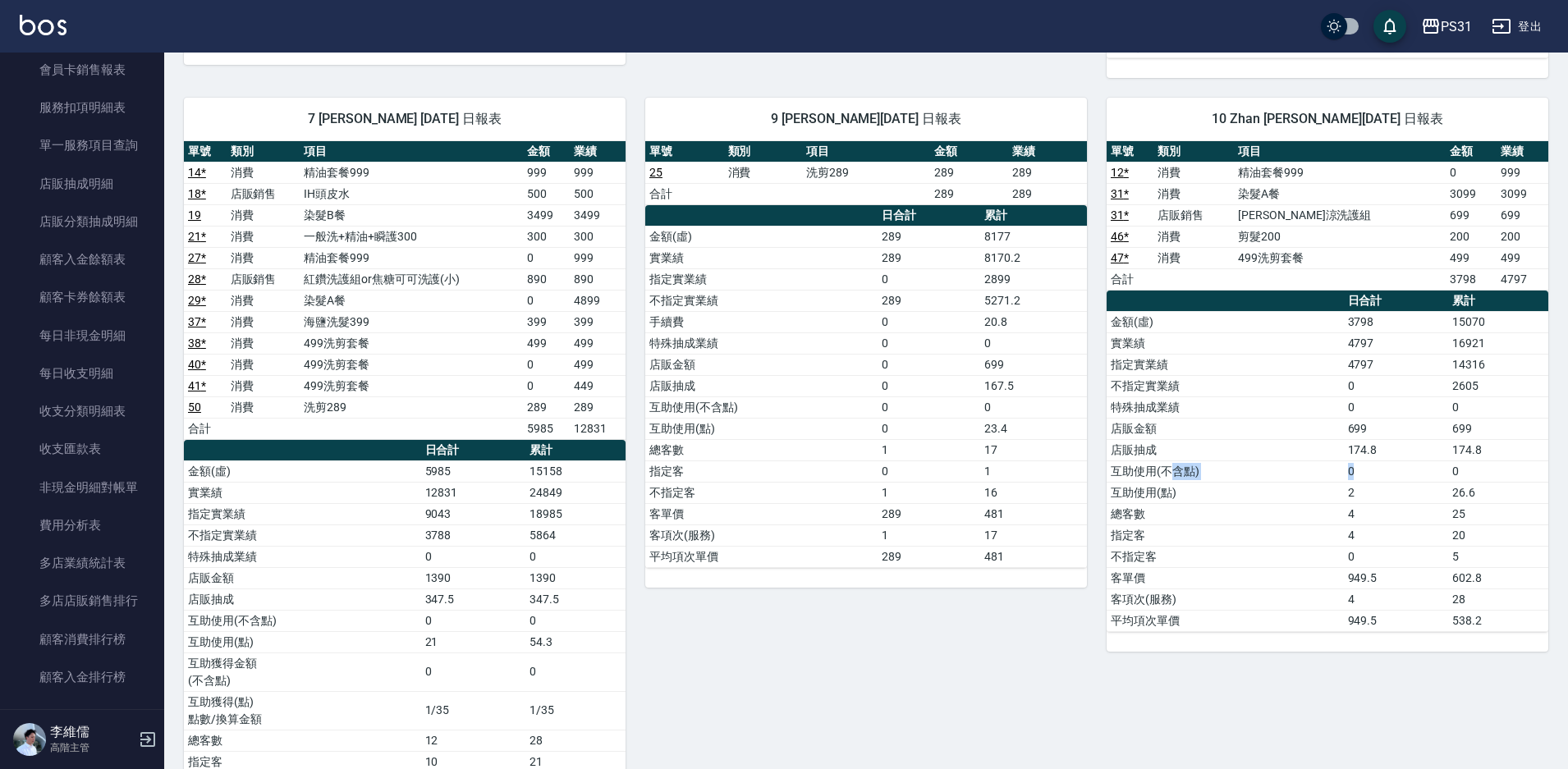
drag, startPoint x: 1247, startPoint y: 473, endPoint x: 1381, endPoint y: 467, distance: 134.1
click at [1381, 466] on tr "互助使用(不含點) 0 0" at bounding box center [1327, 471] width 442 height 21
click at [1377, 496] on td "2" at bounding box center [1396, 492] width 104 height 21
drag, startPoint x: 1284, startPoint y: 499, endPoint x: 1389, endPoint y: 498, distance: 105.0
click at [1393, 498] on tr "互助使用(點) 2 26.6" at bounding box center [1327, 492] width 442 height 21
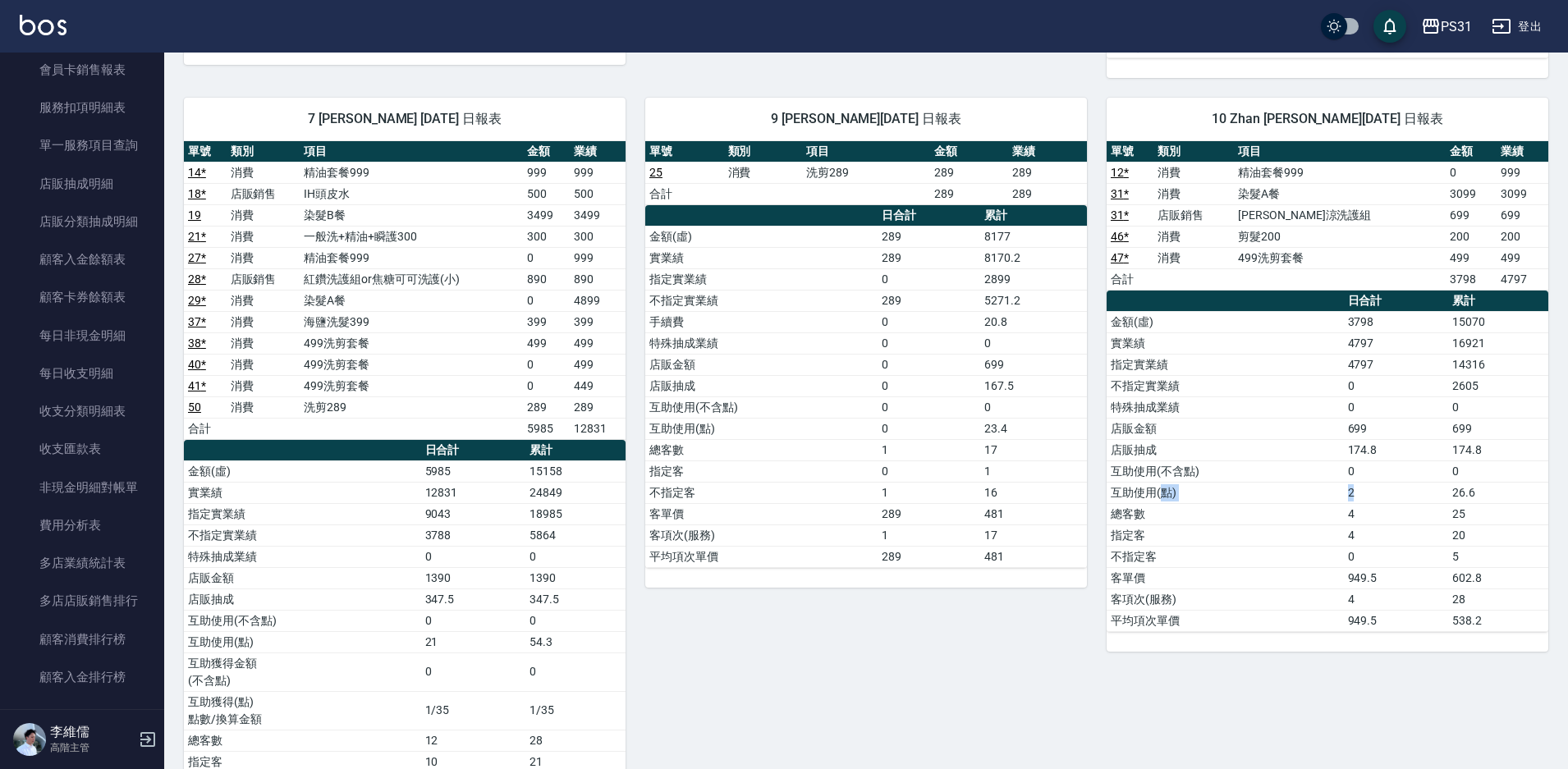
click at [1384, 498] on td "2" at bounding box center [1396, 492] width 104 height 21
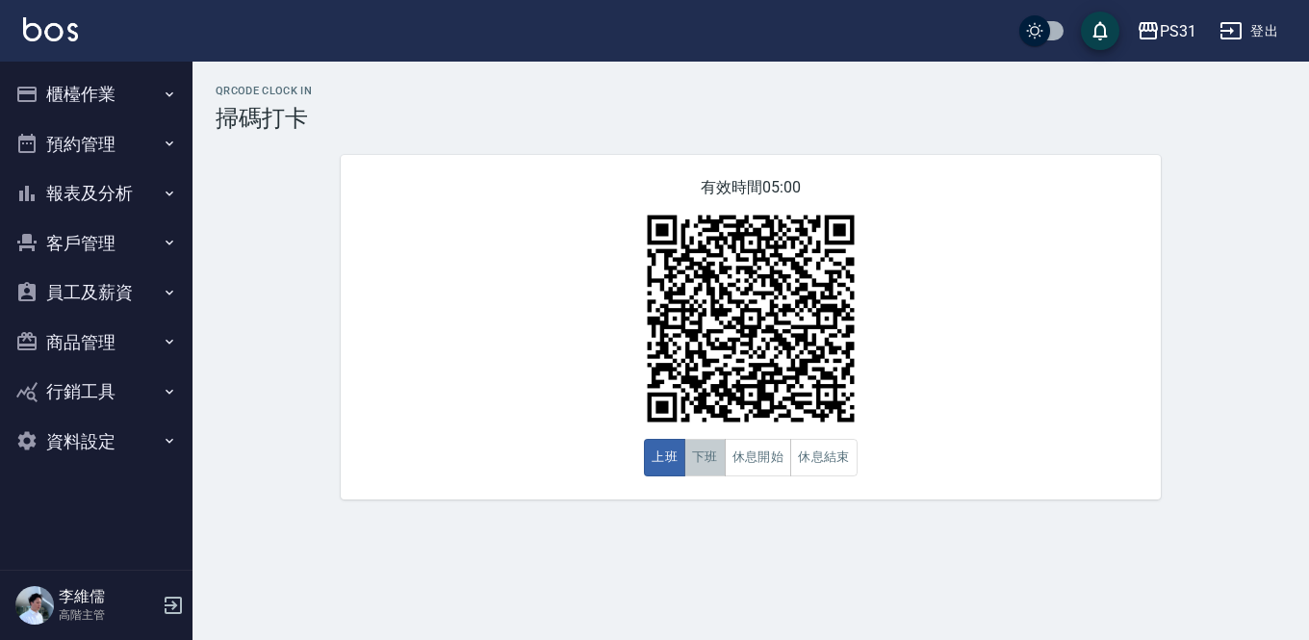
click at [695, 448] on button "下班" at bounding box center [704, 458] width 41 height 38
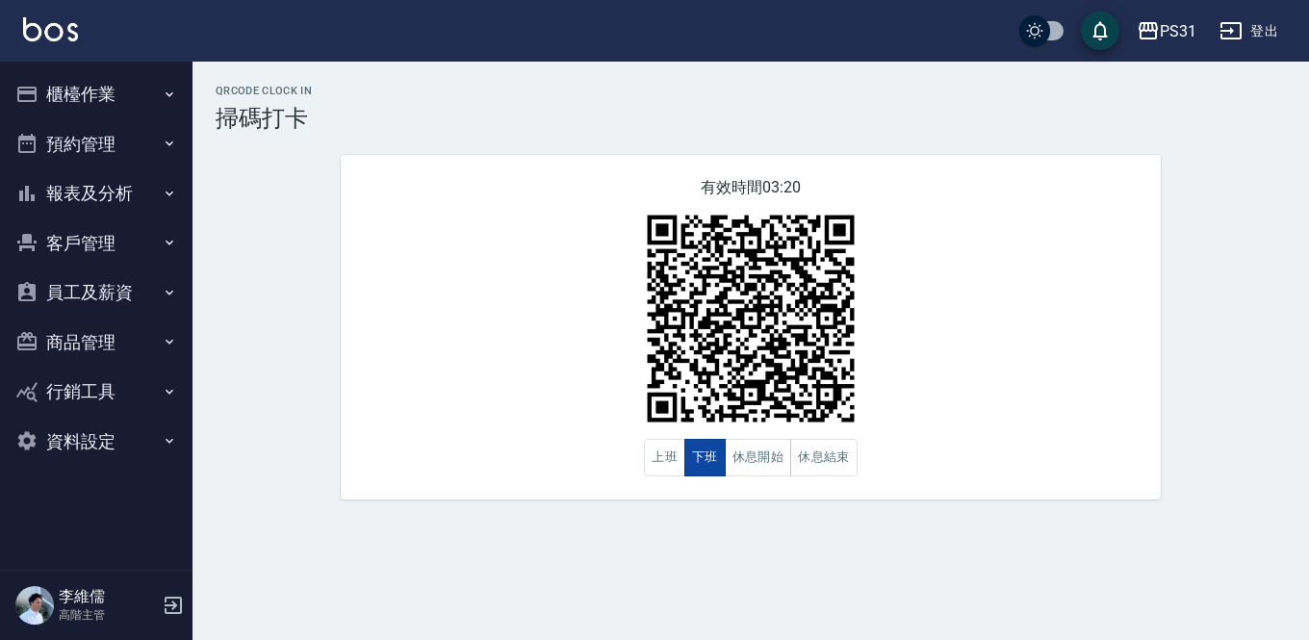
click at [708, 467] on button "下班" at bounding box center [704, 458] width 41 height 38
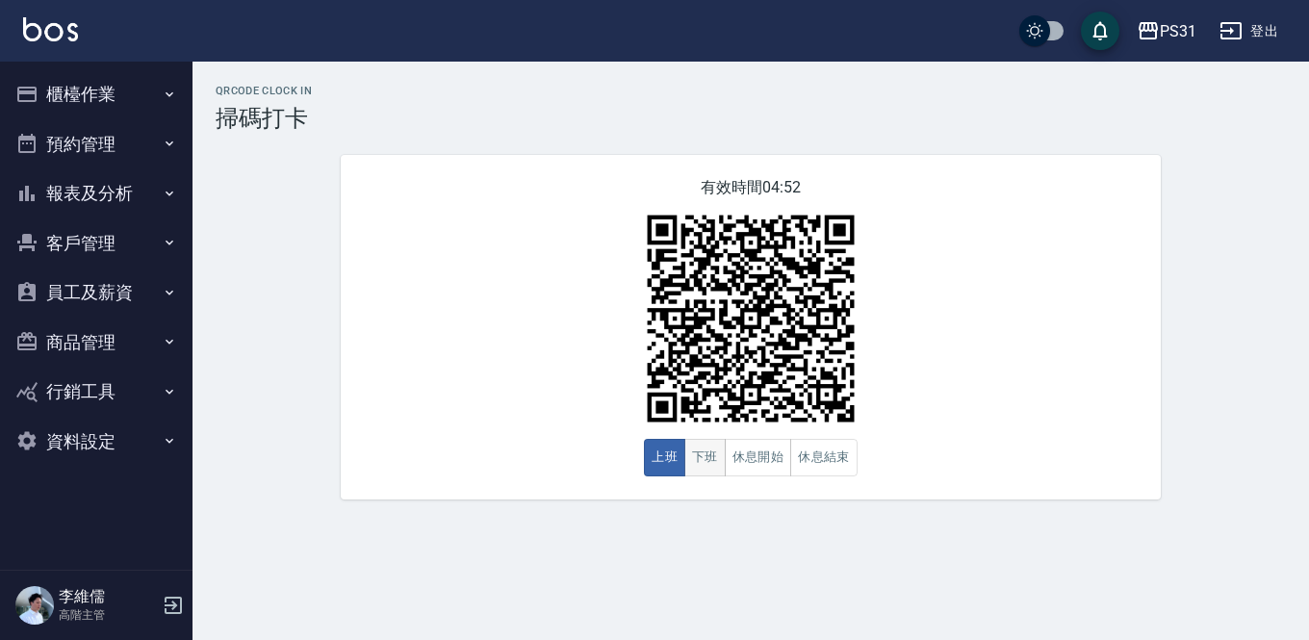
click at [704, 464] on button "下班" at bounding box center [704, 458] width 41 height 38
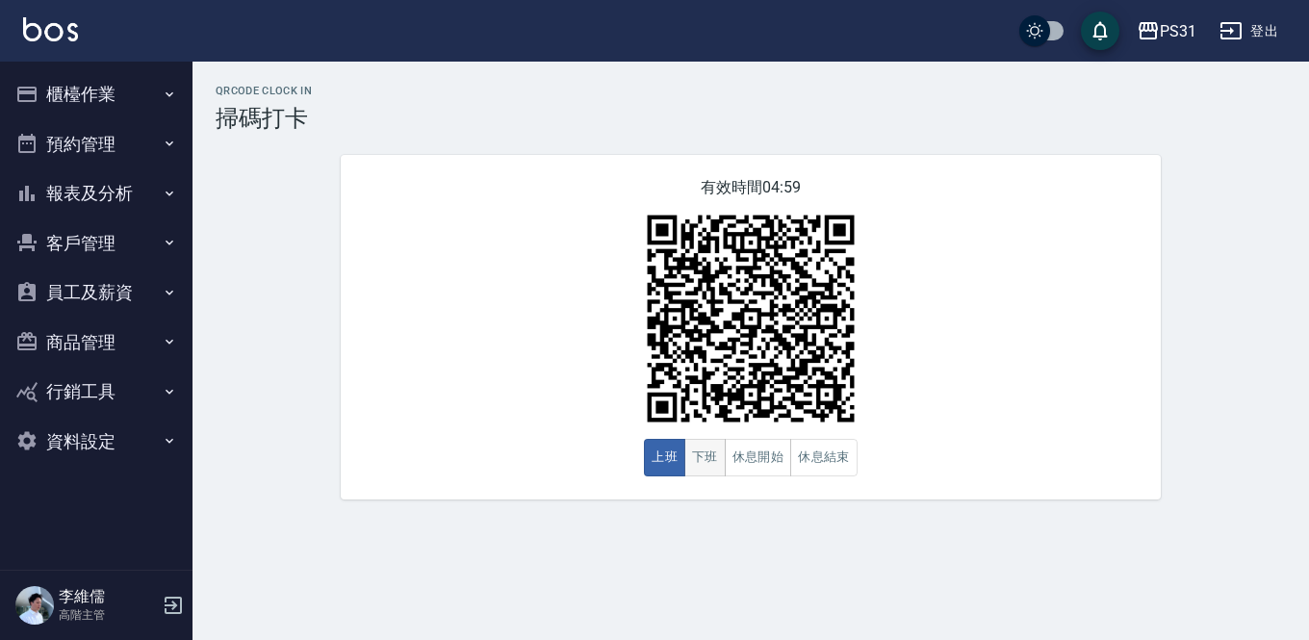
click at [704, 464] on button "下班" at bounding box center [704, 458] width 41 height 38
